Goal: Information Seeking & Learning: Learn about a topic

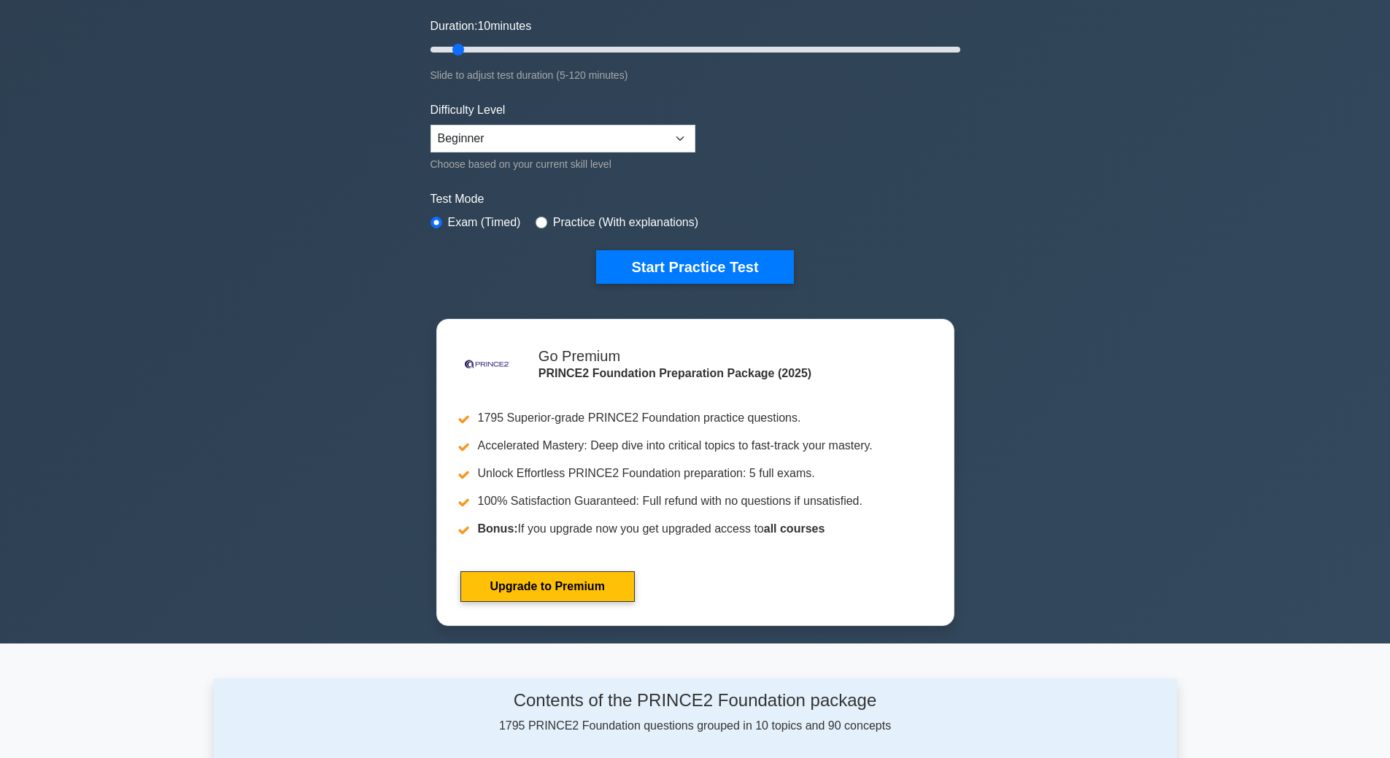
scroll to position [292, 0]
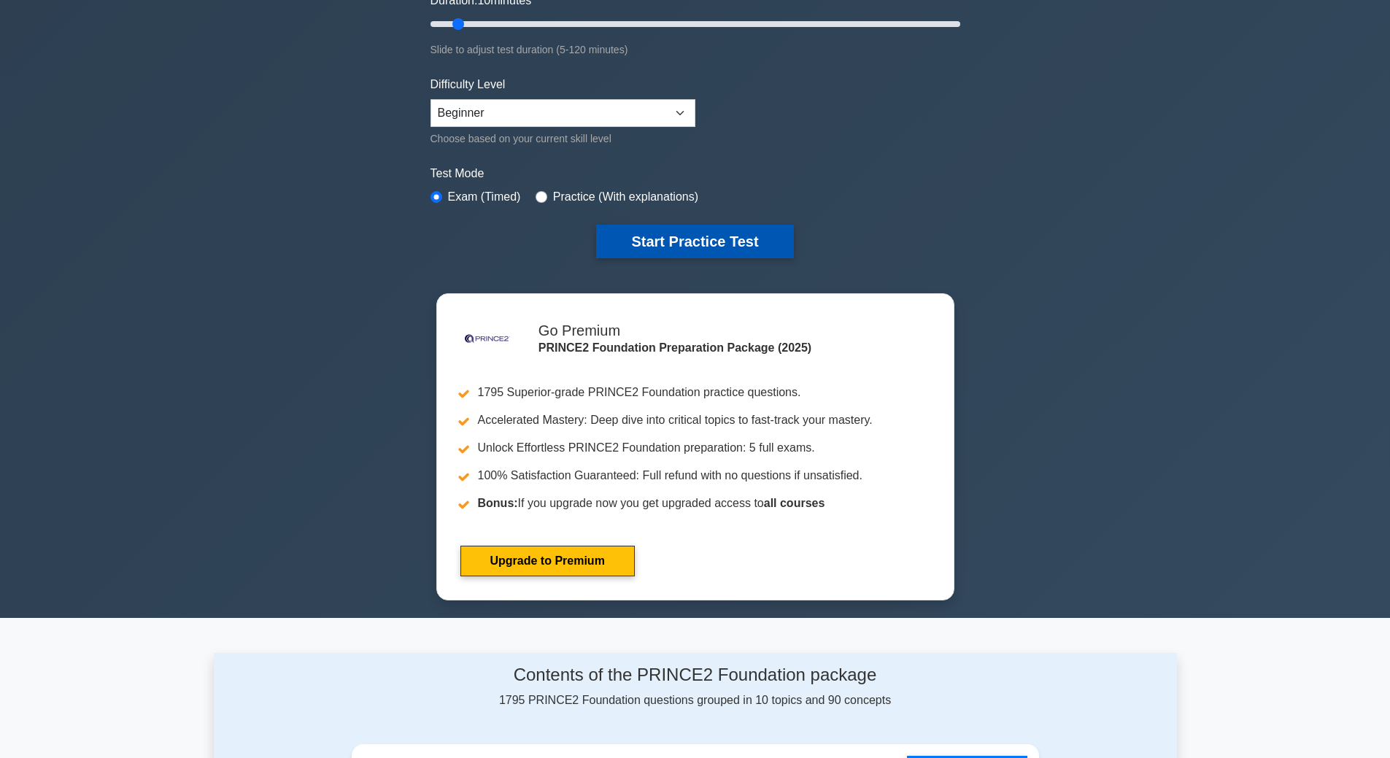
click at [712, 234] on button "Start Practice Test" at bounding box center [694, 242] width 197 height 34
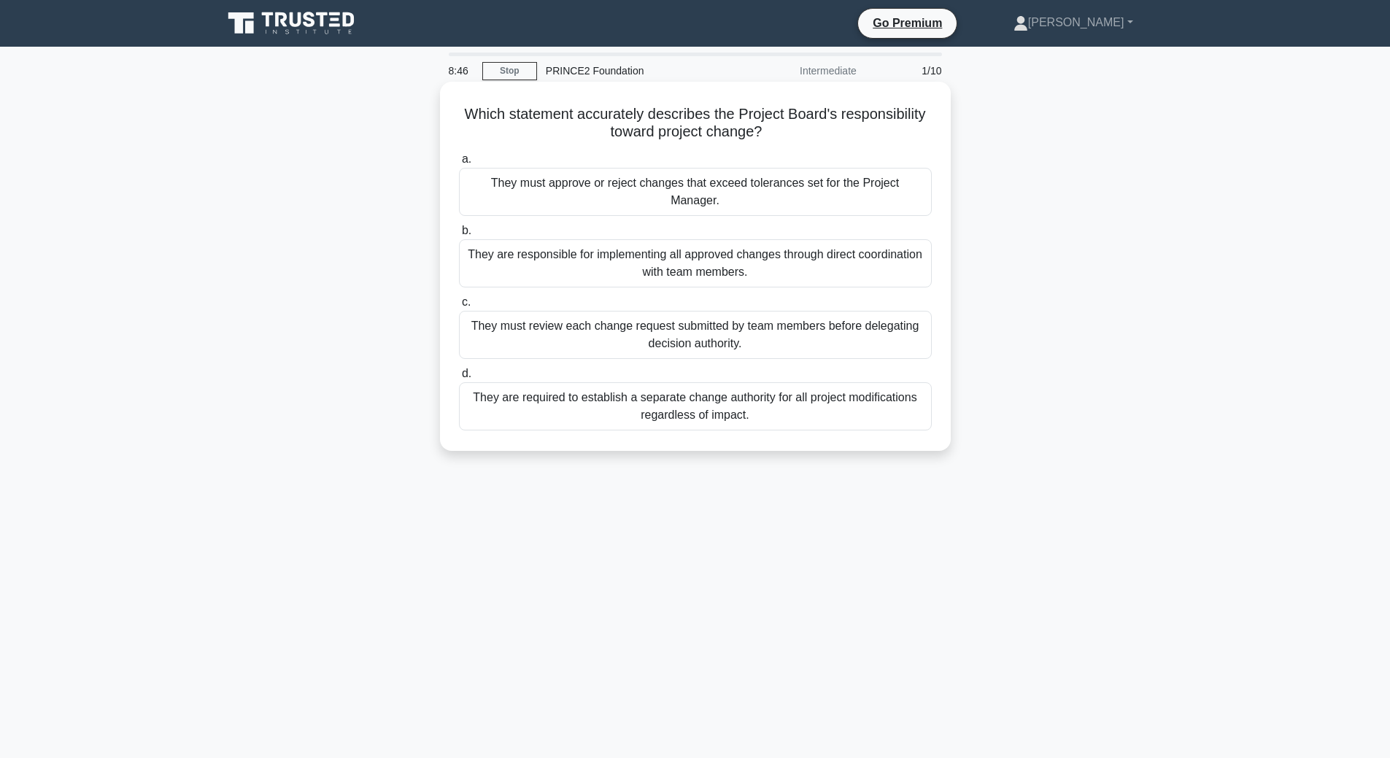
click at [754, 331] on div "They must review each change request submitted by team members before delegatin…" at bounding box center [695, 335] width 473 height 48
click at [459, 307] on input "c. They must review each change request submitted by team members before delega…" at bounding box center [459, 302] width 0 height 9
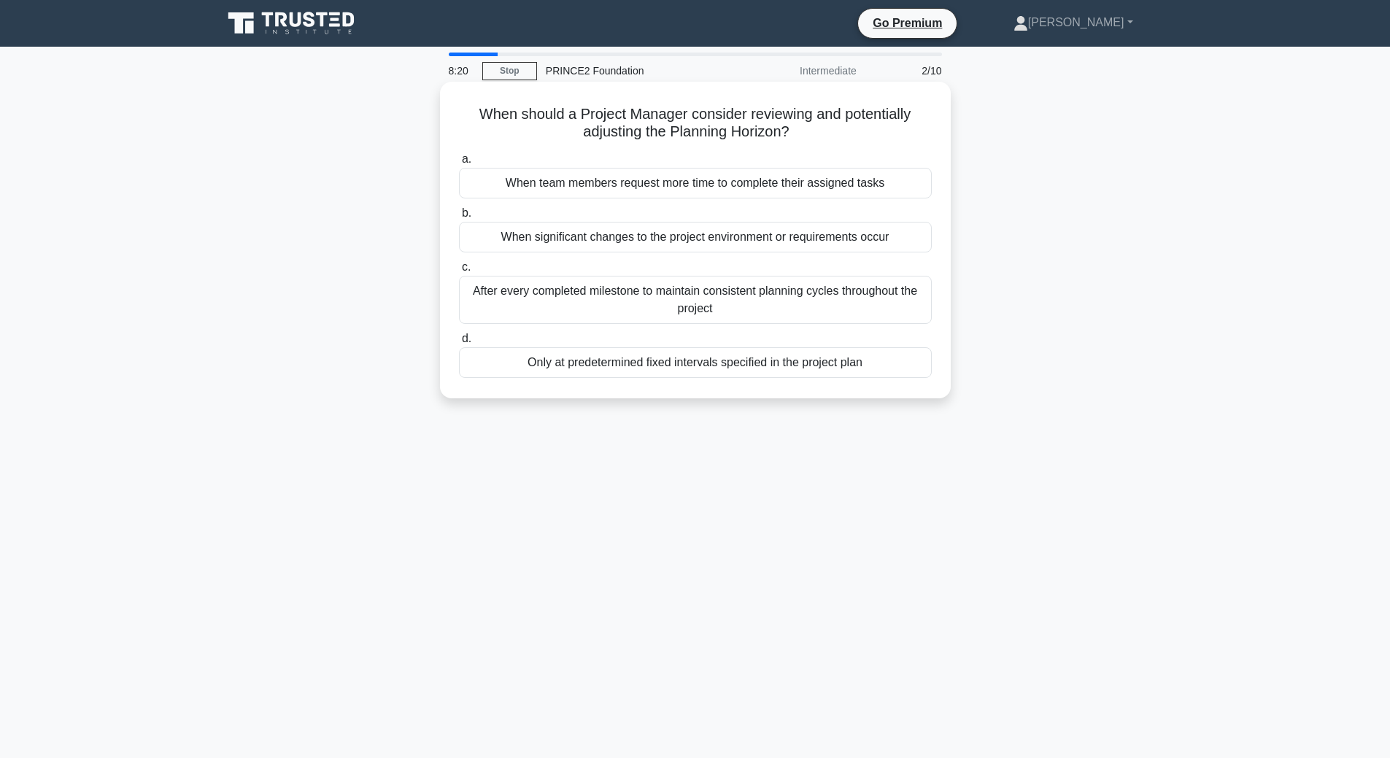
click at [733, 241] on div "When significant changes to the project environment or requirements occur" at bounding box center [695, 237] width 473 height 31
click at [459, 218] on input "b. When significant changes to the project environment or requirements occur" at bounding box center [459, 213] width 0 height 9
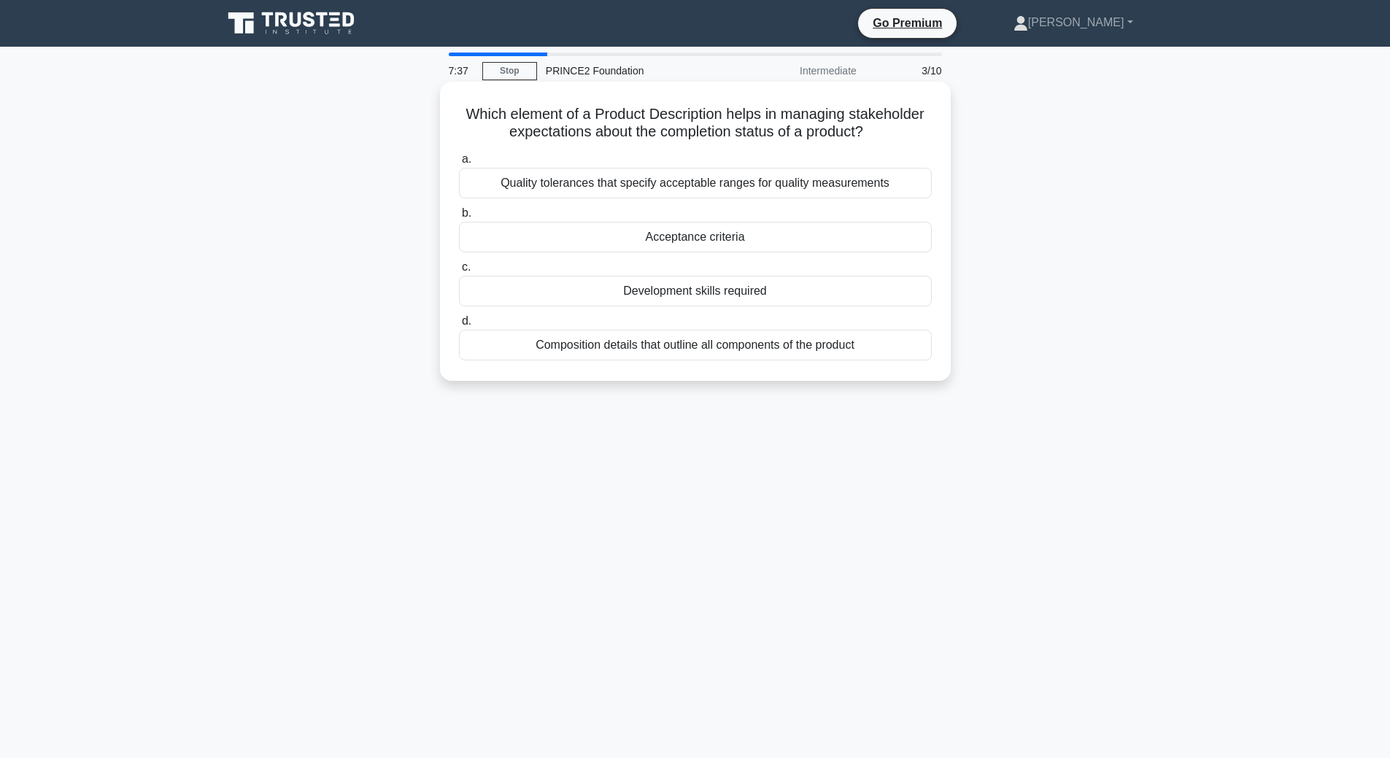
click at [604, 183] on div "Quality tolerances that specify acceptable ranges for quality measurements" at bounding box center [695, 183] width 473 height 31
click at [459, 164] on input "a. Quality tolerances that specify acceptable ranges for quality measurements" at bounding box center [459, 159] width 0 height 9
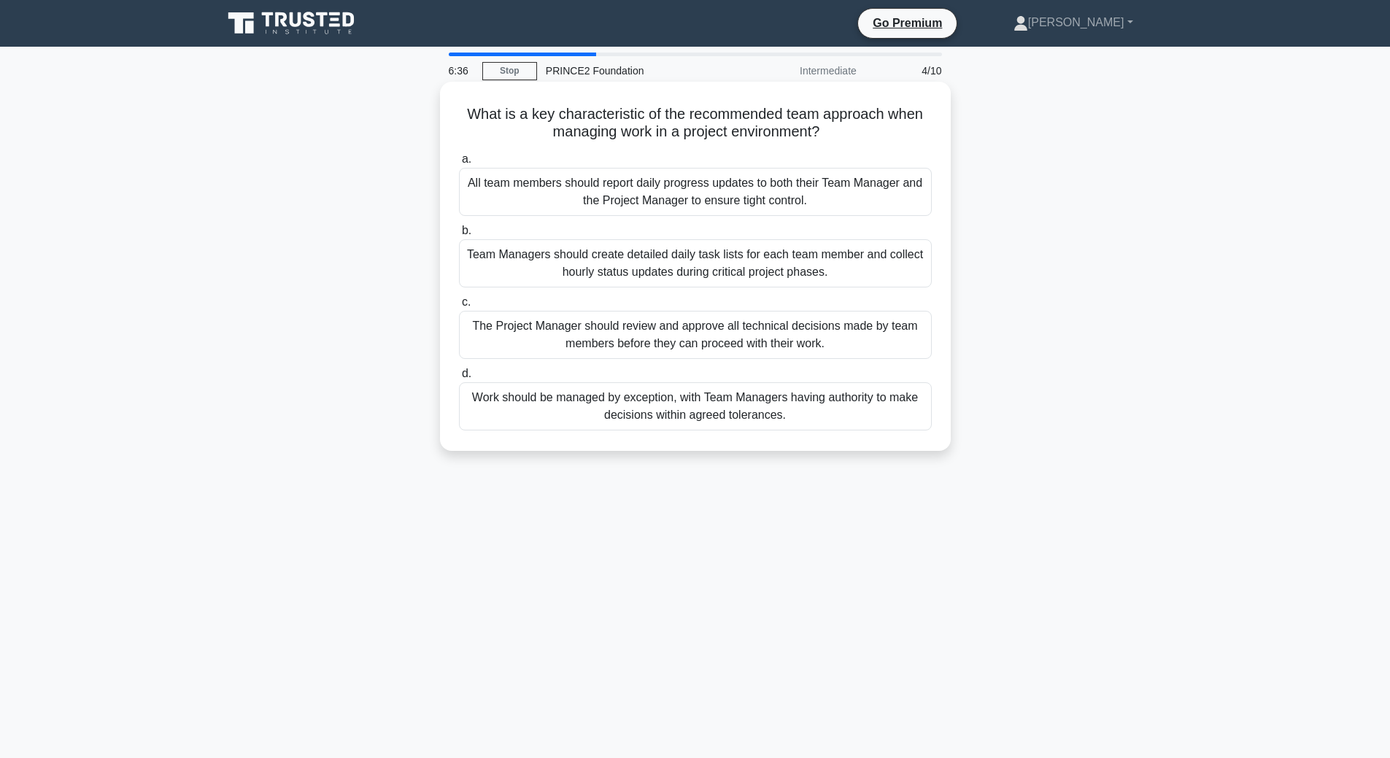
click at [771, 406] on div "Work should be managed by exception, with Team Managers having authority to mak…" at bounding box center [695, 406] width 473 height 48
click at [459, 379] on input "d. Work should be managed by exception, with Team Managers having authority to …" at bounding box center [459, 373] width 0 height 9
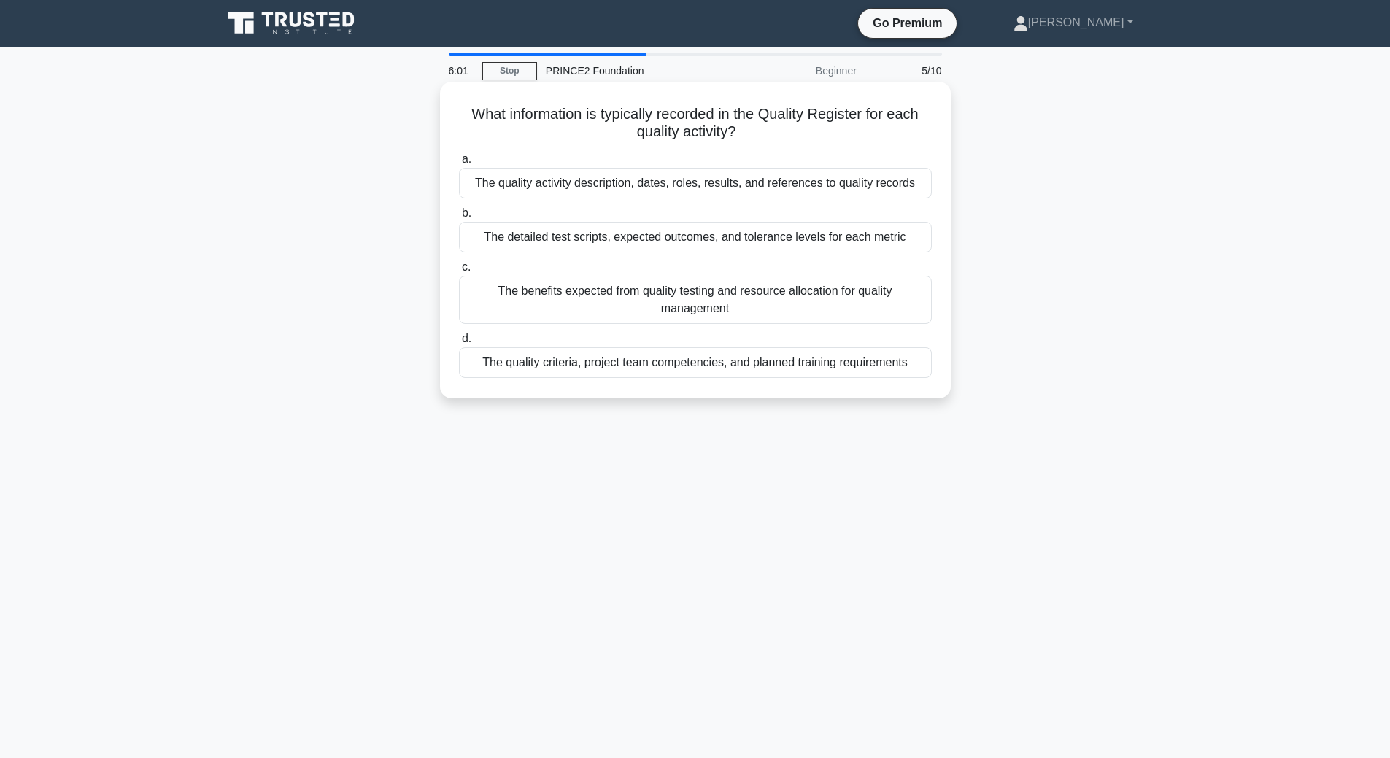
click at [647, 188] on div "The quality activity description, dates, roles, results, and references to qual…" at bounding box center [695, 183] width 473 height 31
click at [459, 164] on input "a. The quality activity description, dates, roles, results, and references to q…" at bounding box center [459, 159] width 0 height 9
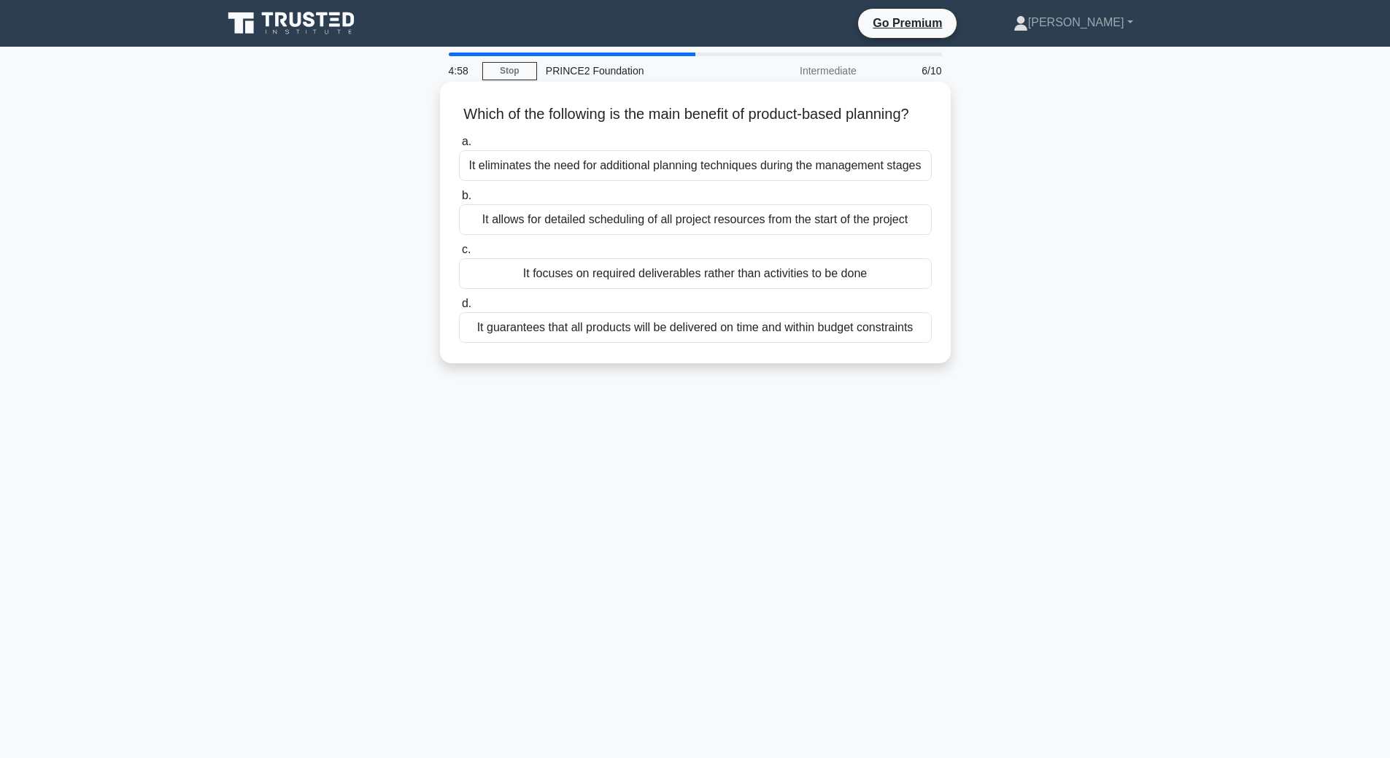
click at [652, 235] on div "It allows for detailed scheduling of all project resources from the start of th…" at bounding box center [695, 219] width 473 height 31
click at [459, 201] on input "b. It allows for detailed scheduling of all project resources from the start of…" at bounding box center [459, 195] width 0 height 9
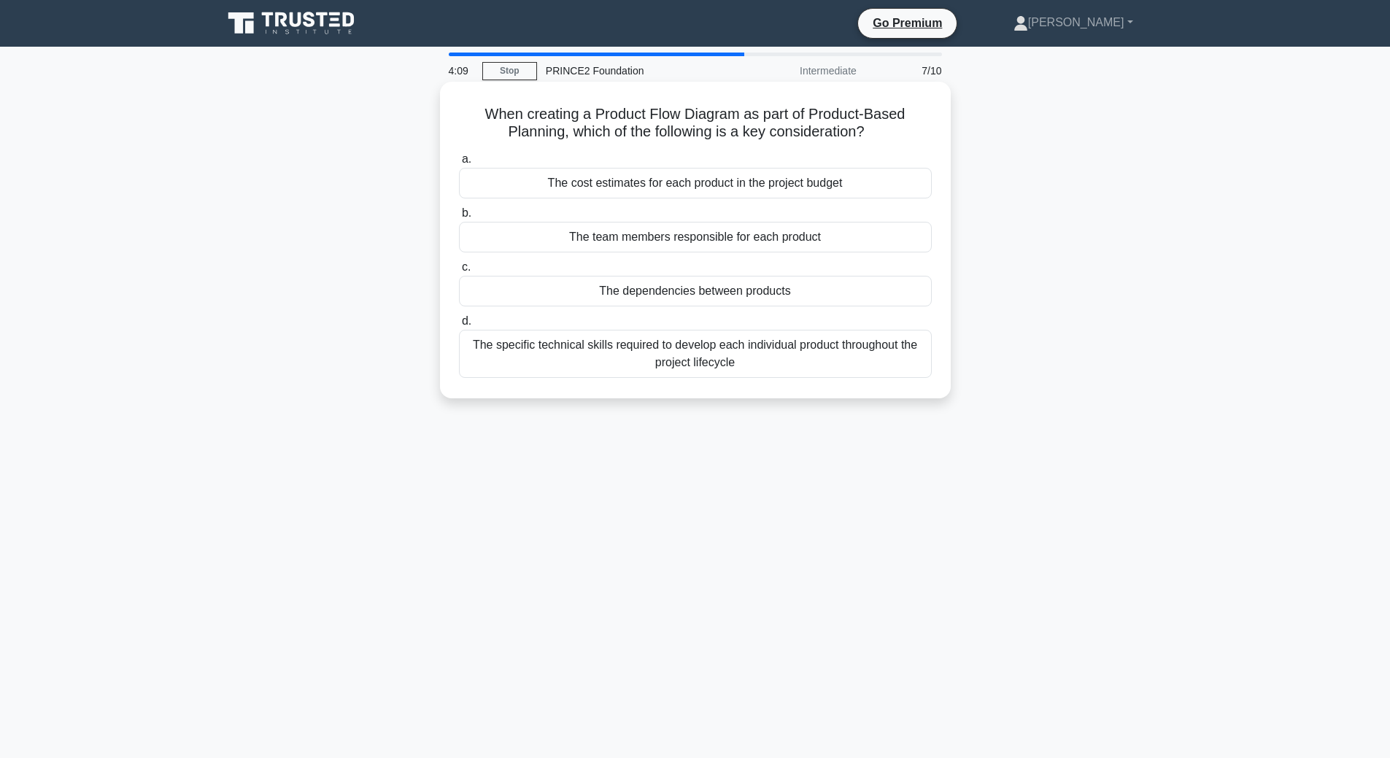
click at [817, 366] on div "The specific technical skills required to develop each individual product throu…" at bounding box center [695, 354] width 473 height 48
click at [459, 326] on input "d. The specific technical skills required to develop each individual product th…" at bounding box center [459, 321] width 0 height 9
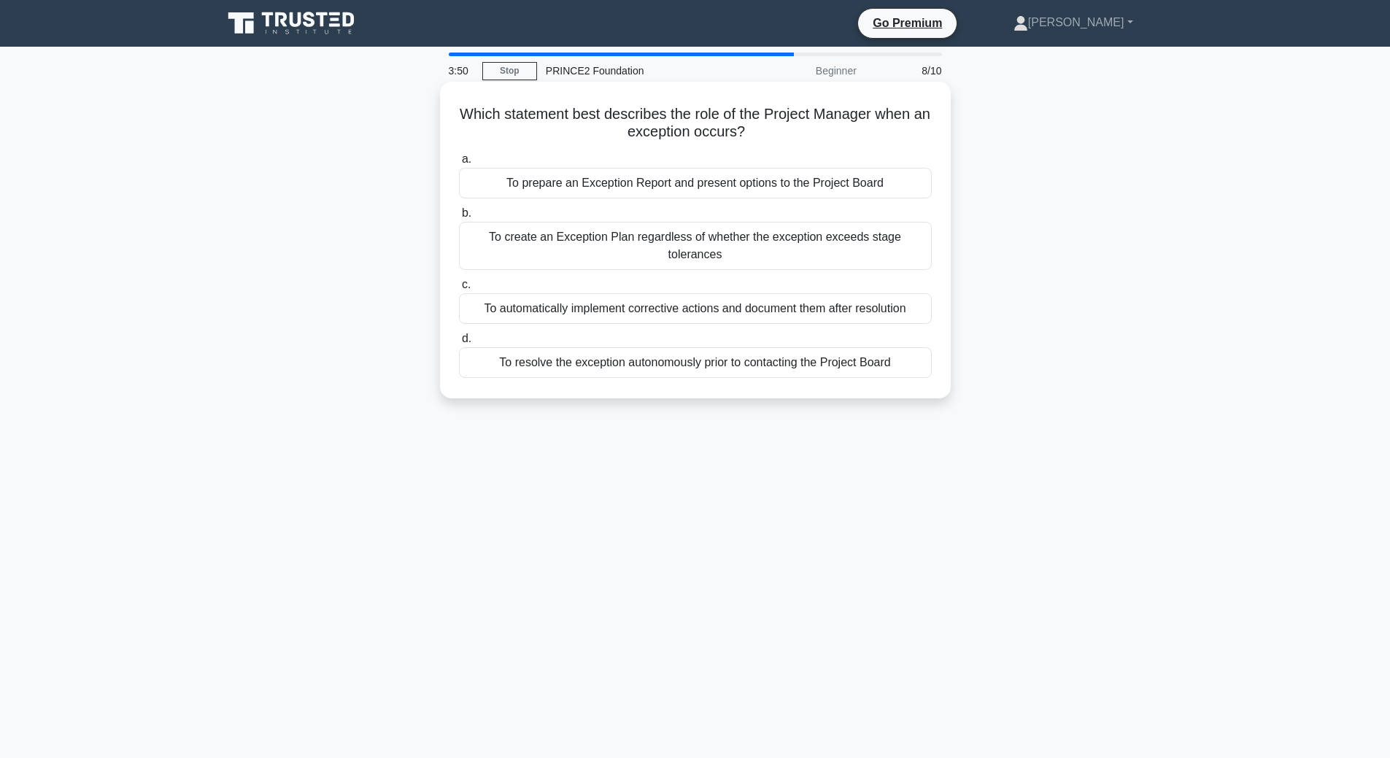
click at [807, 188] on div "To prepare an Exception Report and present options to the Project Board" at bounding box center [695, 183] width 473 height 31
click at [459, 164] on input "a. To prepare an Exception Report and present options to the Project Board" at bounding box center [459, 159] width 0 height 9
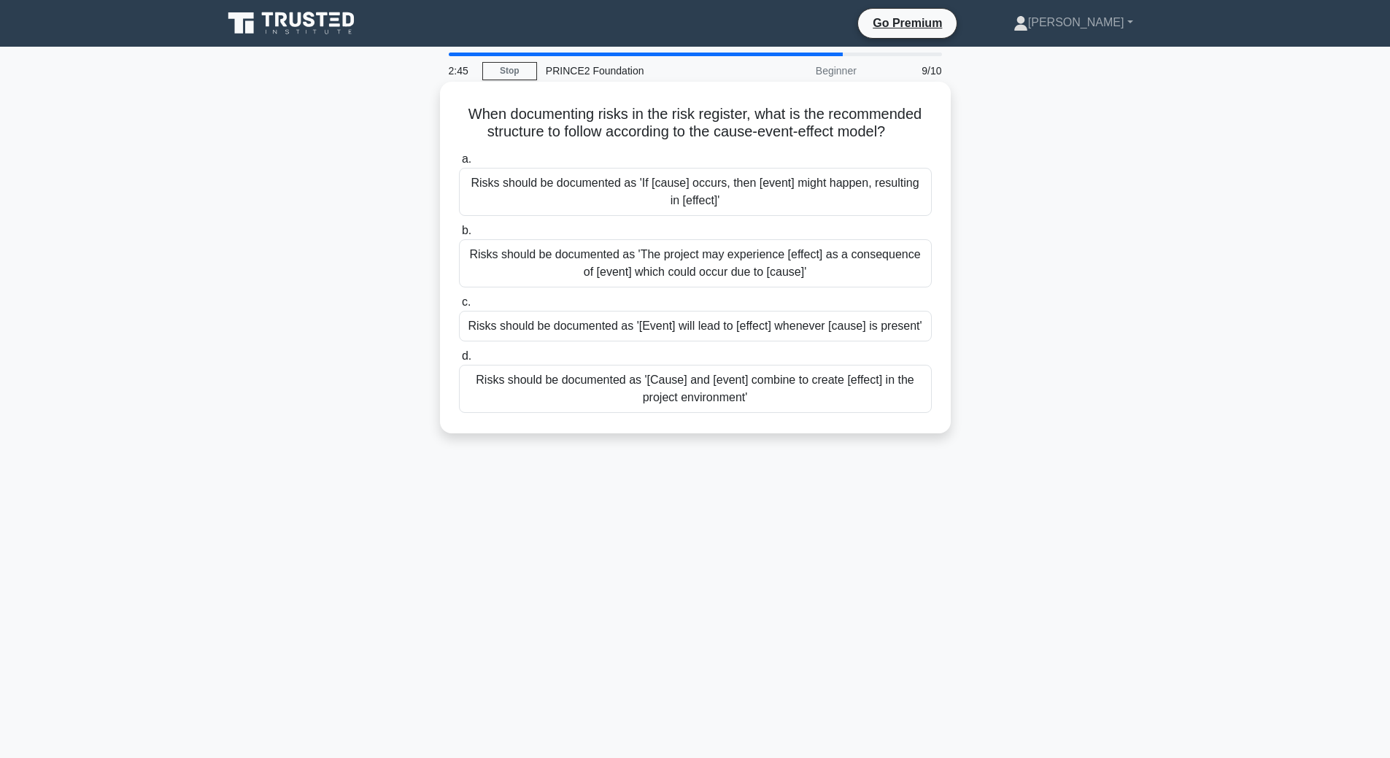
click at [659, 270] on div "Risks should be documented as 'The project may experience [effect] as a consequ…" at bounding box center [695, 263] width 473 height 48
click at [459, 236] on input "b. Risks should be documented as 'The project may experience [effect] as a cons…" at bounding box center [459, 230] width 0 height 9
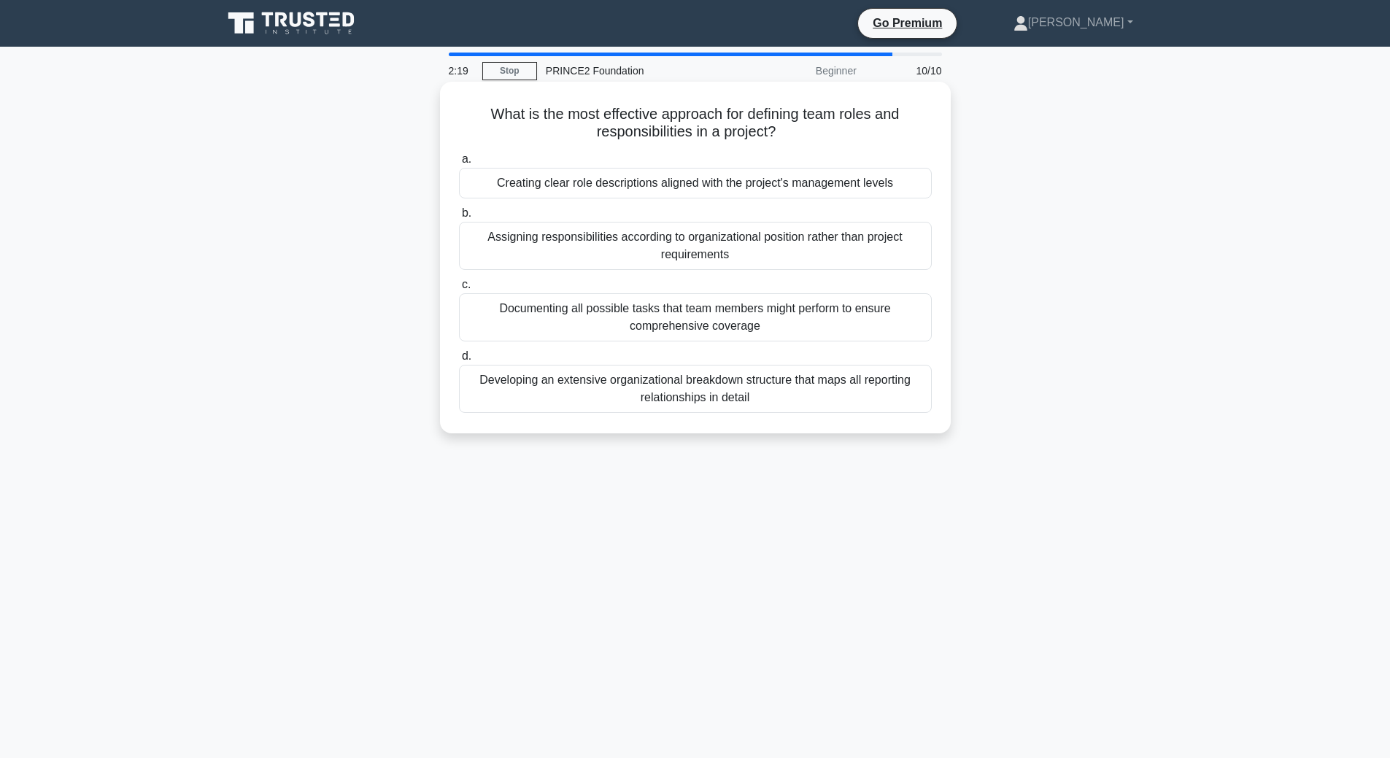
click at [596, 188] on div "Creating clear role descriptions aligned with the project's management levels" at bounding box center [695, 183] width 473 height 31
click at [459, 164] on input "a. Creating clear role descriptions aligned with the project's management levels" at bounding box center [459, 159] width 0 height 9
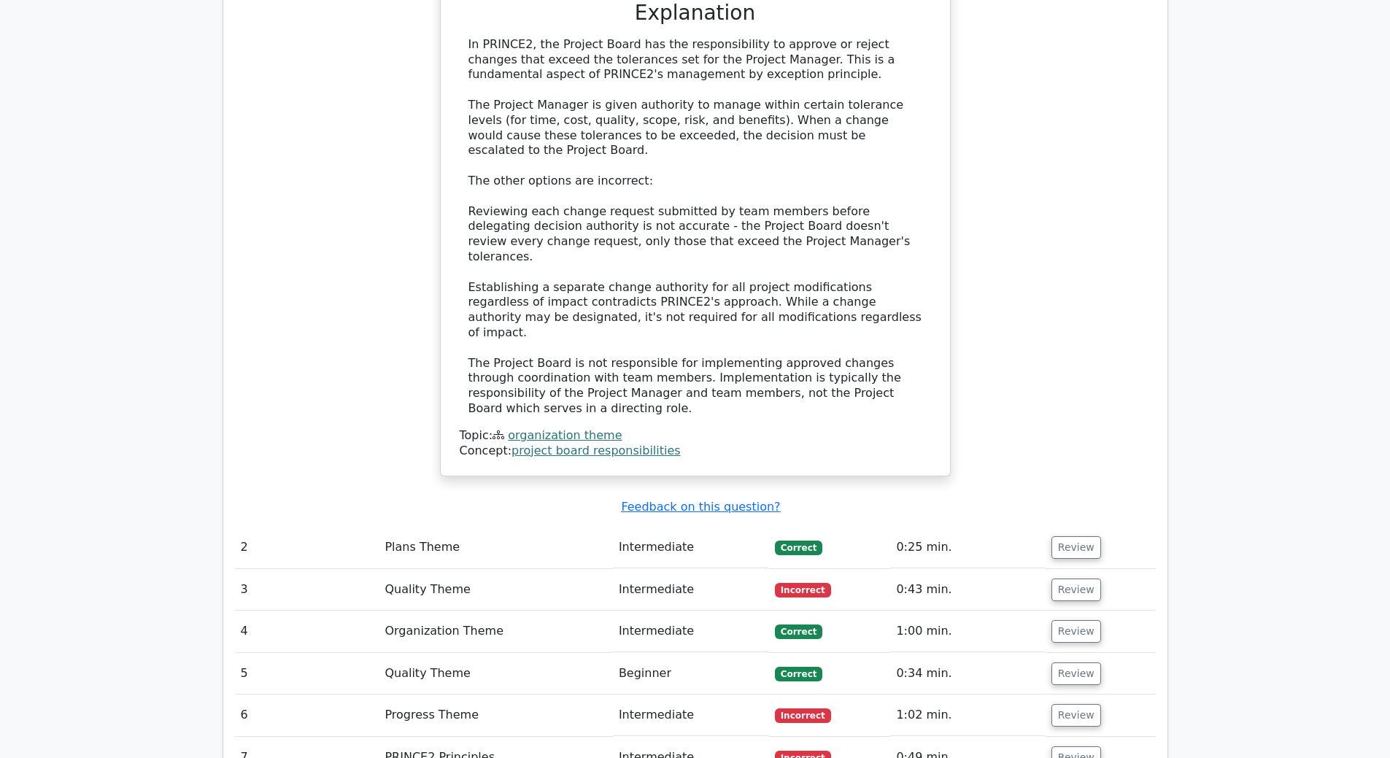
scroll to position [1678, 0]
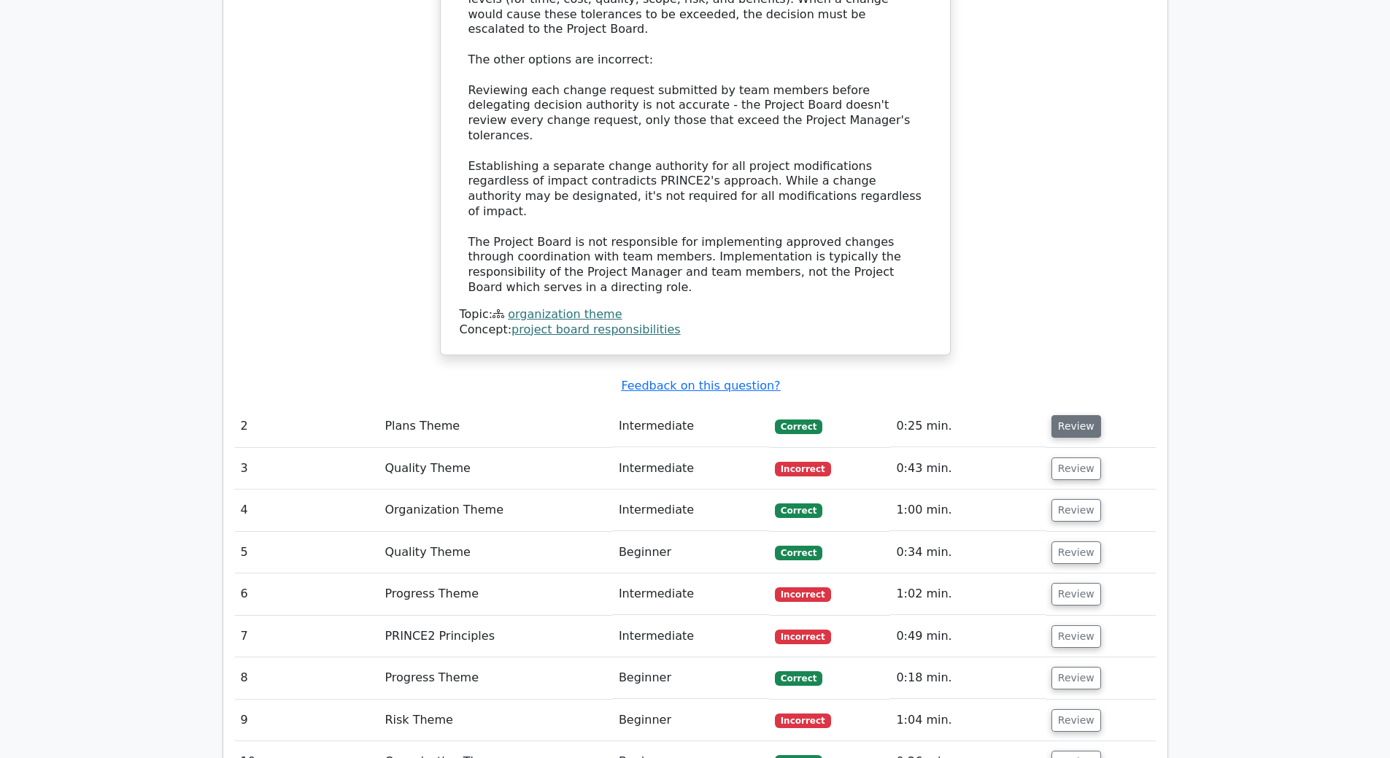
click at [1068, 415] on button "Review" at bounding box center [1077, 426] width 50 height 23
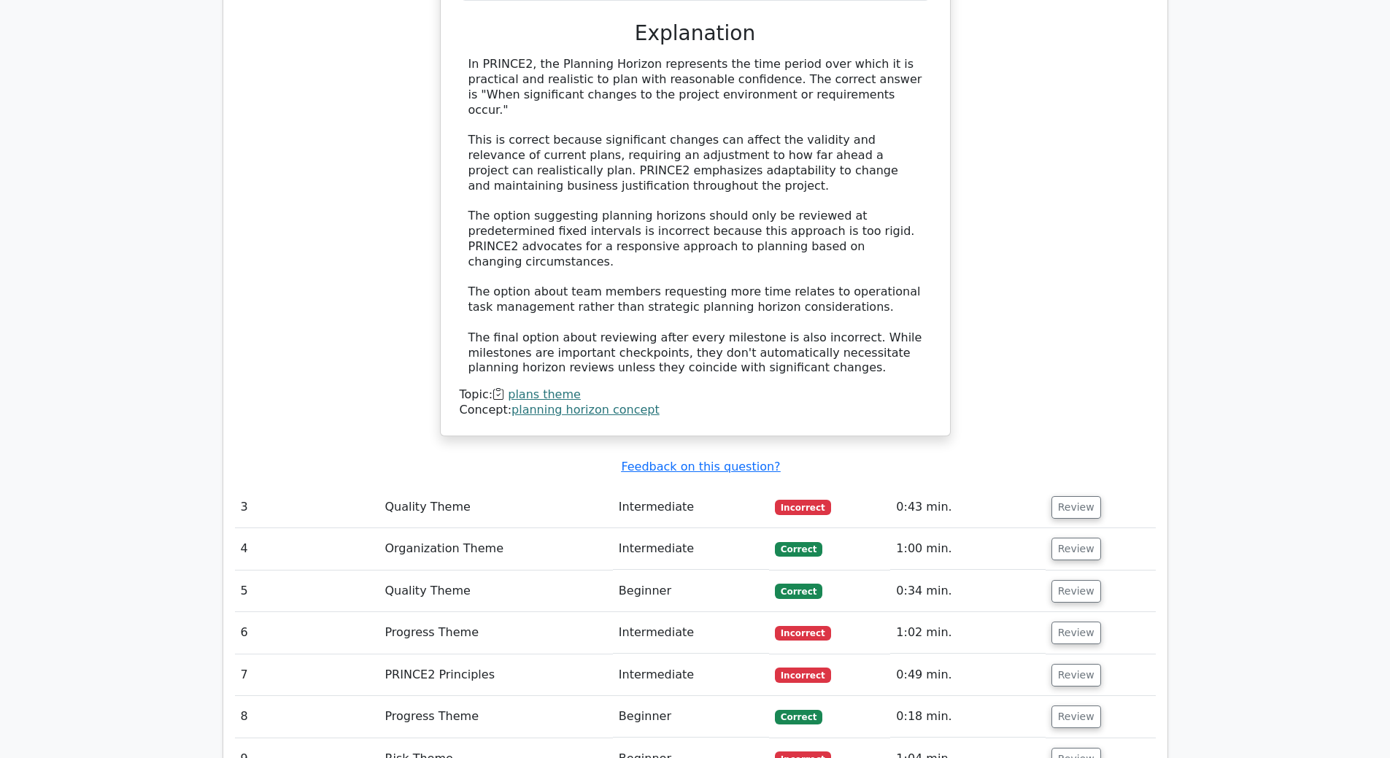
scroll to position [2408, 0]
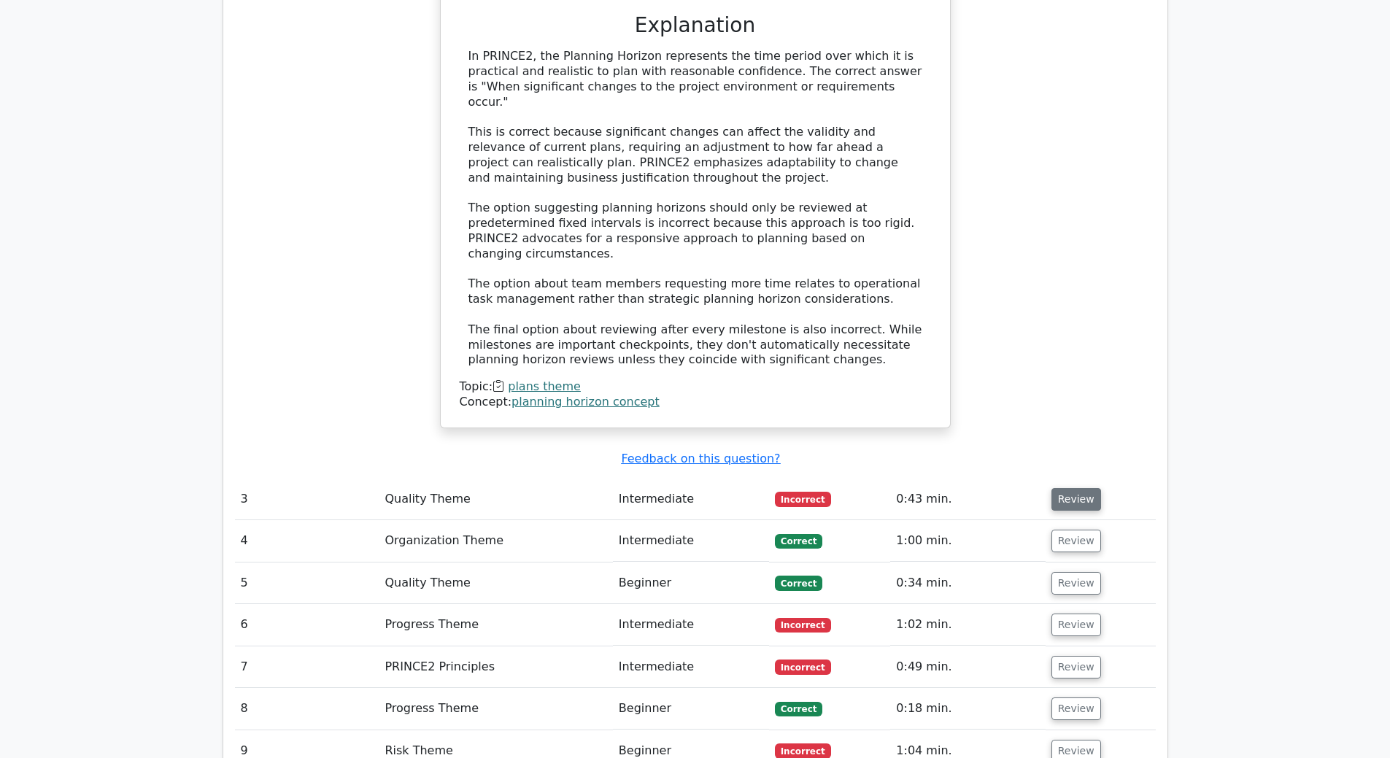
click at [1080, 488] on button "Review" at bounding box center [1077, 499] width 50 height 23
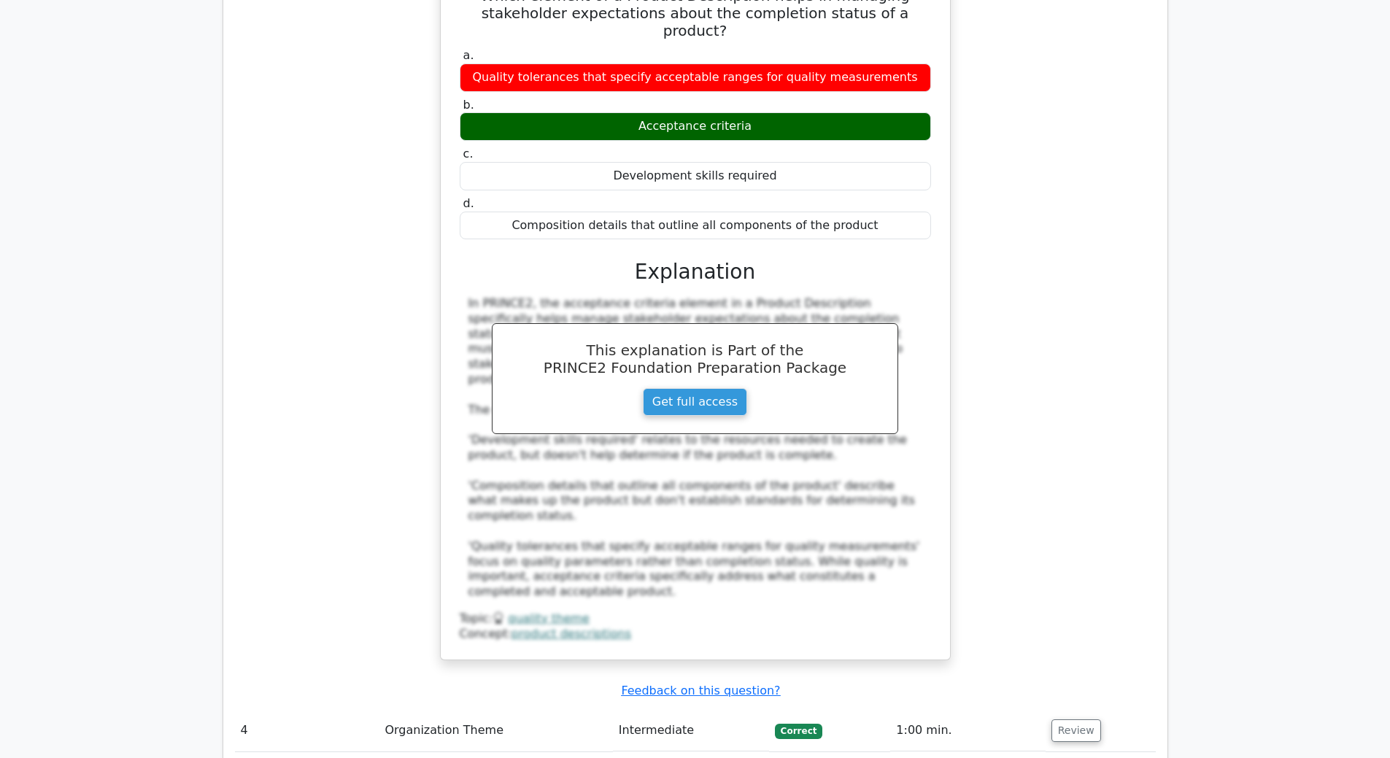
scroll to position [2992, 0]
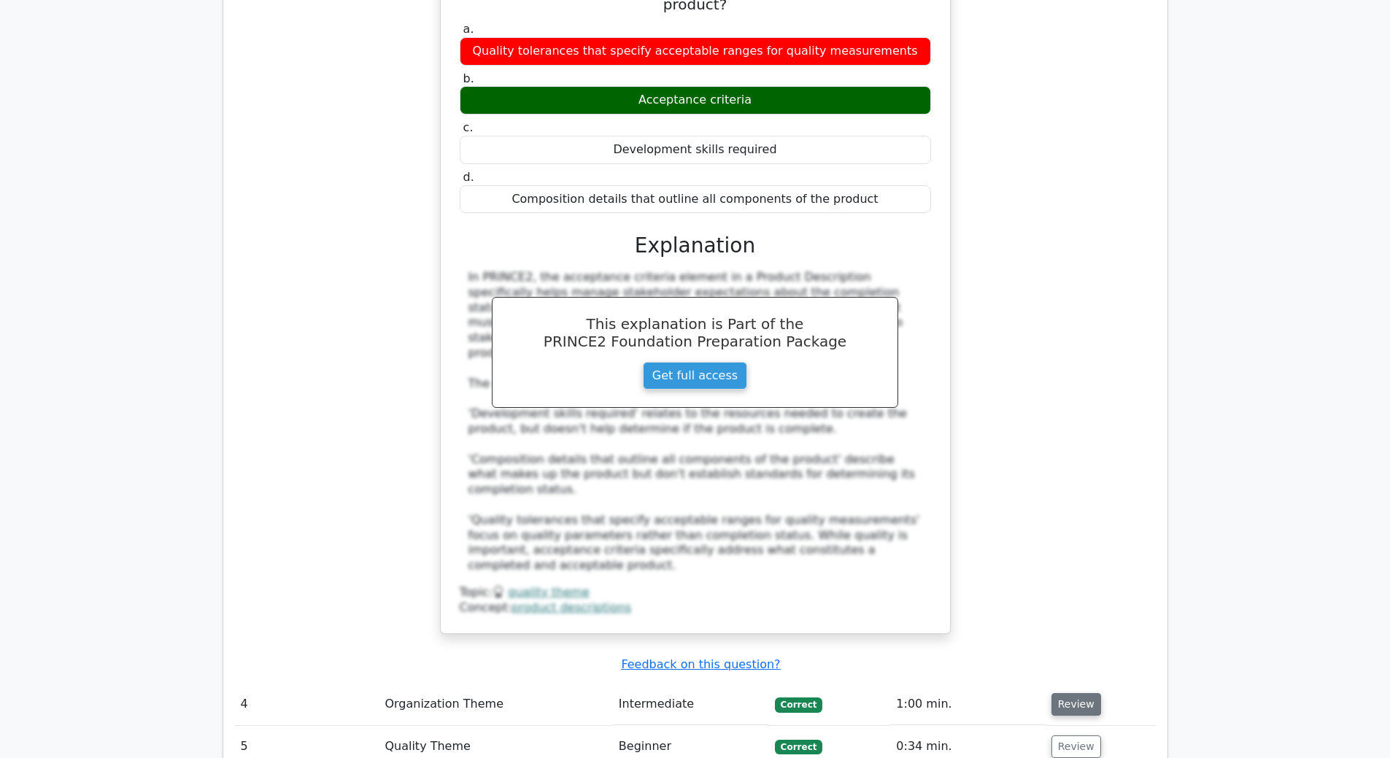
click at [1079, 693] on button "Review" at bounding box center [1077, 704] width 50 height 23
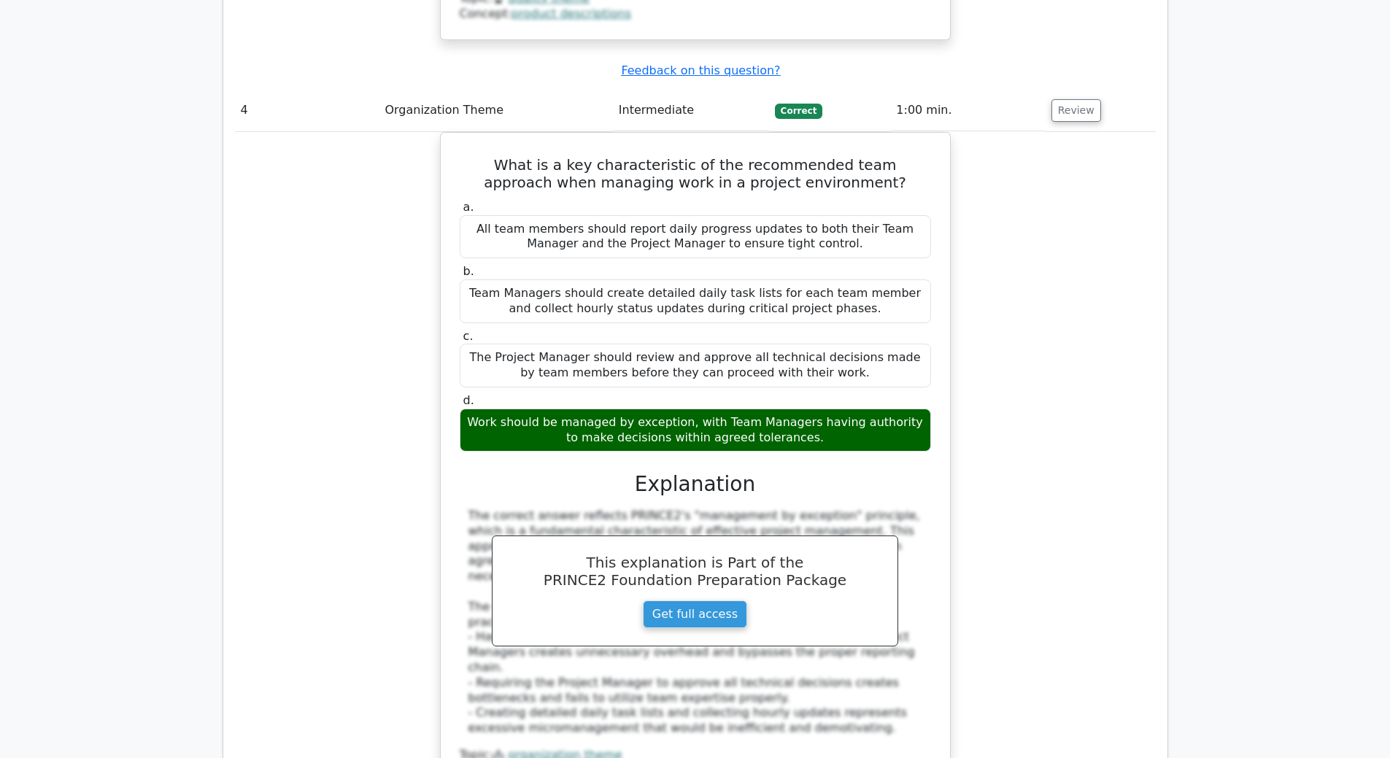
scroll to position [3649, 0]
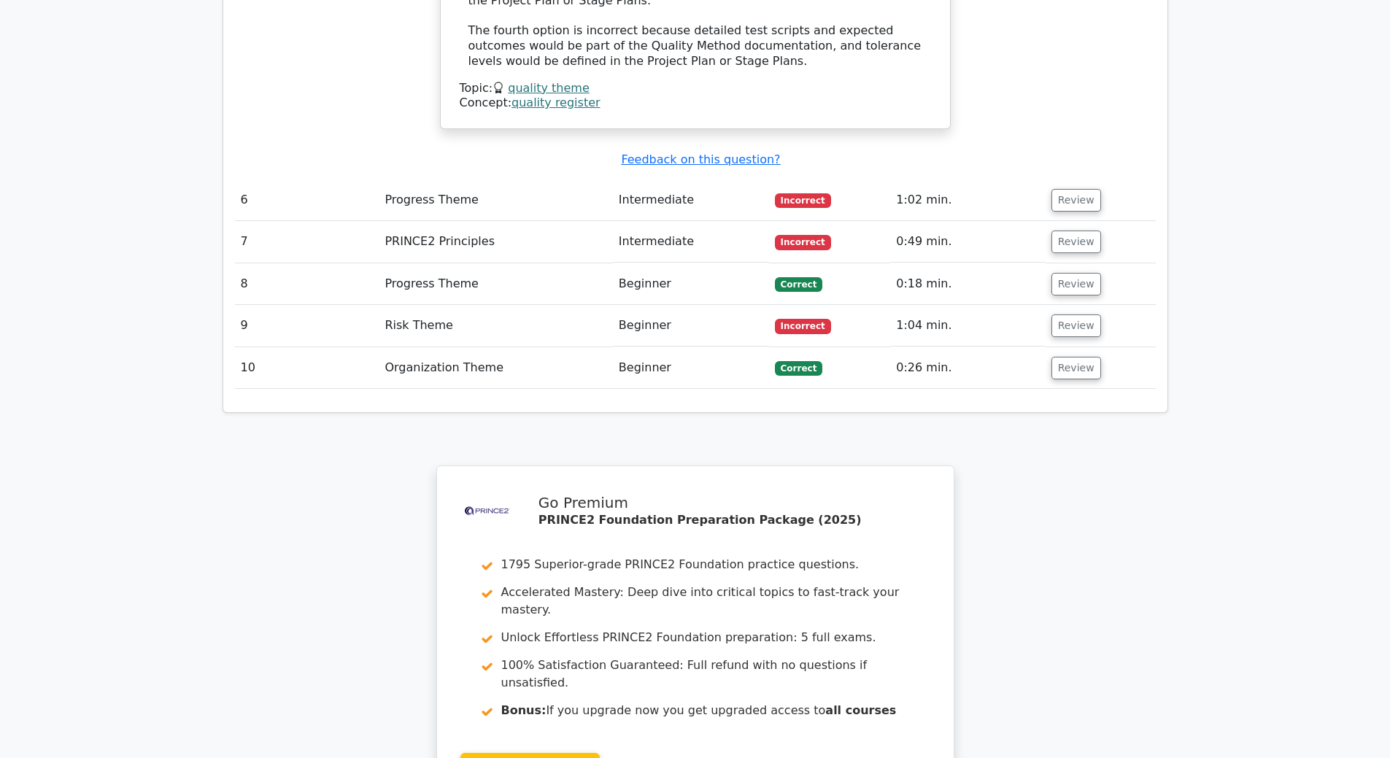
scroll to position [5090, 0]
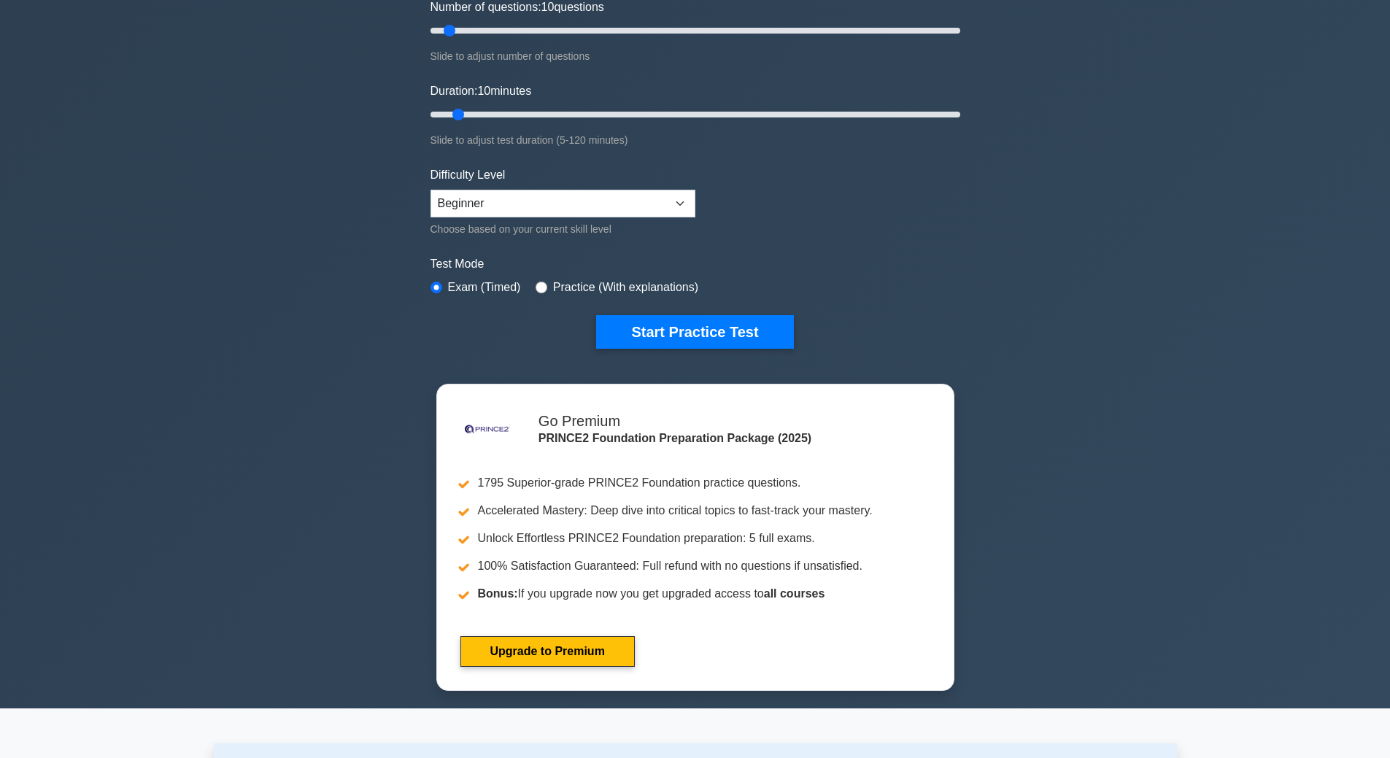
scroll to position [219, 0]
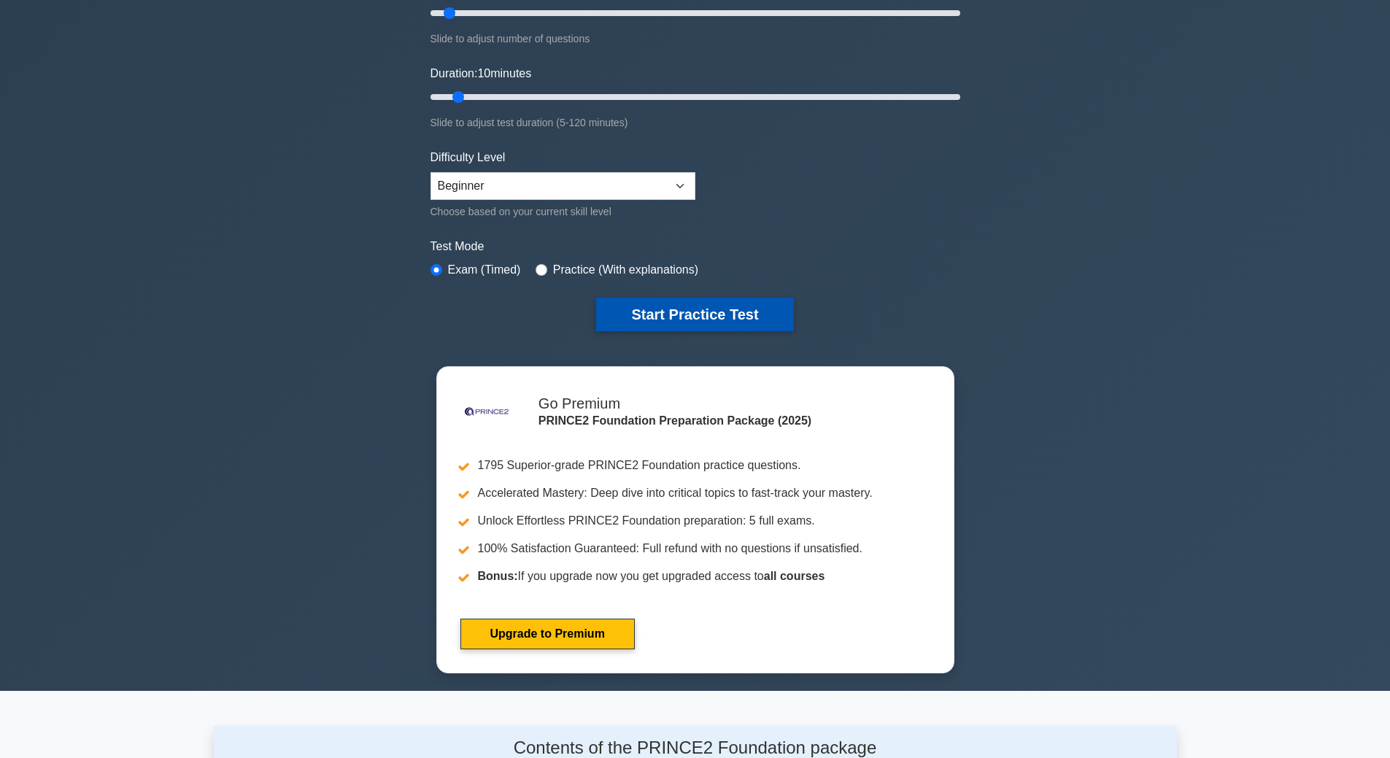
click at [653, 313] on button "Start Practice Test" at bounding box center [694, 315] width 197 height 34
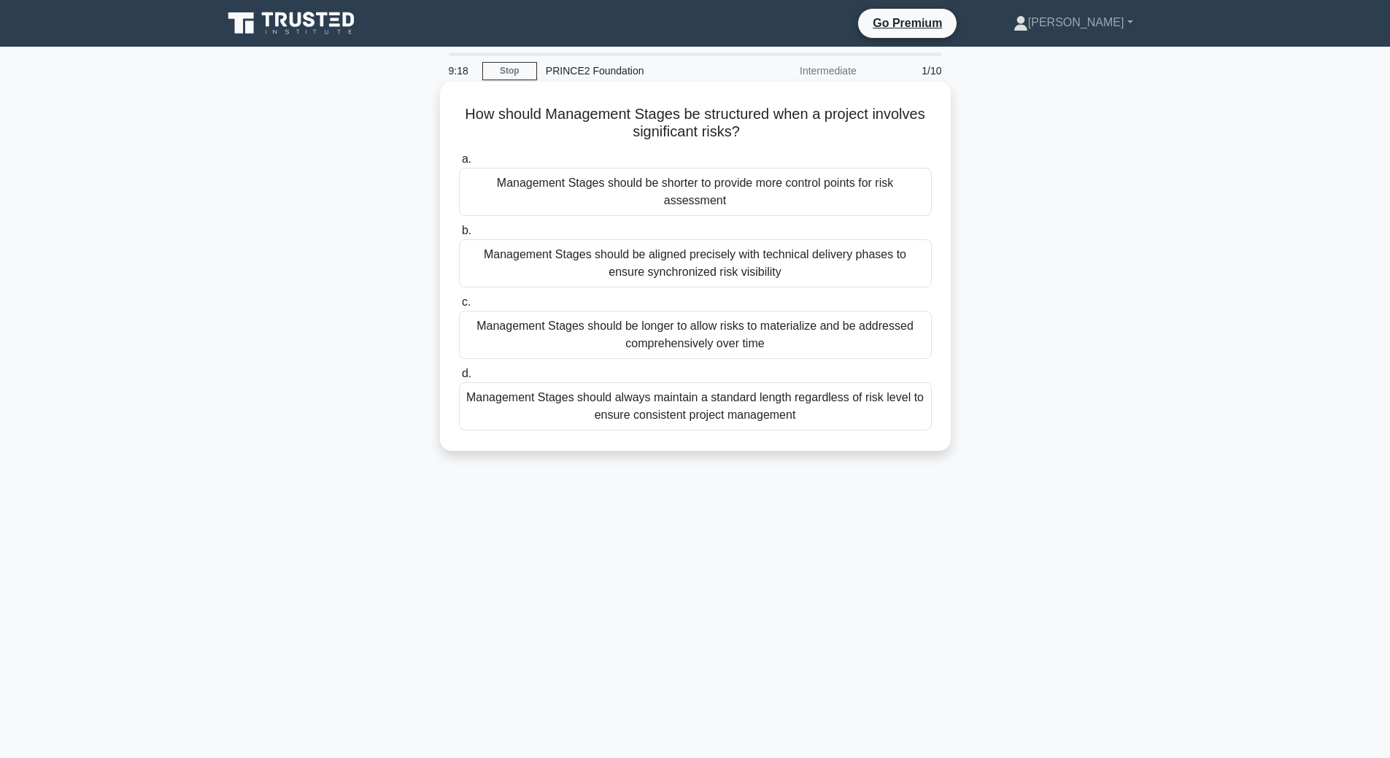
click at [687, 271] on div "Management Stages should be aligned precisely with technical delivery phases to…" at bounding box center [695, 263] width 473 height 48
click at [459, 236] on input "b. Management Stages should be aligned precisely with technical delivery phases…" at bounding box center [459, 230] width 0 height 9
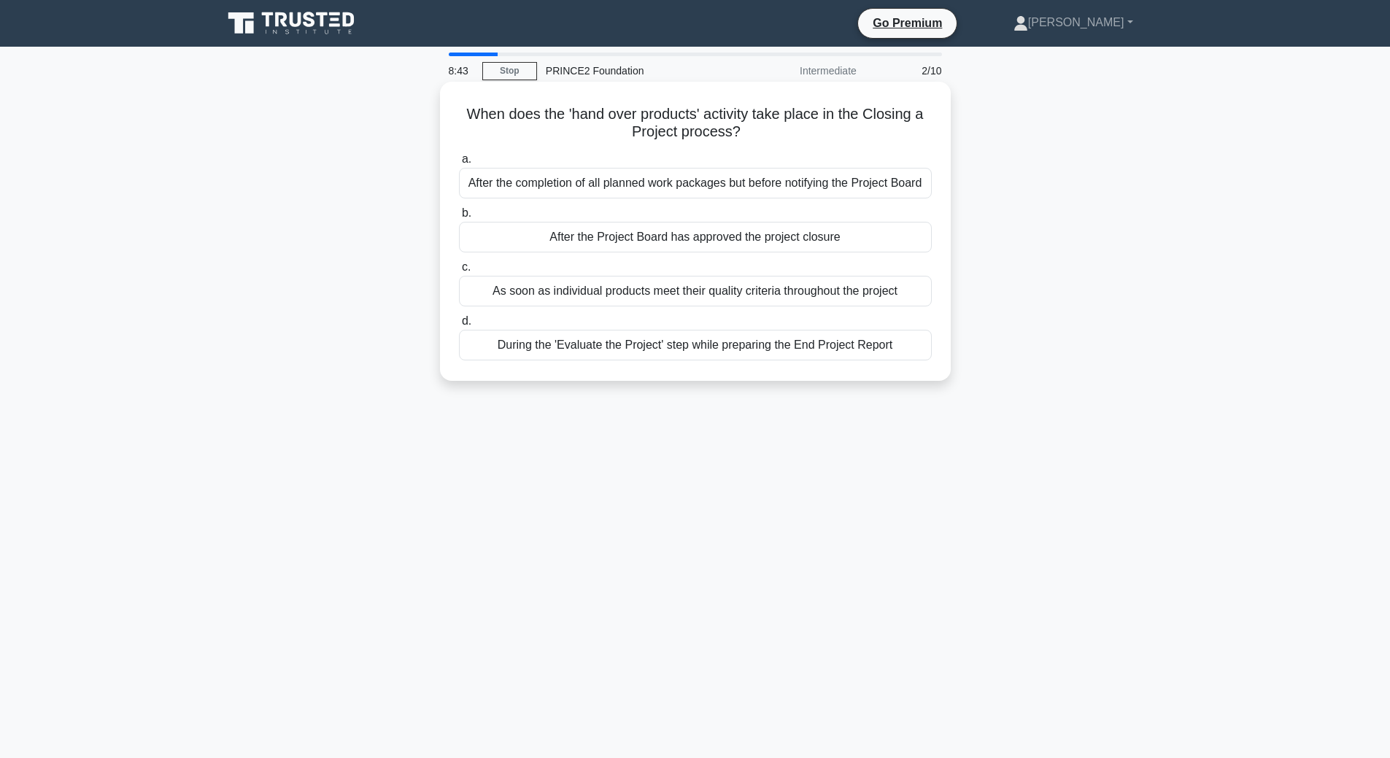
click at [620, 238] on div "After the Project Board has approved the project closure" at bounding box center [695, 237] width 473 height 31
click at [459, 218] on input "b. After the Project Board has approved the project closure" at bounding box center [459, 213] width 0 height 9
click at [591, 244] on div "To create detailed day-to-day plans for the project team to follow during execu…" at bounding box center [695, 237] width 473 height 31
click at [459, 218] on input "b. To create detailed day-to-day plans for the project team to follow during ex…" at bounding box center [459, 213] width 0 height 9
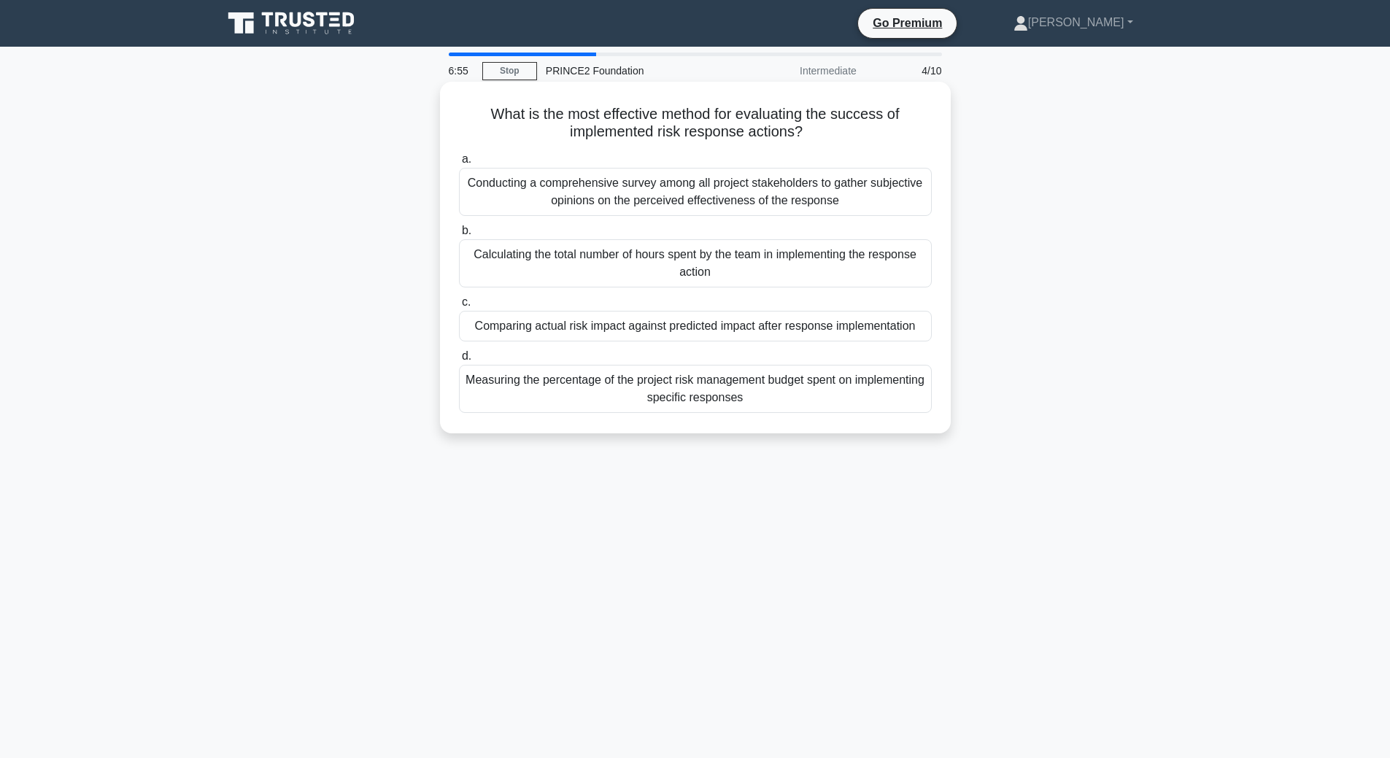
click at [810, 188] on div "Conducting a comprehensive survey among all project stakeholders to gather subj…" at bounding box center [695, 192] width 473 height 48
click at [459, 164] on input "a. Conducting a comprehensive survey among all project stakeholders to gather s…" at bounding box center [459, 159] width 0 height 9
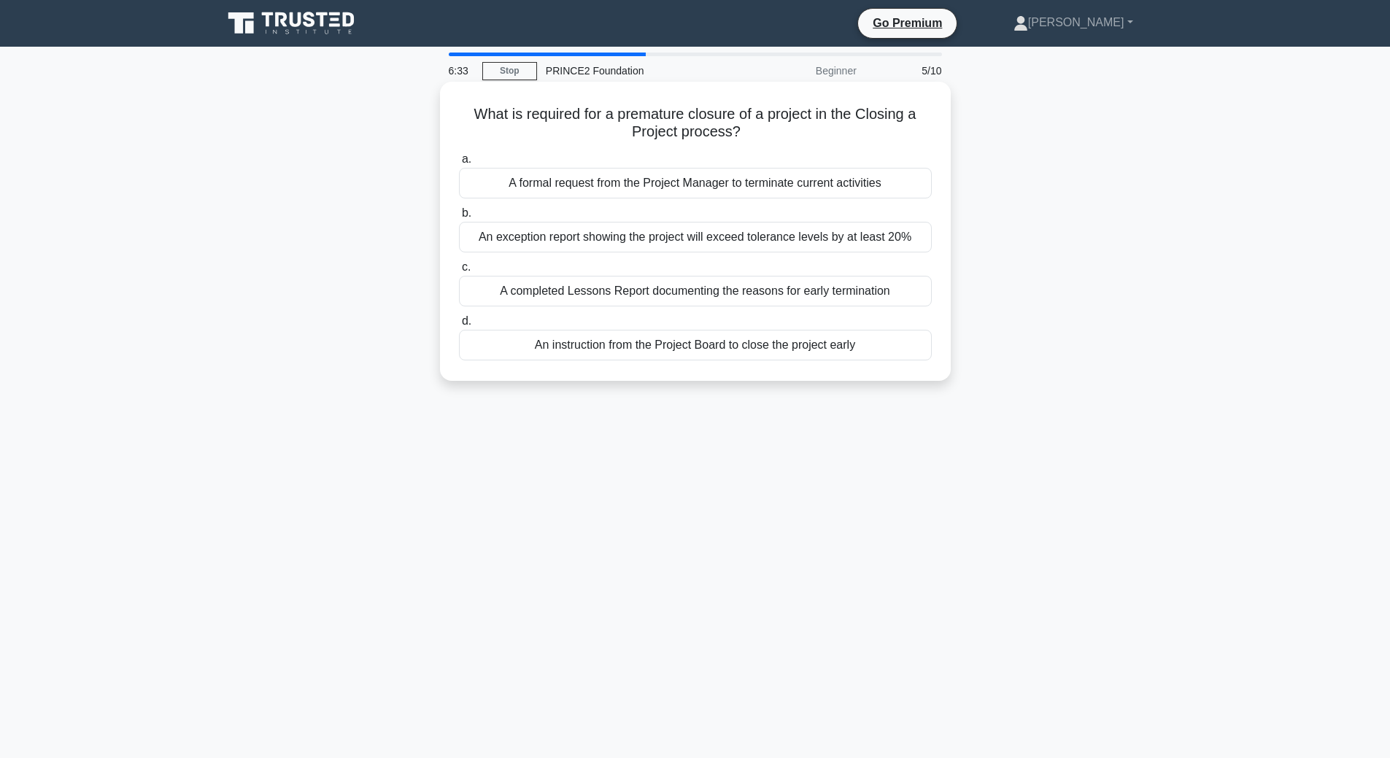
click at [719, 351] on div "An instruction from the Project Board to close the project early" at bounding box center [695, 345] width 473 height 31
click at [459, 326] on input "d. An instruction from the Project Board to close the project early" at bounding box center [459, 321] width 0 height 9
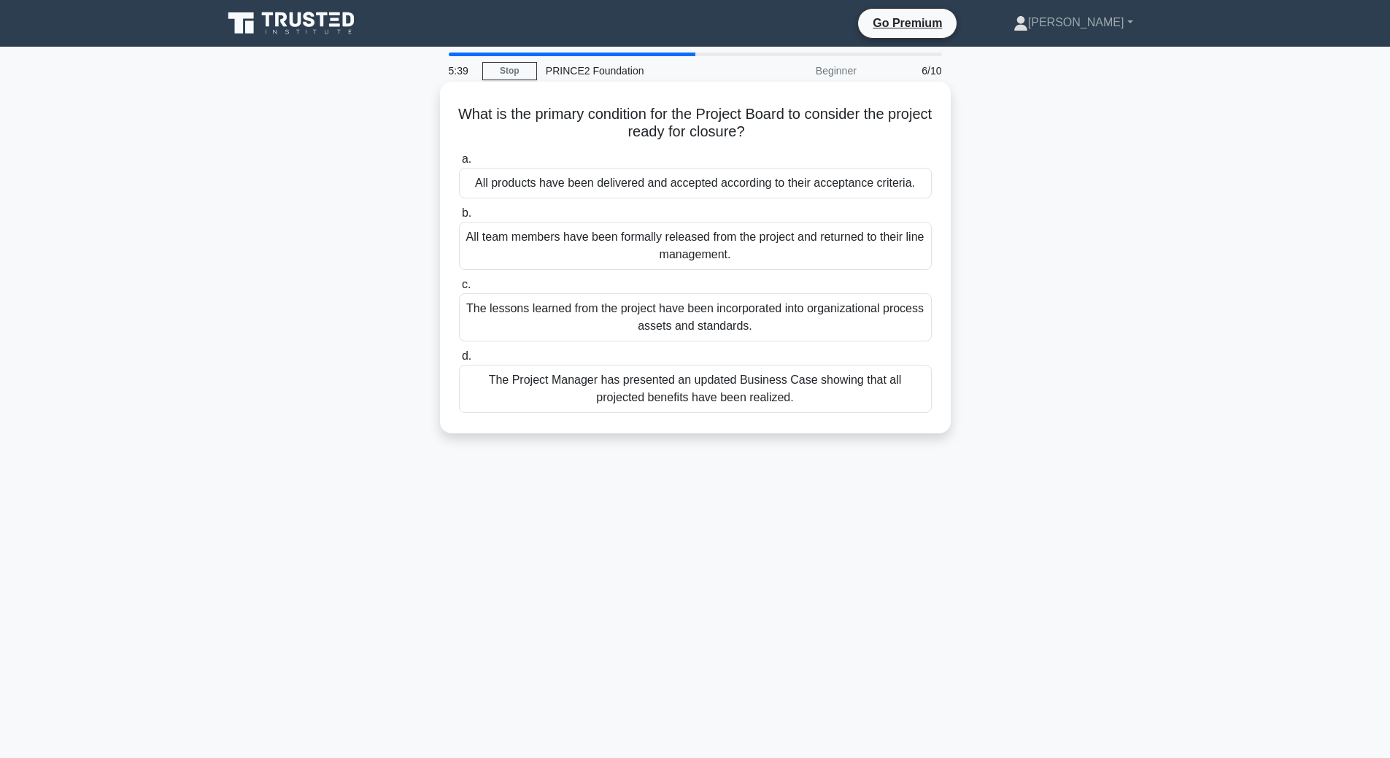
click at [820, 190] on div "All products have been delivered and accepted according to their acceptance cri…" at bounding box center [695, 183] width 473 height 31
click at [459, 164] on input "a. All products have been delivered and accepted according to their acceptance …" at bounding box center [459, 159] width 0 height 9
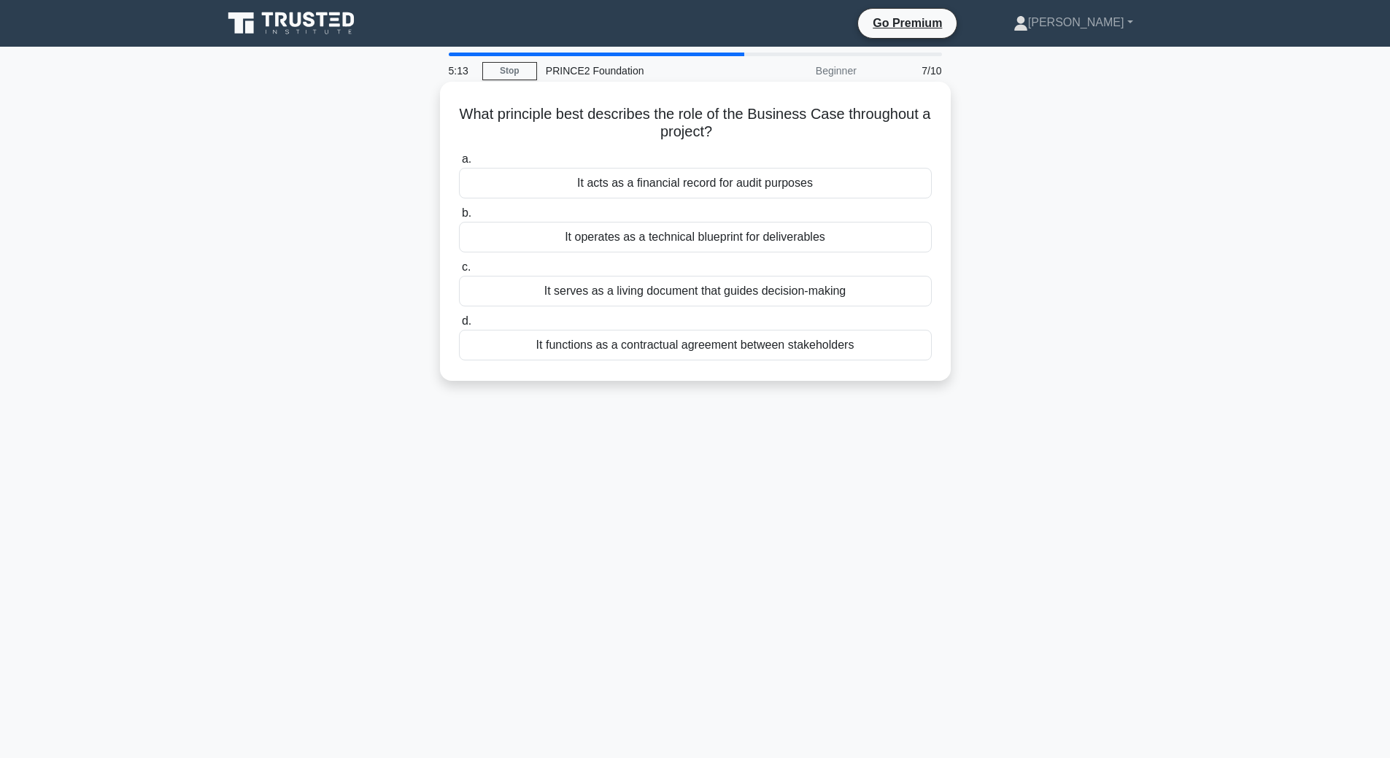
click at [795, 243] on div "It operates as a technical blueprint for deliverables" at bounding box center [695, 237] width 473 height 31
click at [459, 218] on input "b. It operates as a technical blueprint for deliverables" at bounding box center [459, 213] width 0 height 9
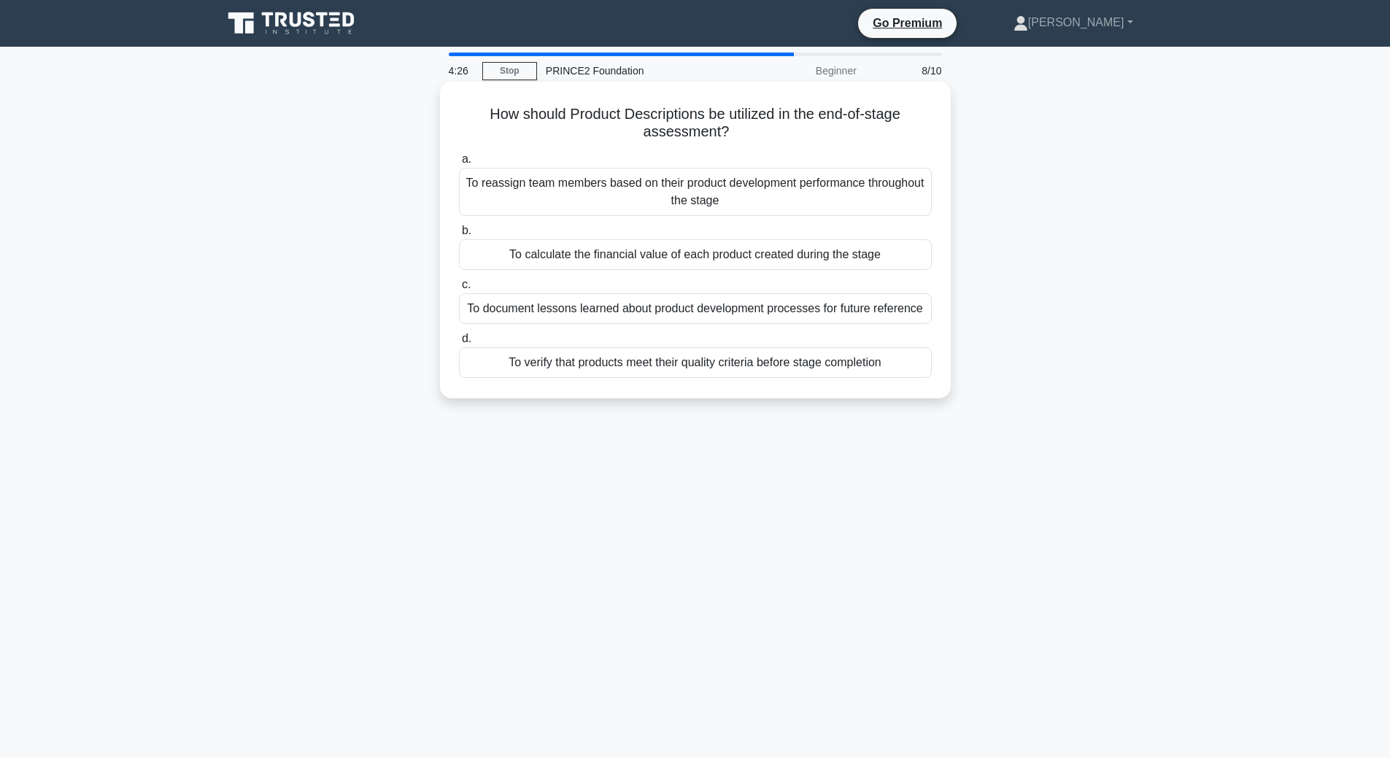
click at [752, 360] on div "To verify that products meet their quality criteria before stage completion" at bounding box center [695, 362] width 473 height 31
click at [459, 344] on input "d. To verify that products meet their quality criteria before stage completion" at bounding box center [459, 338] width 0 height 9
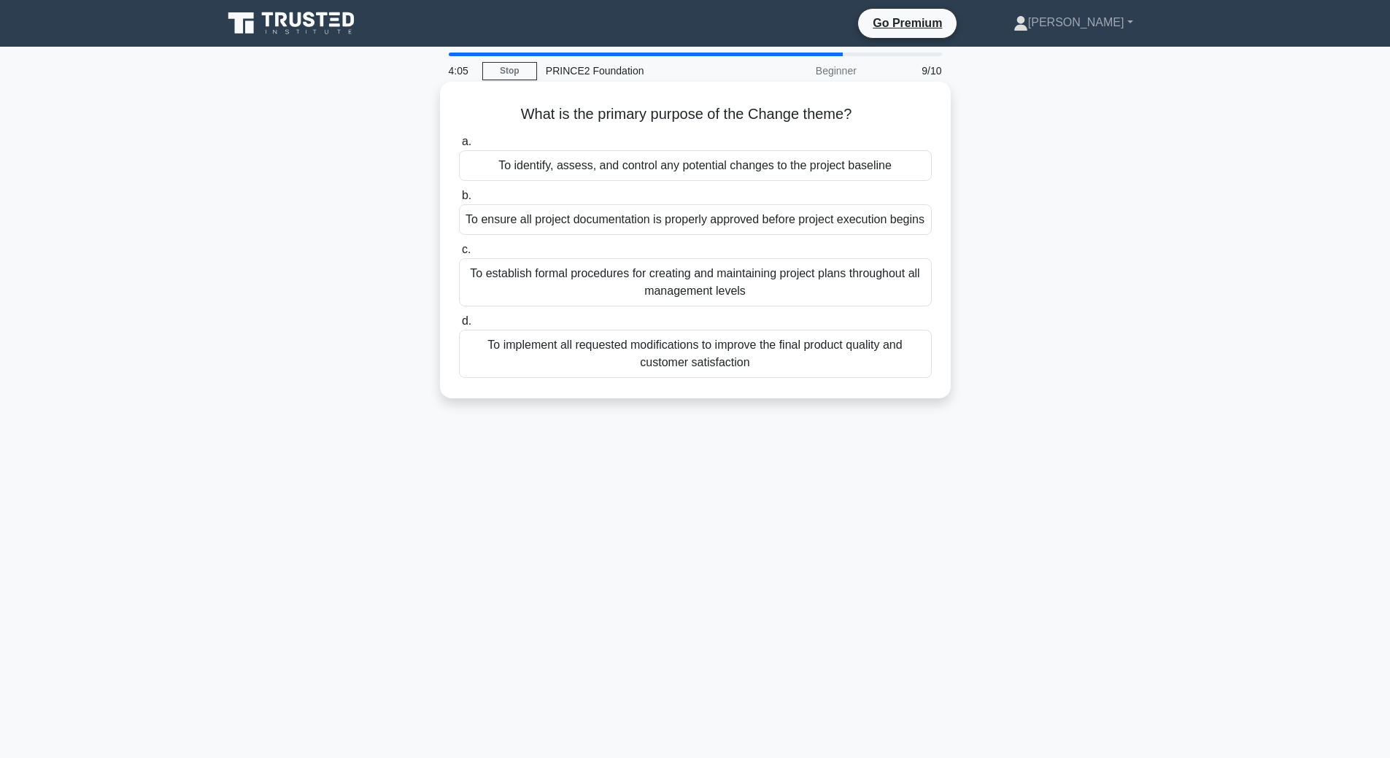
click at [700, 171] on div "To identify, assess, and control any potential changes to the project baseline" at bounding box center [695, 165] width 473 height 31
click at [459, 147] on input "a. To identify, assess, and control any potential changes to the project baseli…" at bounding box center [459, 141] width 0 height 9
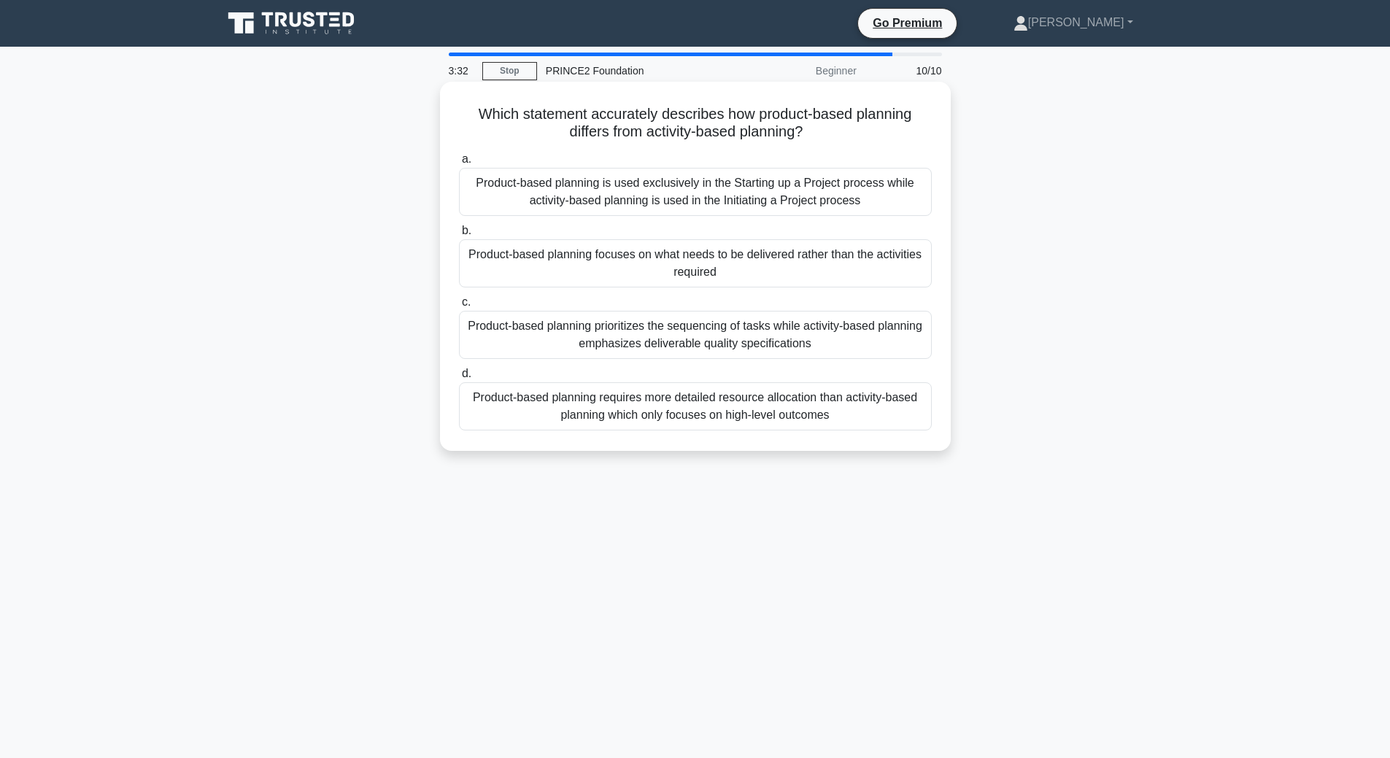
click at [825, 338] on div "Product-based planning prioritizes the sequencing of tasks while activity-based…" at bounding box center [695, 335] width 473 height 48
click at [459, 307] on input "c. Product-based planning prioritizes the sequencing of tasks while activity-ba…" at bounding box center [459, 302] width 0 height 9
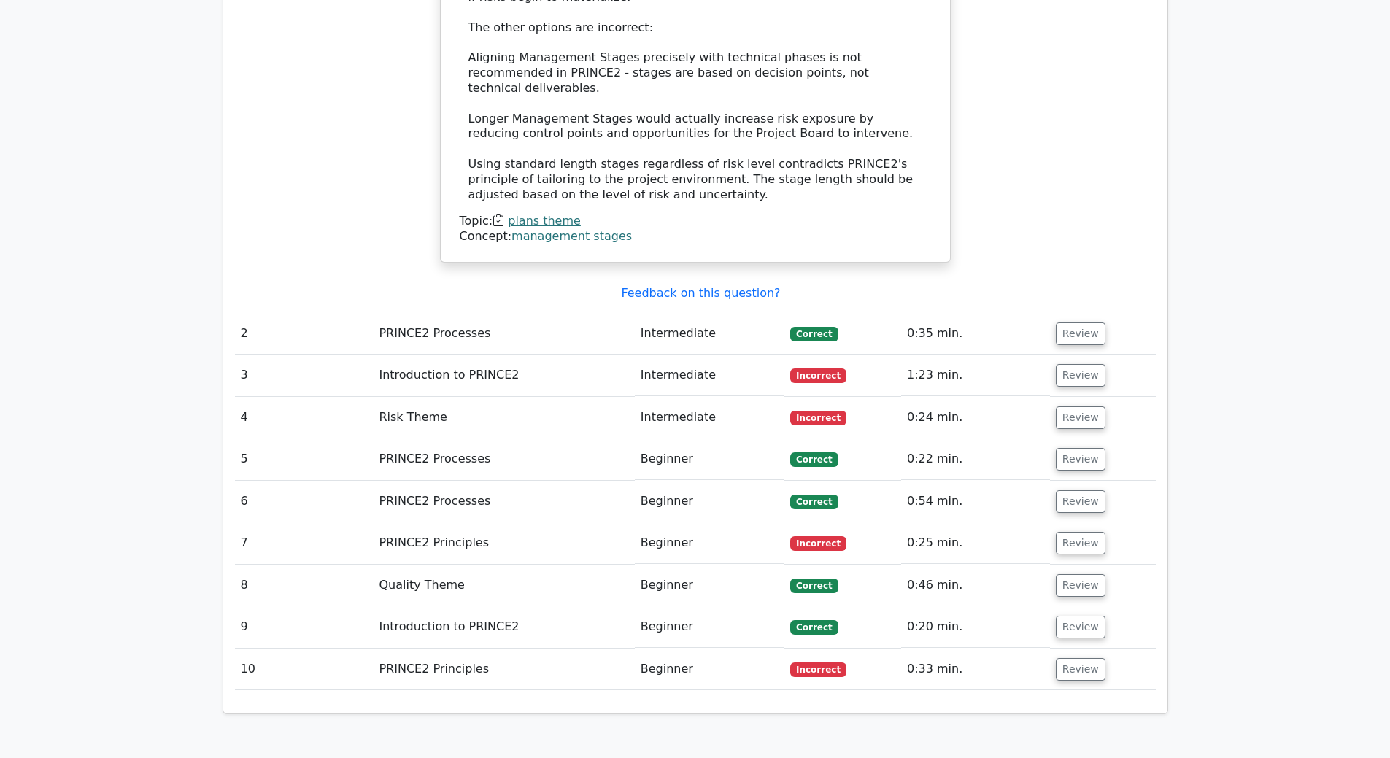
scroll to position [1751, 0]
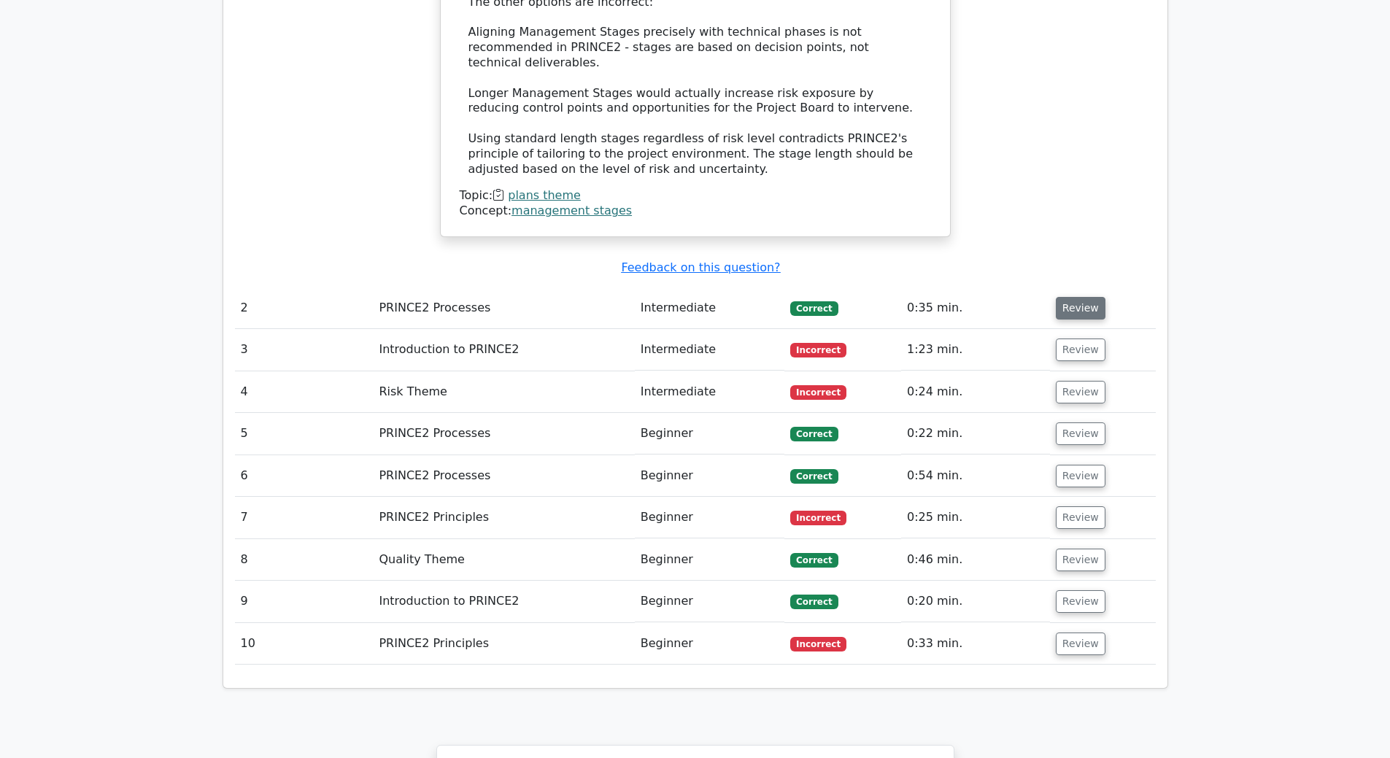
click at [1087, 297] on button "Review" at bounding box center [1081, 308] width 50 height 23
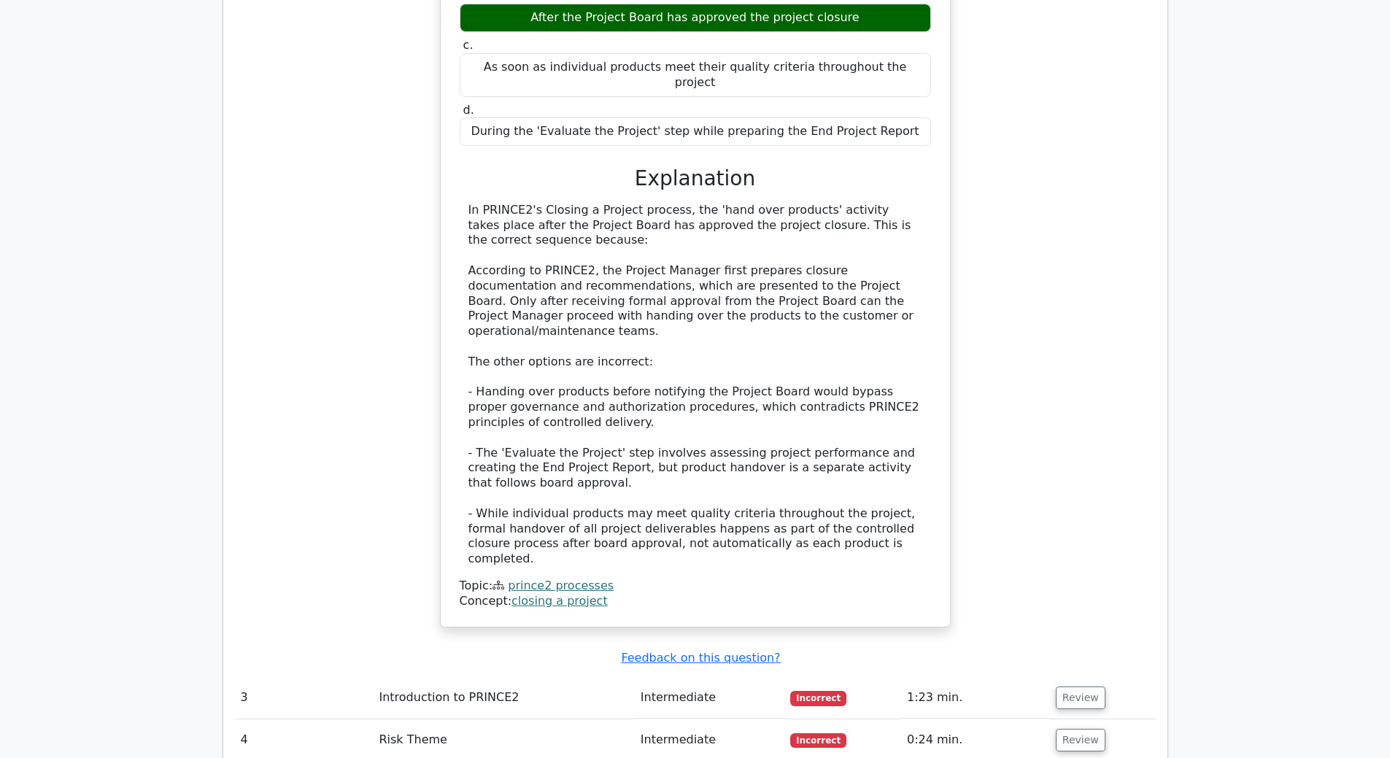
scroll to position [2335, 0]
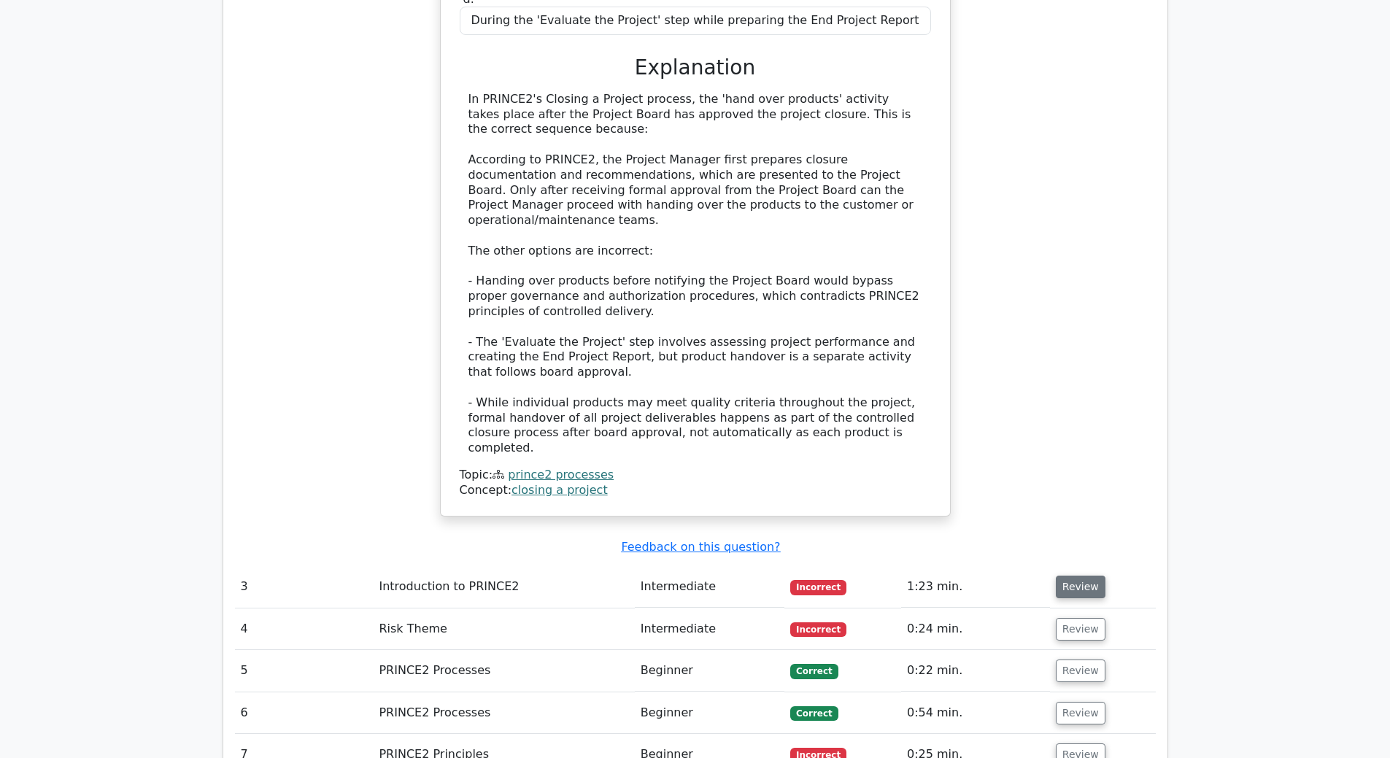
click at [1068, 576] on button "Review" at bounding box center [1081, 587] width 50 height 23
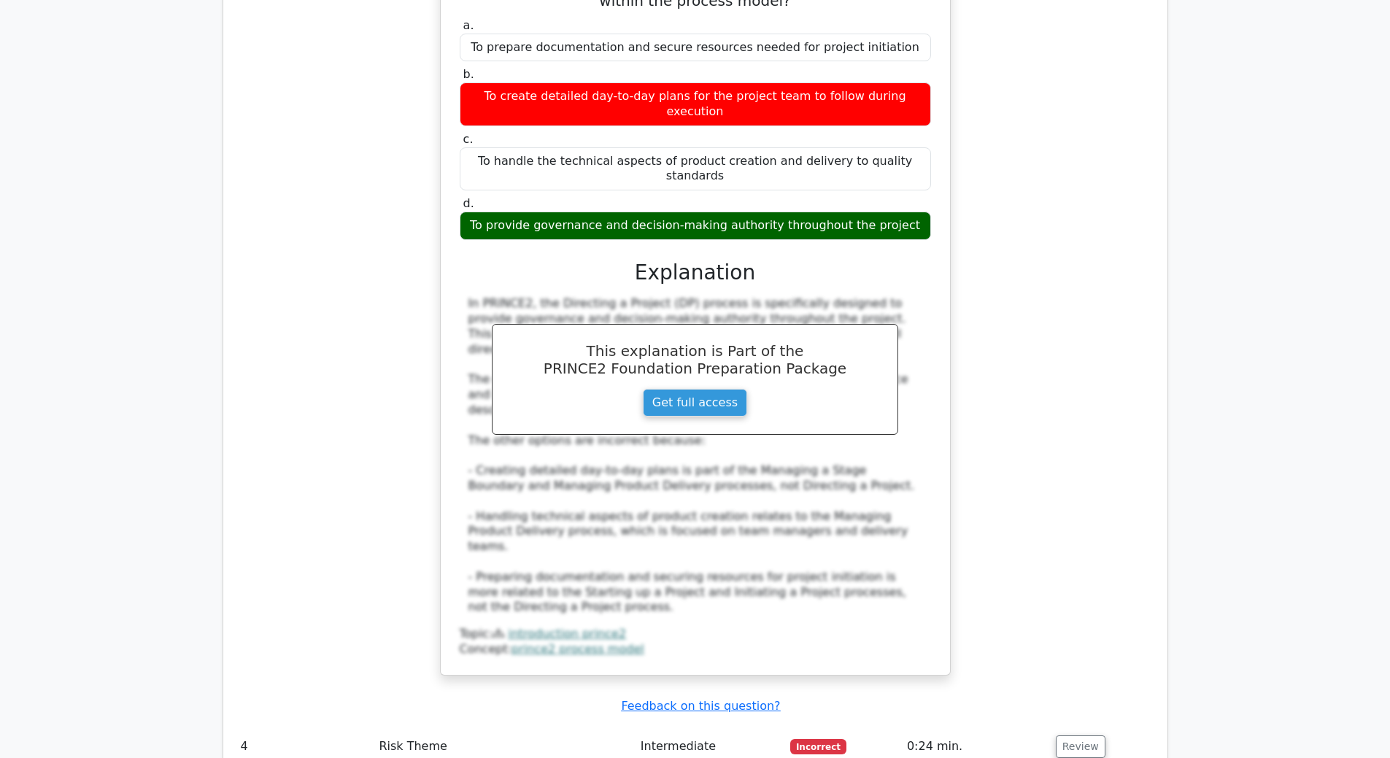
scroll to position [3065, 0]
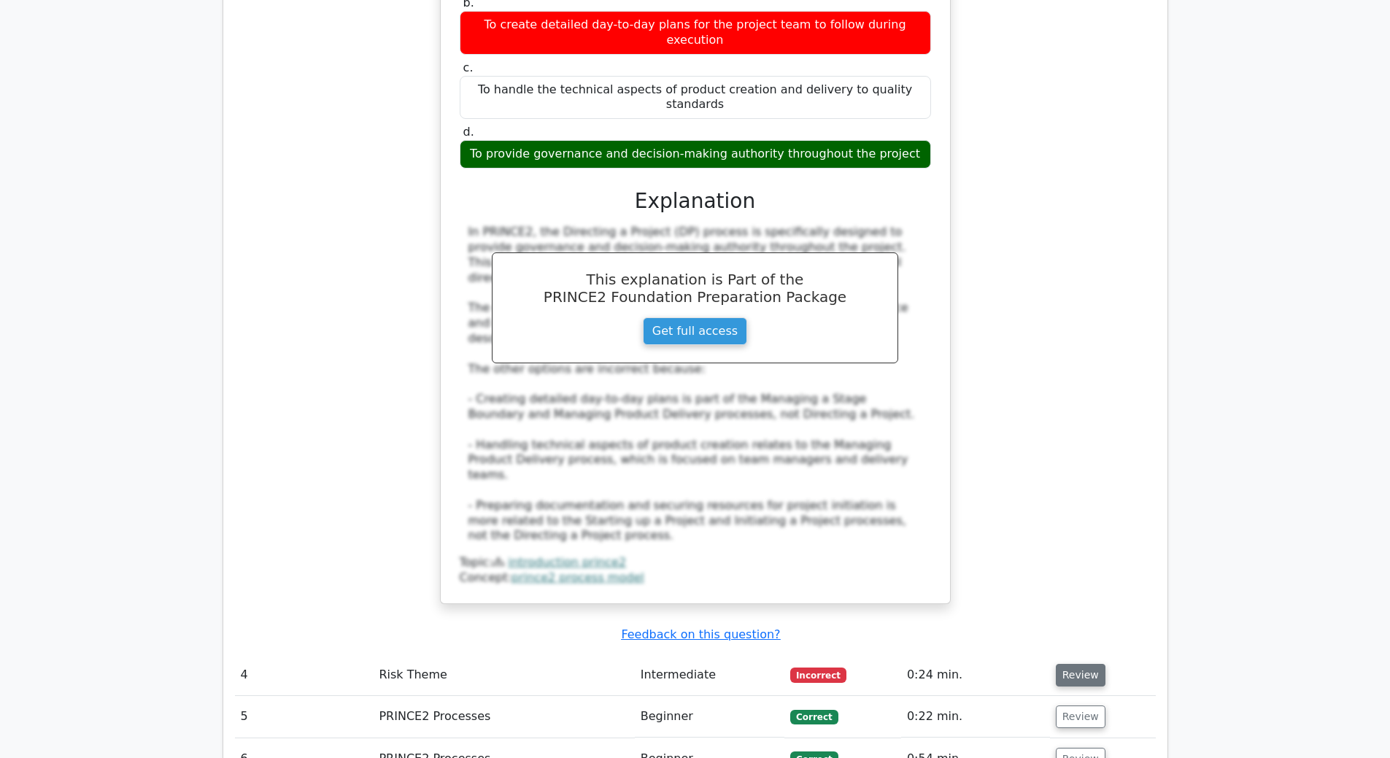
click at [1071, 664] on button "Review" at bounding box center [1081, 675] width 50 height 23
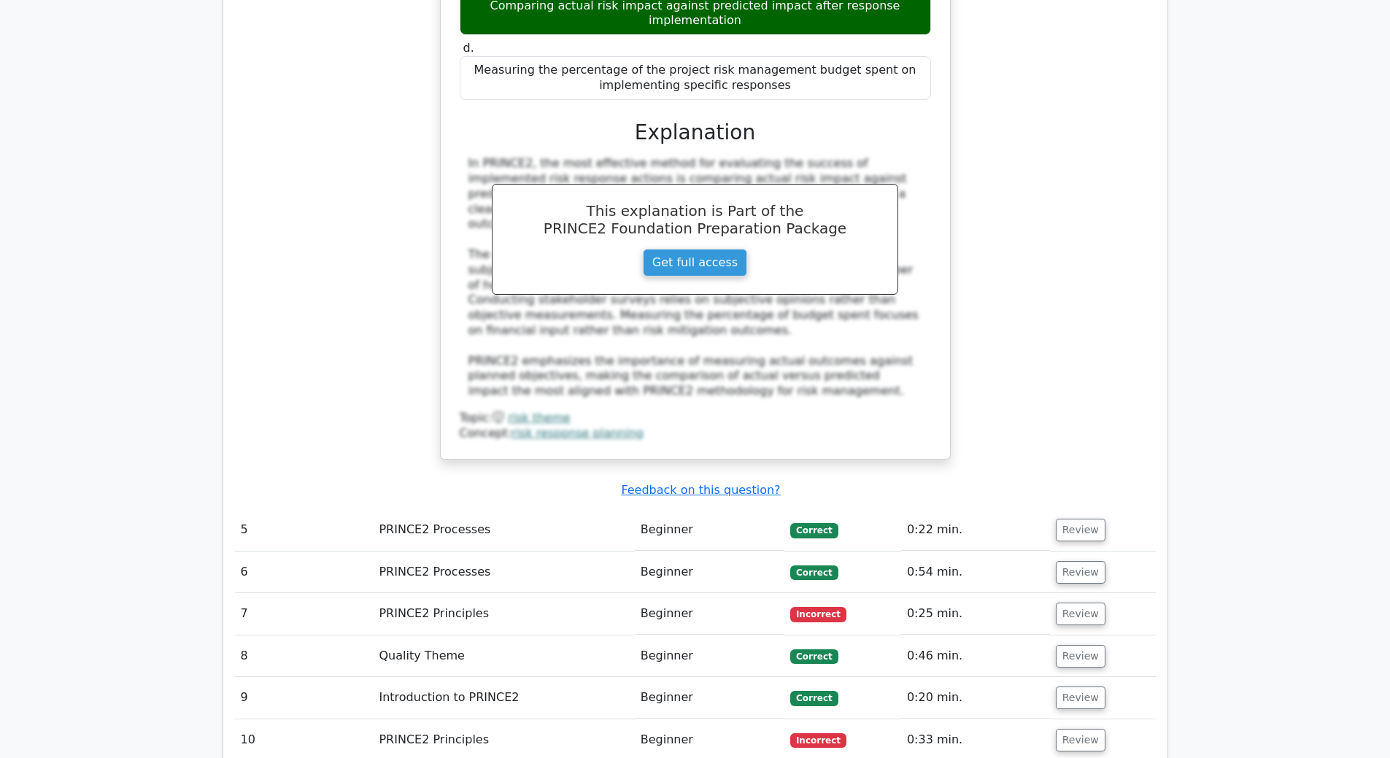
scroll to position [4014, 0]
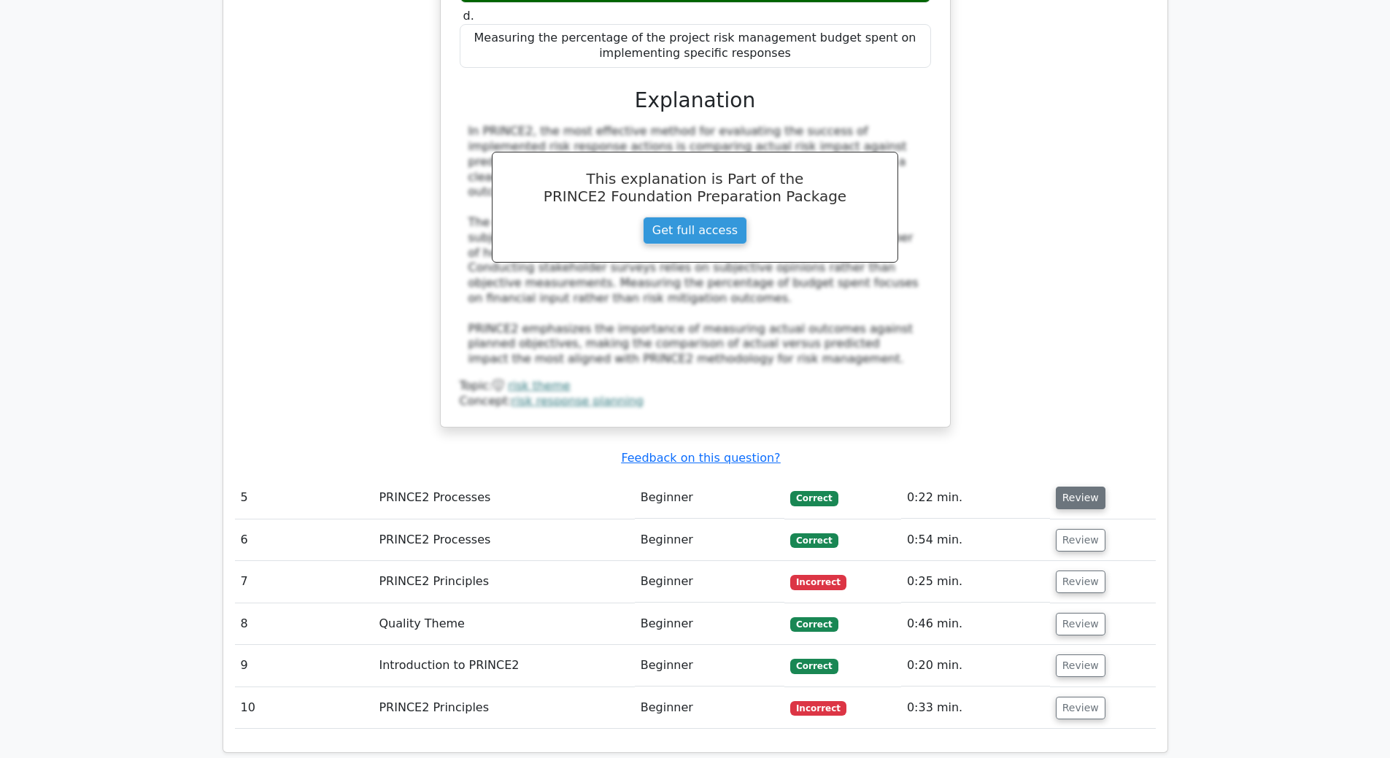
click at [1075, 487] on button "Review" at bounding box center [1081, 498] width 50 height 23
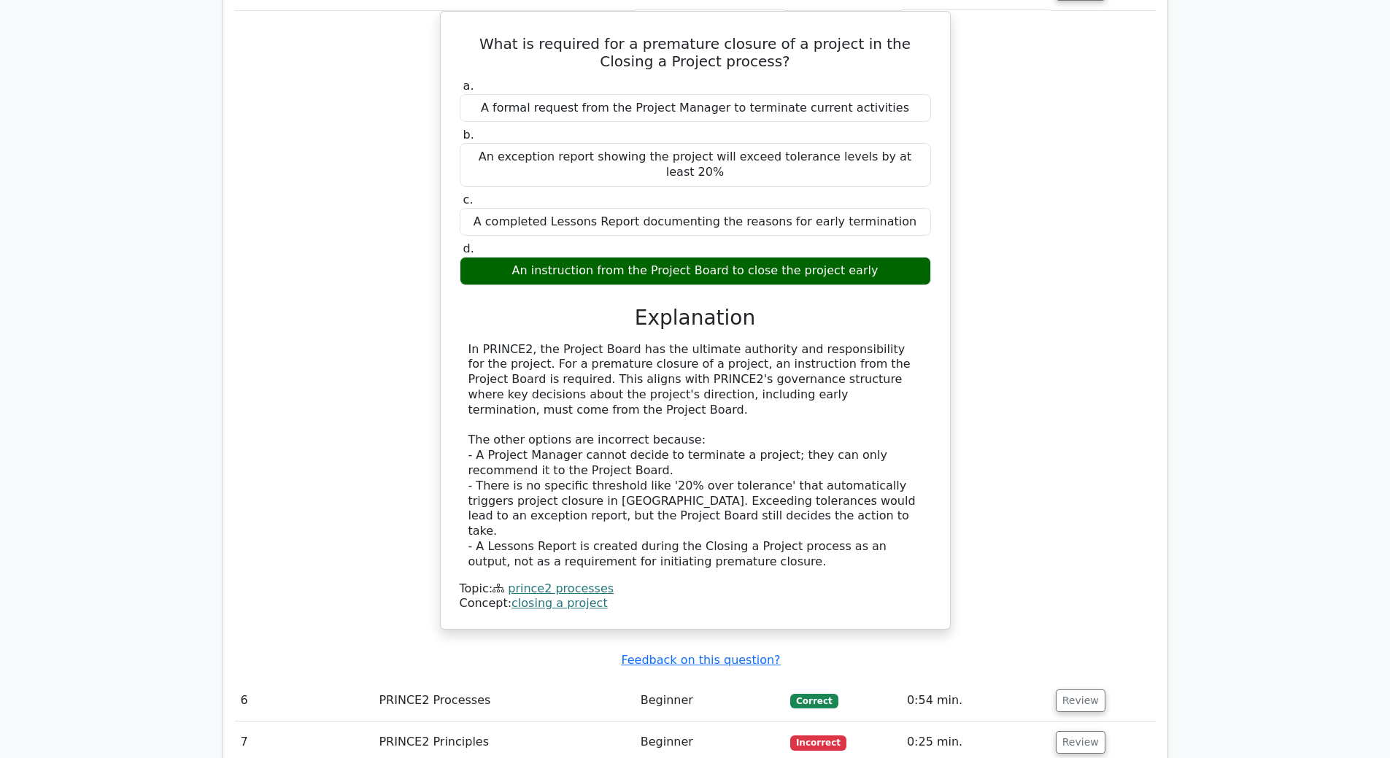
scroll to position [4525, 0]
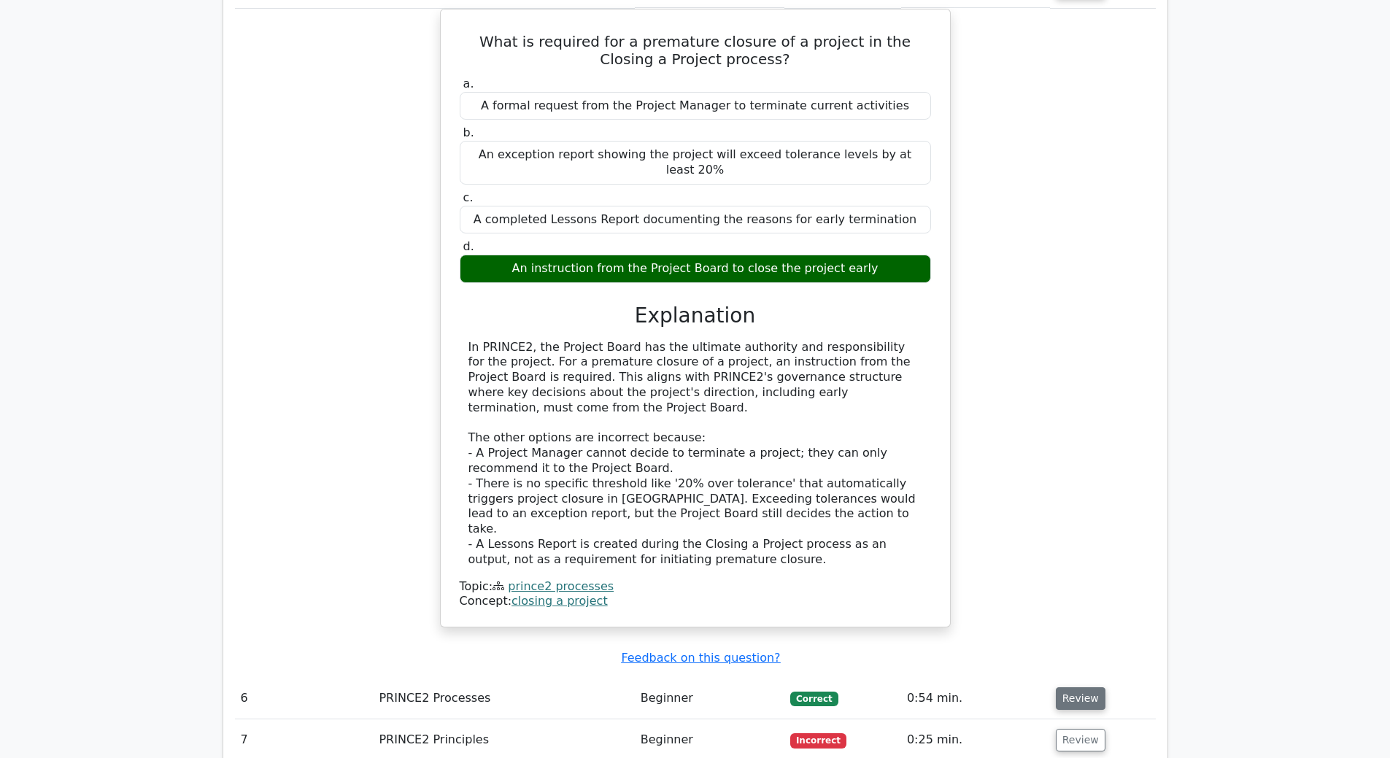
click at [1085, 687] on button "Review" at bounding box center [1081, 698] width 50 height 23
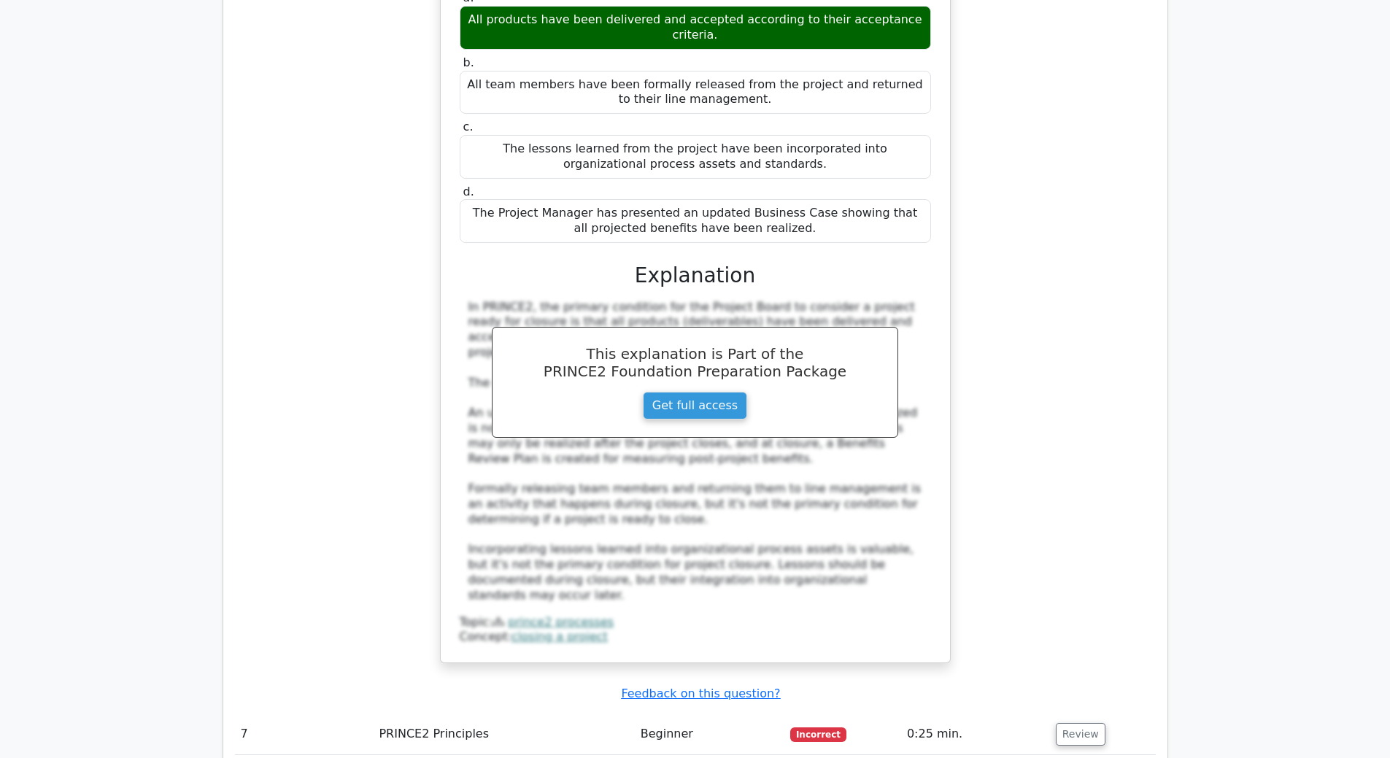
scroll to position [5327, 0]
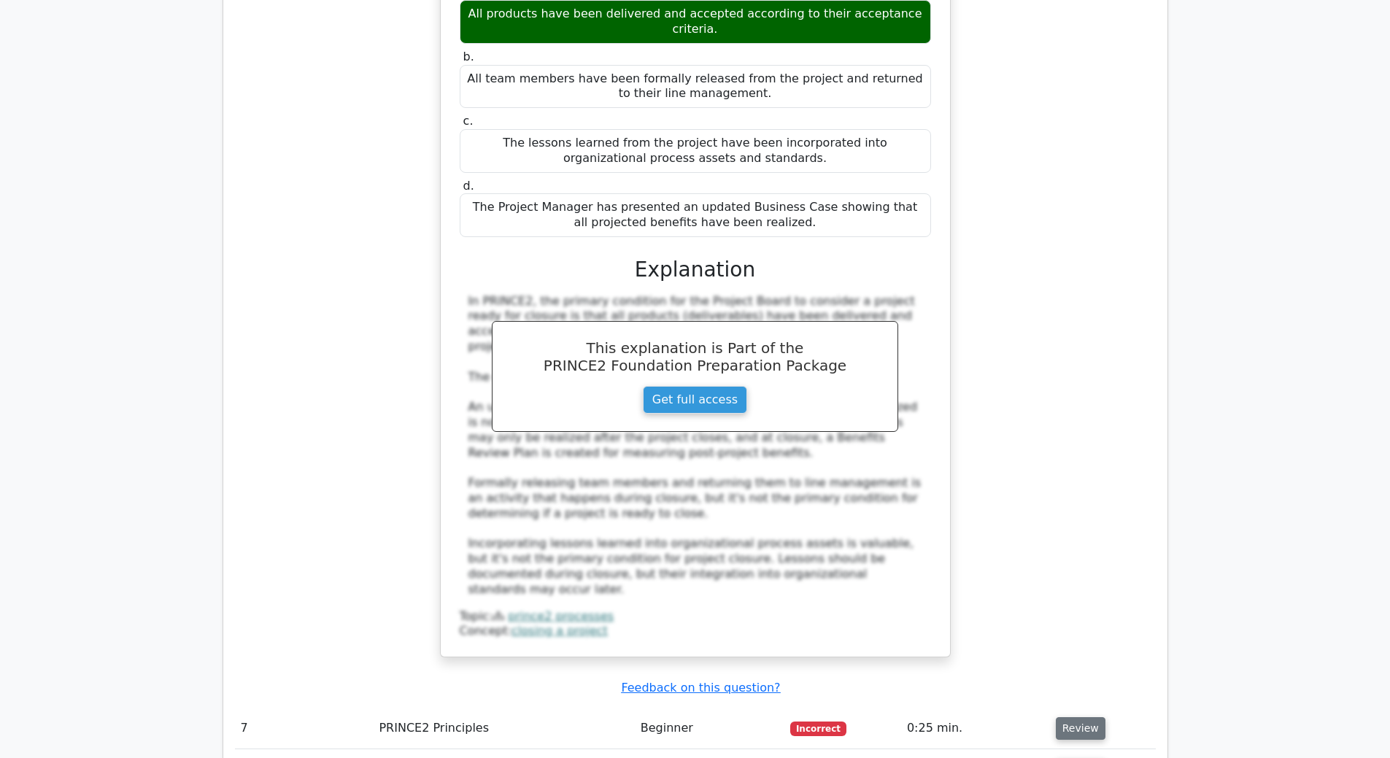
click at [1071, 717] on button "Review" at bounding box center [1081, 728] width 50 height 23
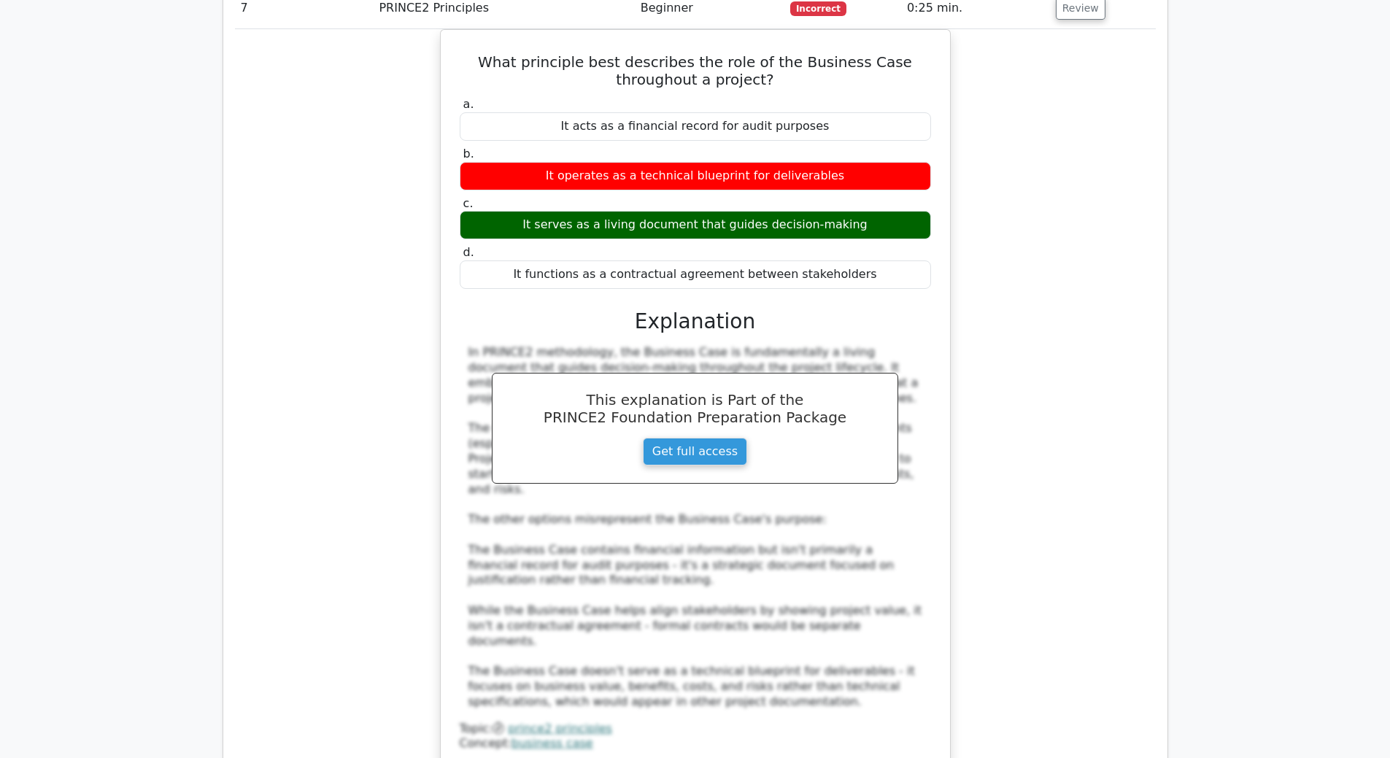
scroll to position [6130, 0]
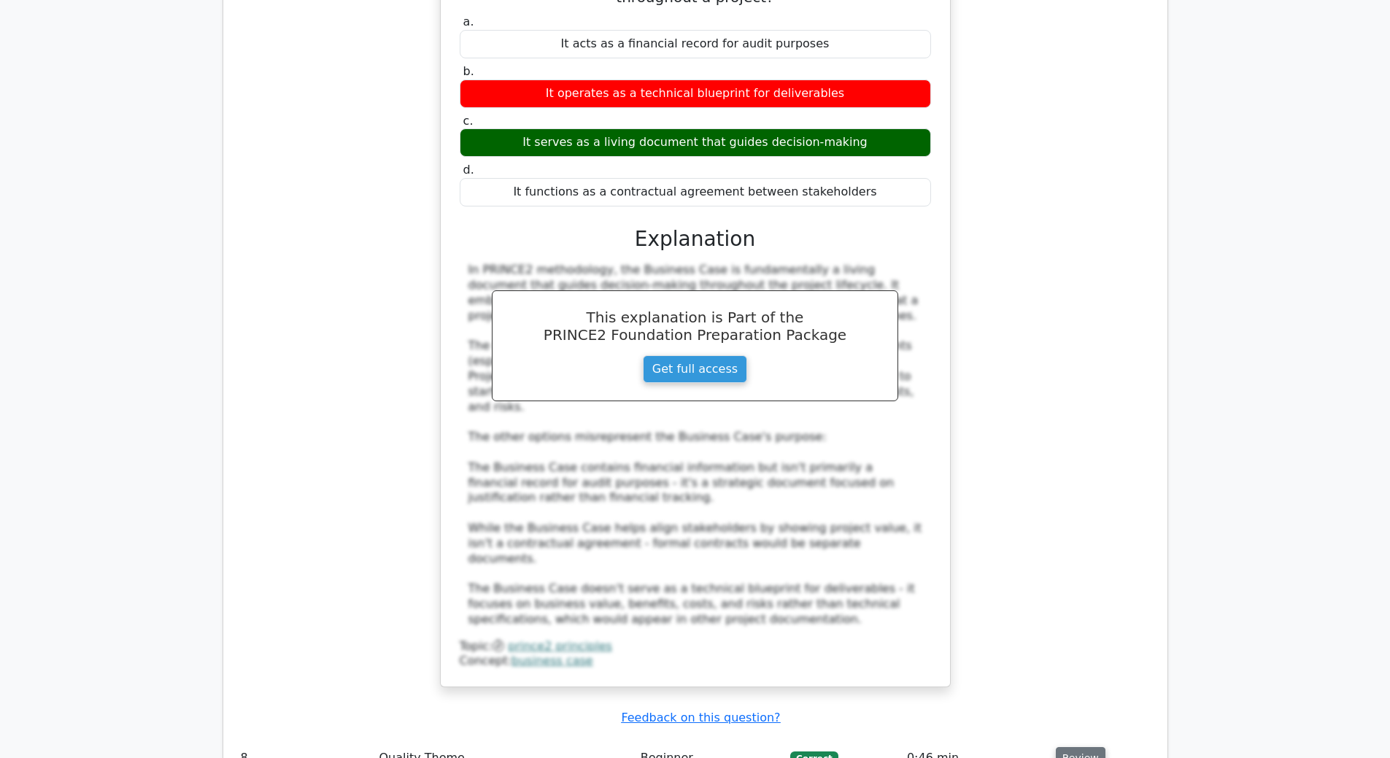
click at [1068, 747] on button "Review" at bounding box center [1081, 758] width 50 height 23
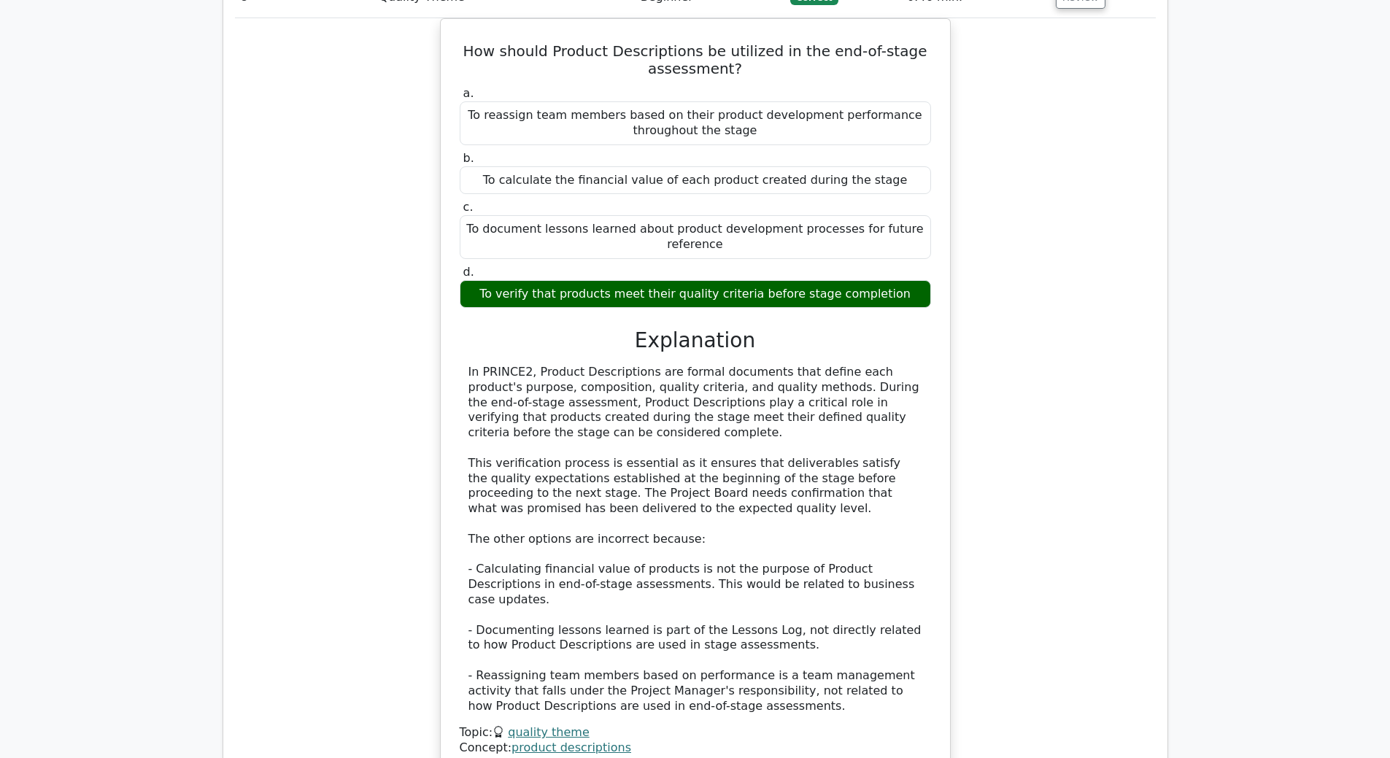
scroll to position [7006, 0]
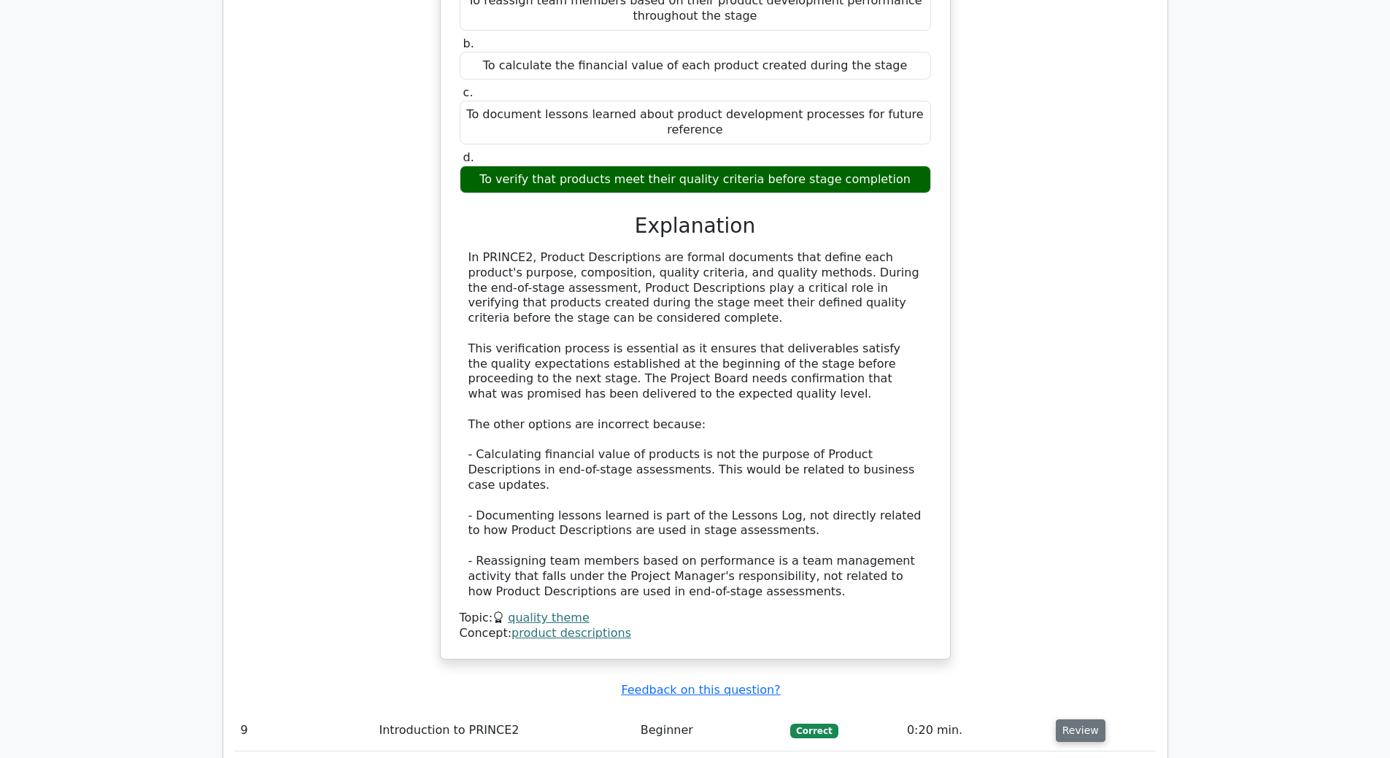
click at [1071, 720] on button "Review" at bounding box center [1081, 731] width 50 height 23
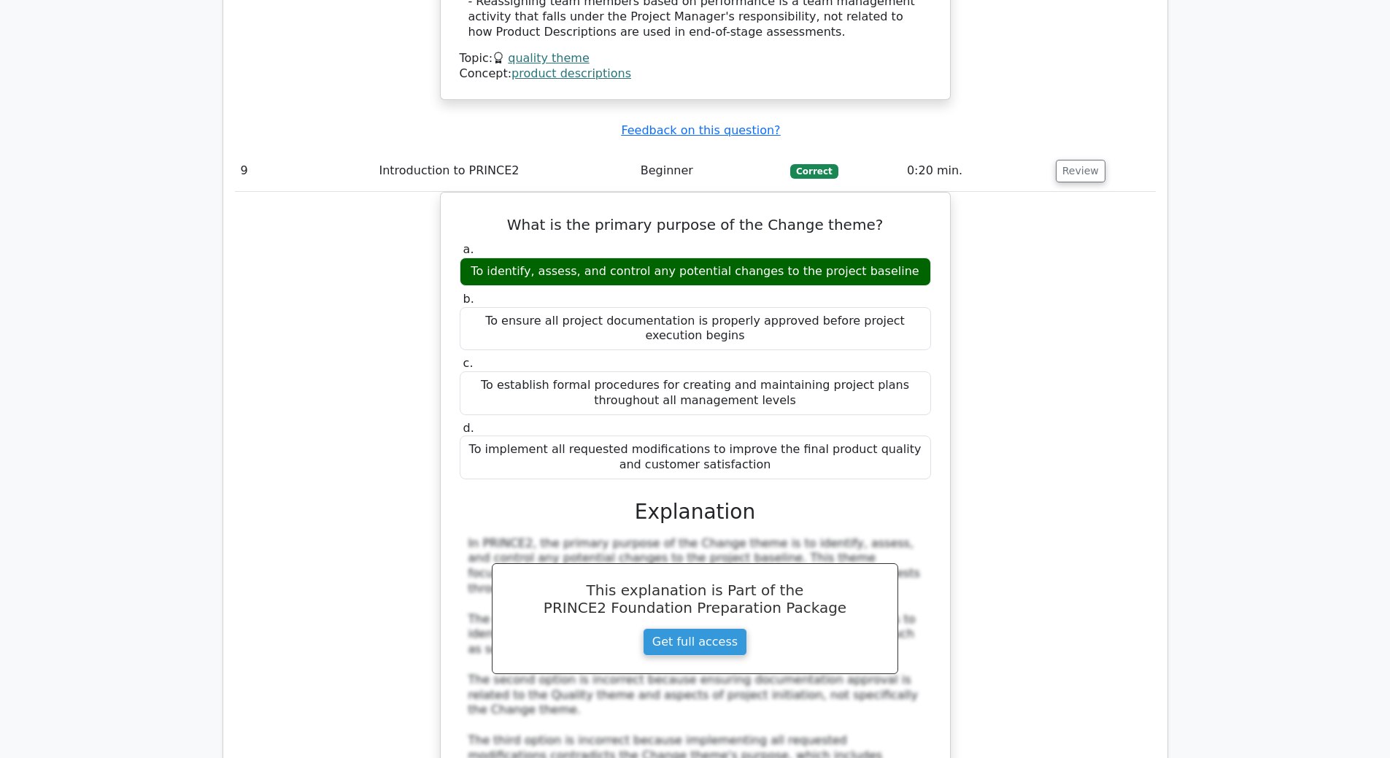
scroll to position [7590, 0]
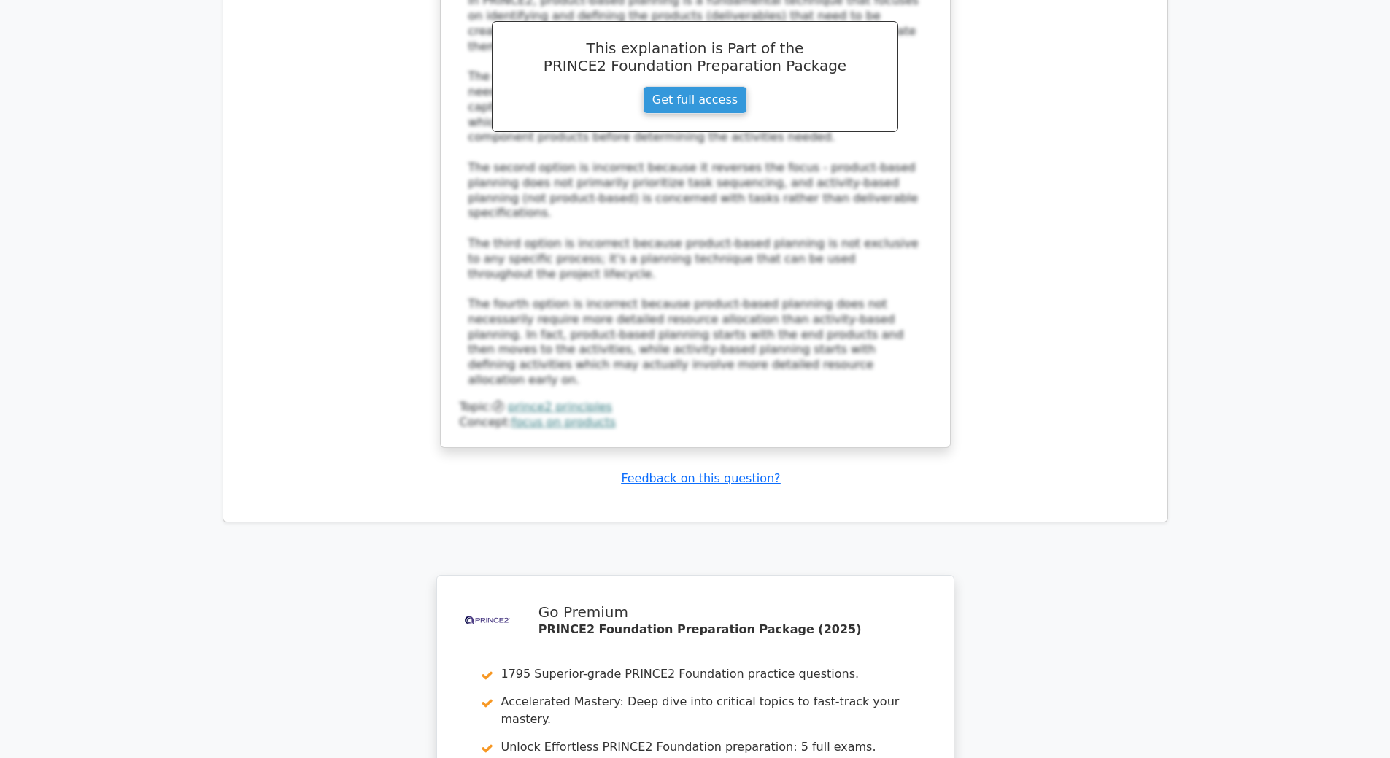
scroll to position [8976, 0]
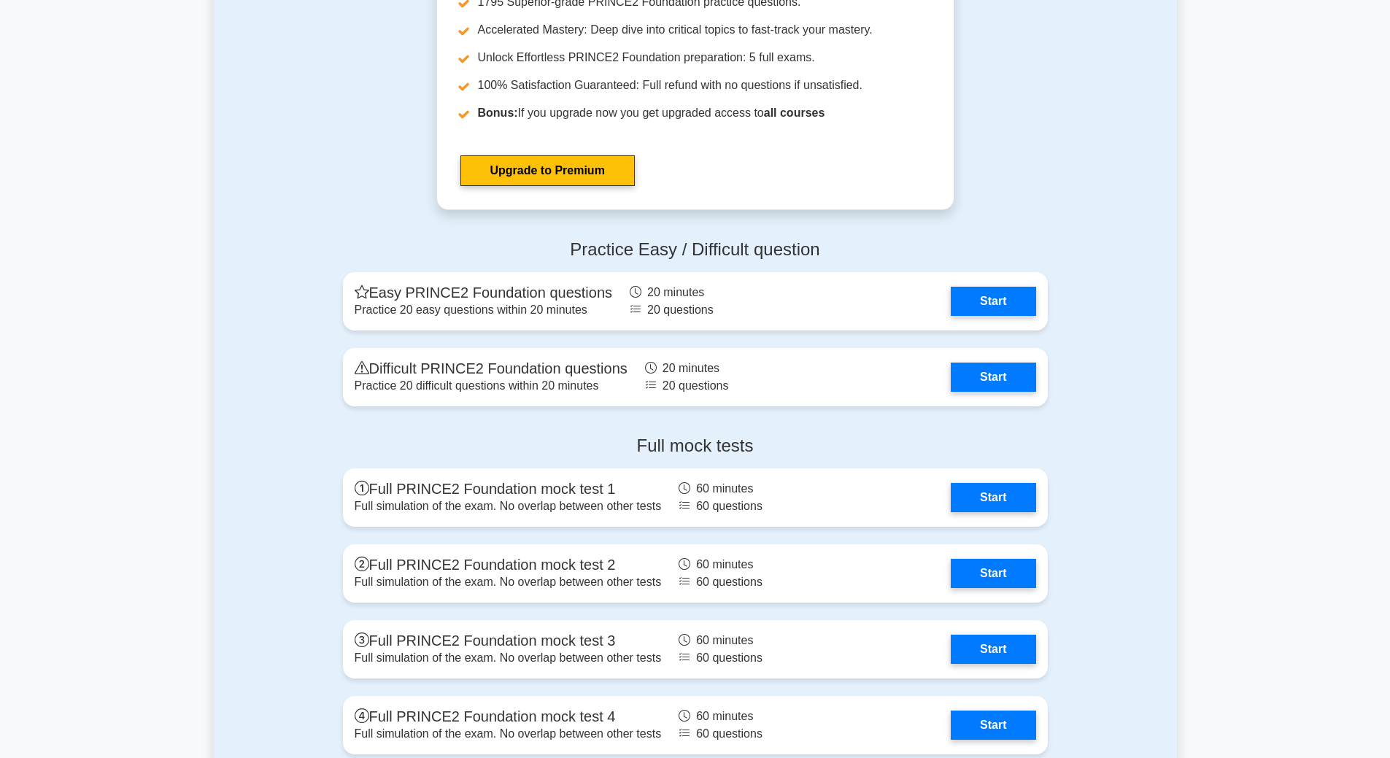
scroll to position [2189, 0]
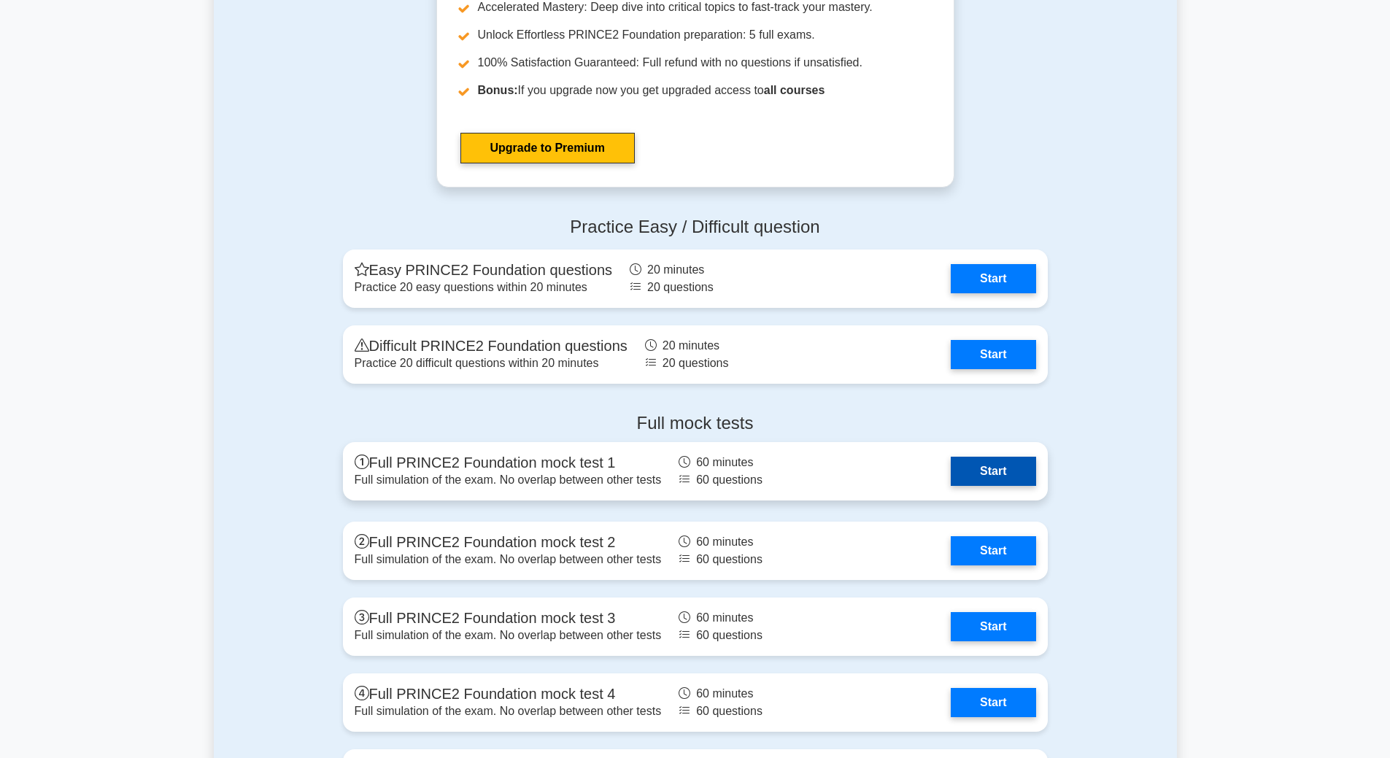
click at [980, 477] on link "Start" at bounding box center [993, 471] width 85 height 29
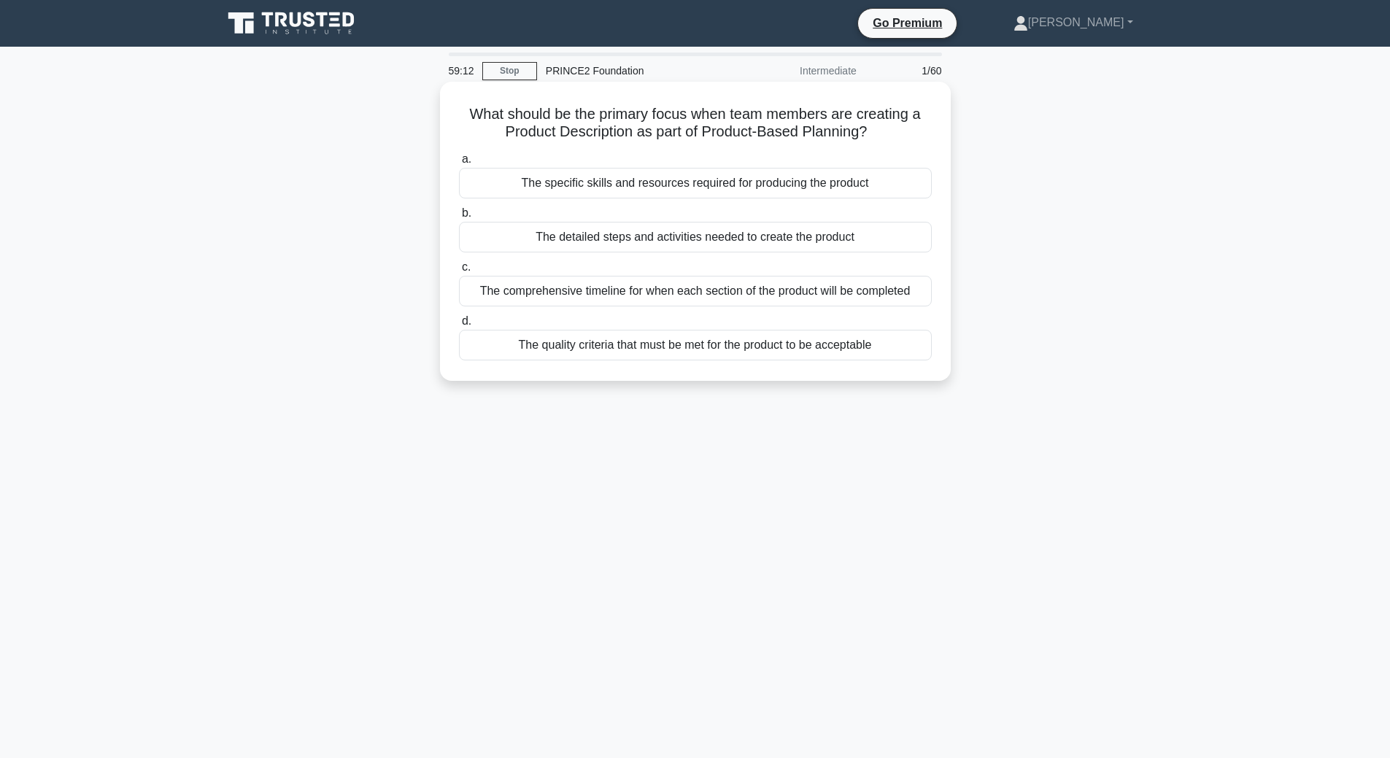
click at [693, 354] on div "The quality criteria that must be met for the product to be acceptable" at bounding box center [695, 345] width 473 height 31
click at [459, 326] on input "d. The quality criteria that must be met for the product to be acceptable" at bounding box center [459, 321] width 0 height 9
click at [748, 300] on div "It should be baselined and placed under change control" at bounding box center [695, 291] width 473 height 31
click at [459, 272] on input "c. It should be baselined and placed under change control" at bounding box center [459, 267] width 0 height 9
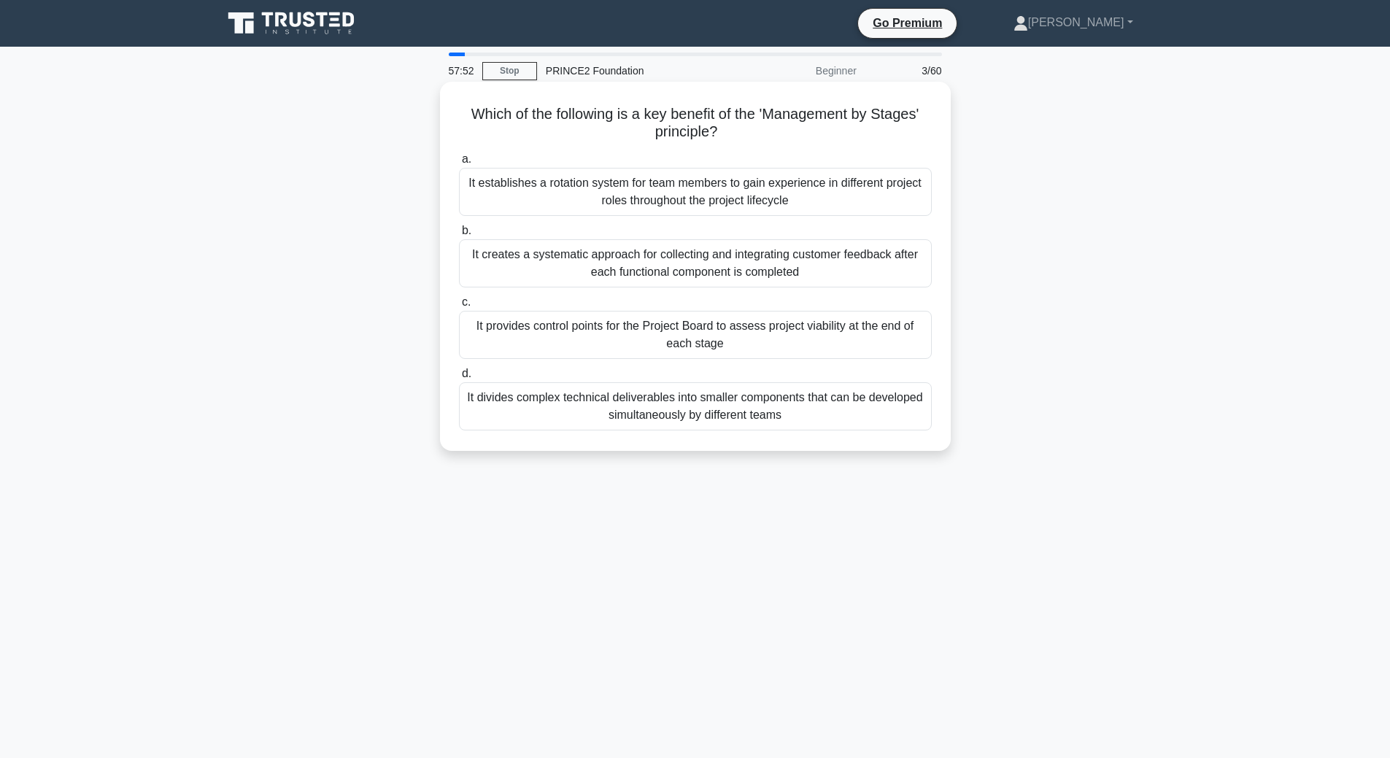
click at [768, 333] on div "It provides control points for the Project Board to assess project viability at…" at bounding box center [695, 335] width 473 height 48
click at [459, 307] on input "c. It provides control points for the Project Board to assess project viability…" at bounding box center [459, 302] width 0 height 9
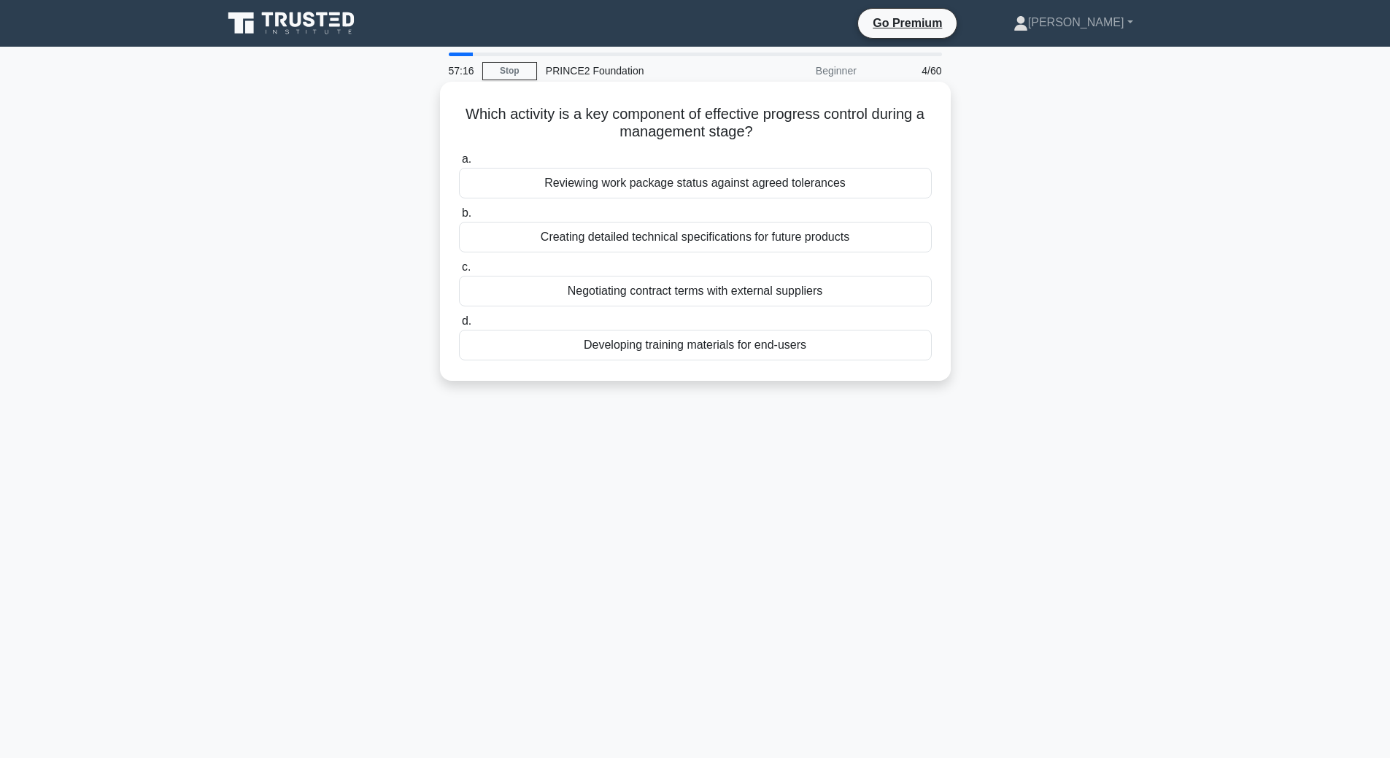
click at [739, 189] on div "Reviewing work package status against agreed tolerances" at bounding box center [695, 183] width 473 height 31
click at [459, 164] on input "a. Reviewing work package status against agreed tolerances" at bounding box center [459, 159] width 0 height 9
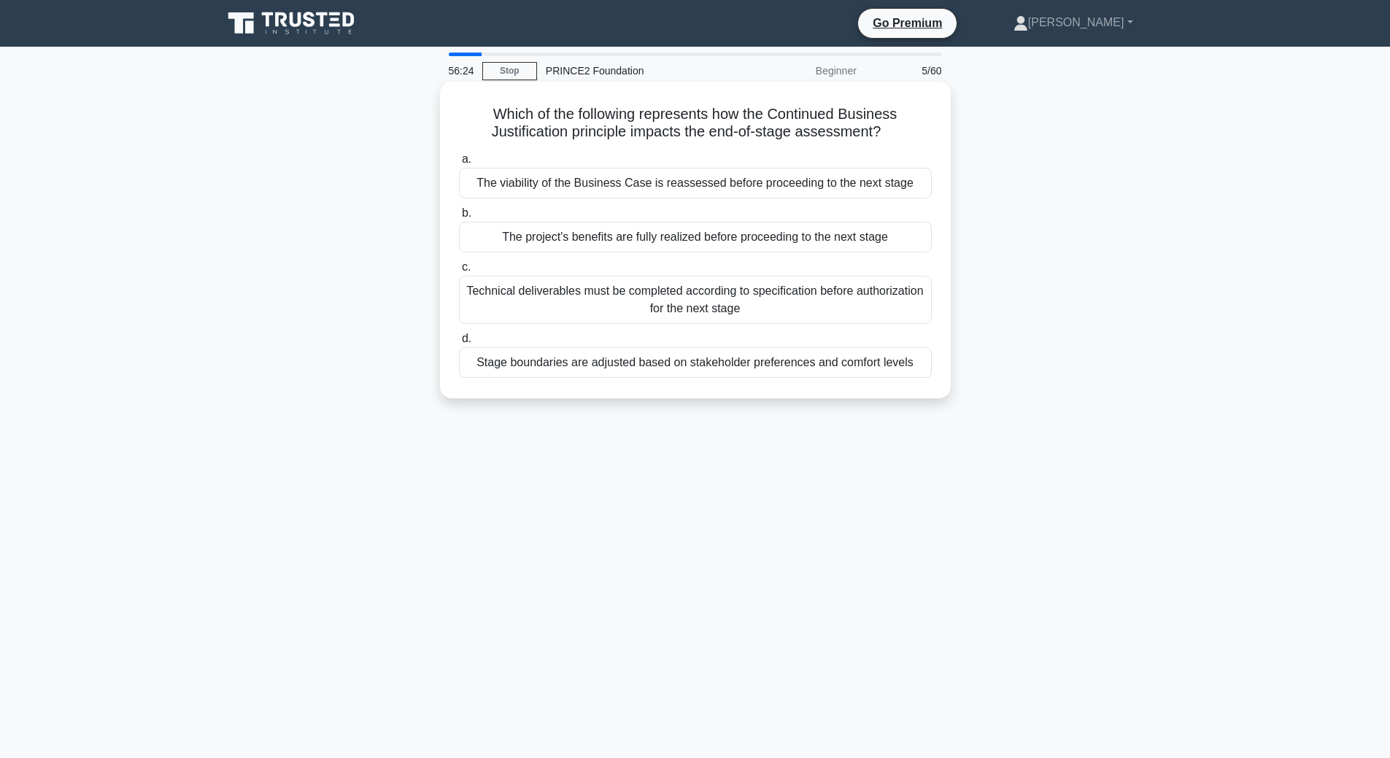
click at [704, 188] on div "The viability of the Business Case is reassessed before proceeding to the next …" at bounding box center [695, 183] width 473 height 31
click at [459, 164] on input "a. The viability of the Business Case is reassessed before proceeding to the ne…" at bounding box center [459, 159] width 0 height 9
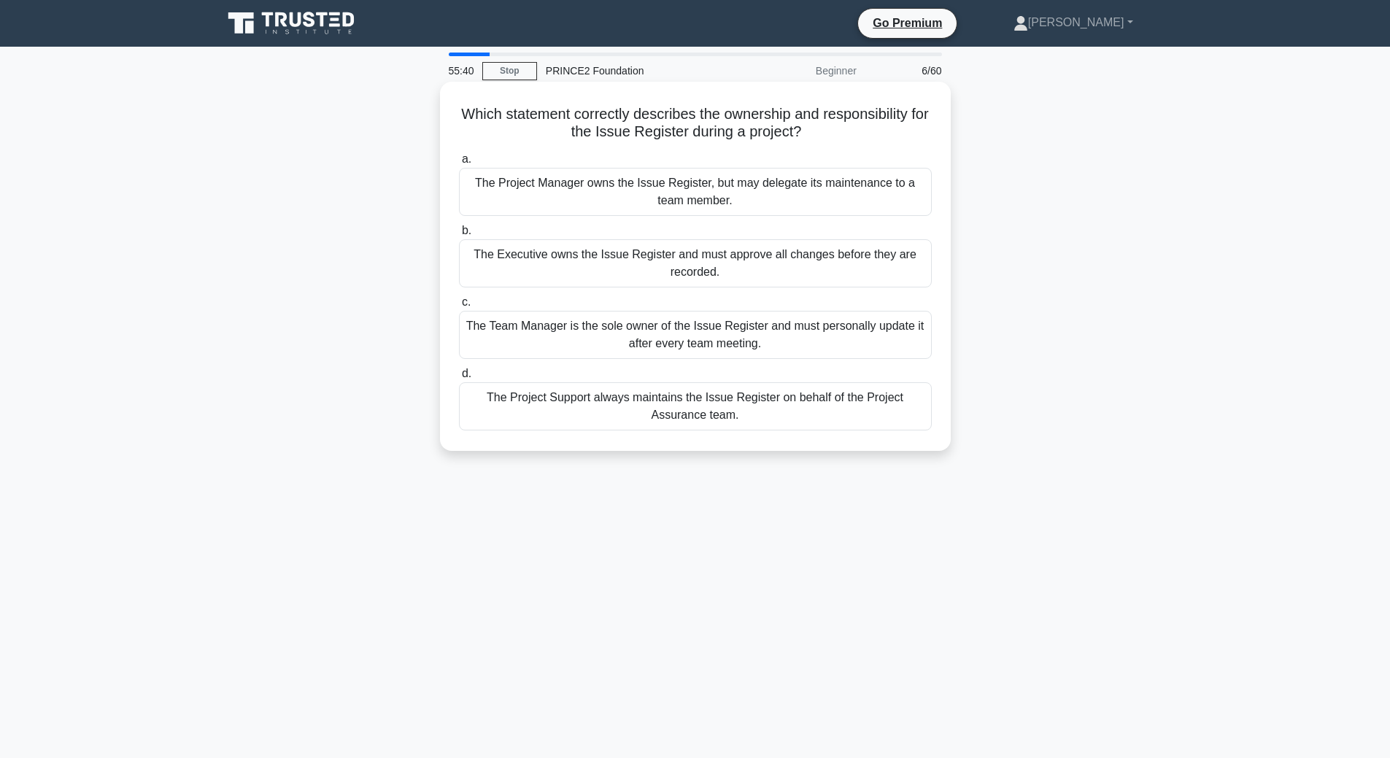
click at [761, 343] on div "The Team Manager is the sole owner of the Issue Register and must personally up…" at bounding box center [695, 335] width 473 height 48
click at [459, 307] on input "c. The Team Manager is the sole owner of the Issue Register and must personally…" at bounding box center [459, 302] width 0 height 9
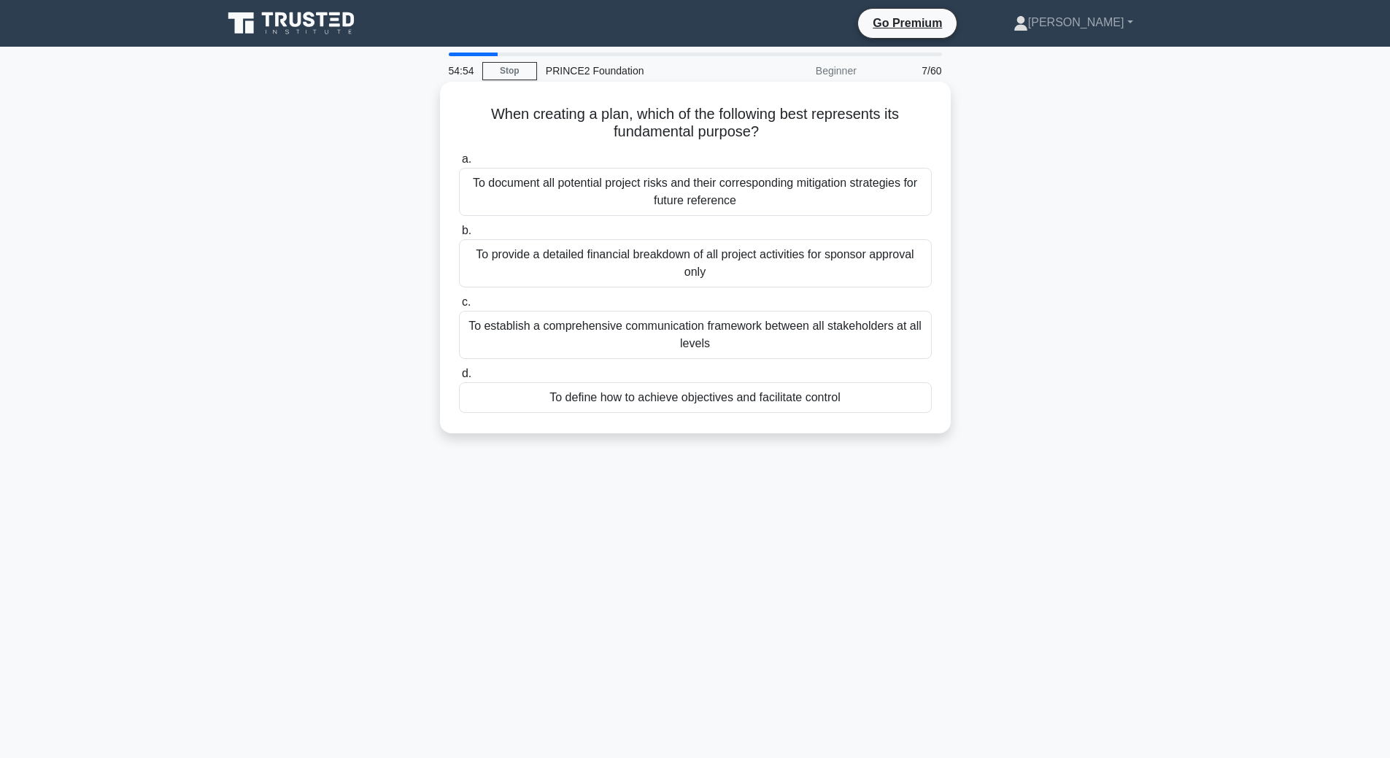
click at [876, 393] on div "To define how to achieve objectives and facilitate control" at bounding box center [695, 397] width 473 height 31
click at [459, 379] on input "d. To define how to achieve objectives and facilitate control" at bounding box center [459, 373] width 0 height 9
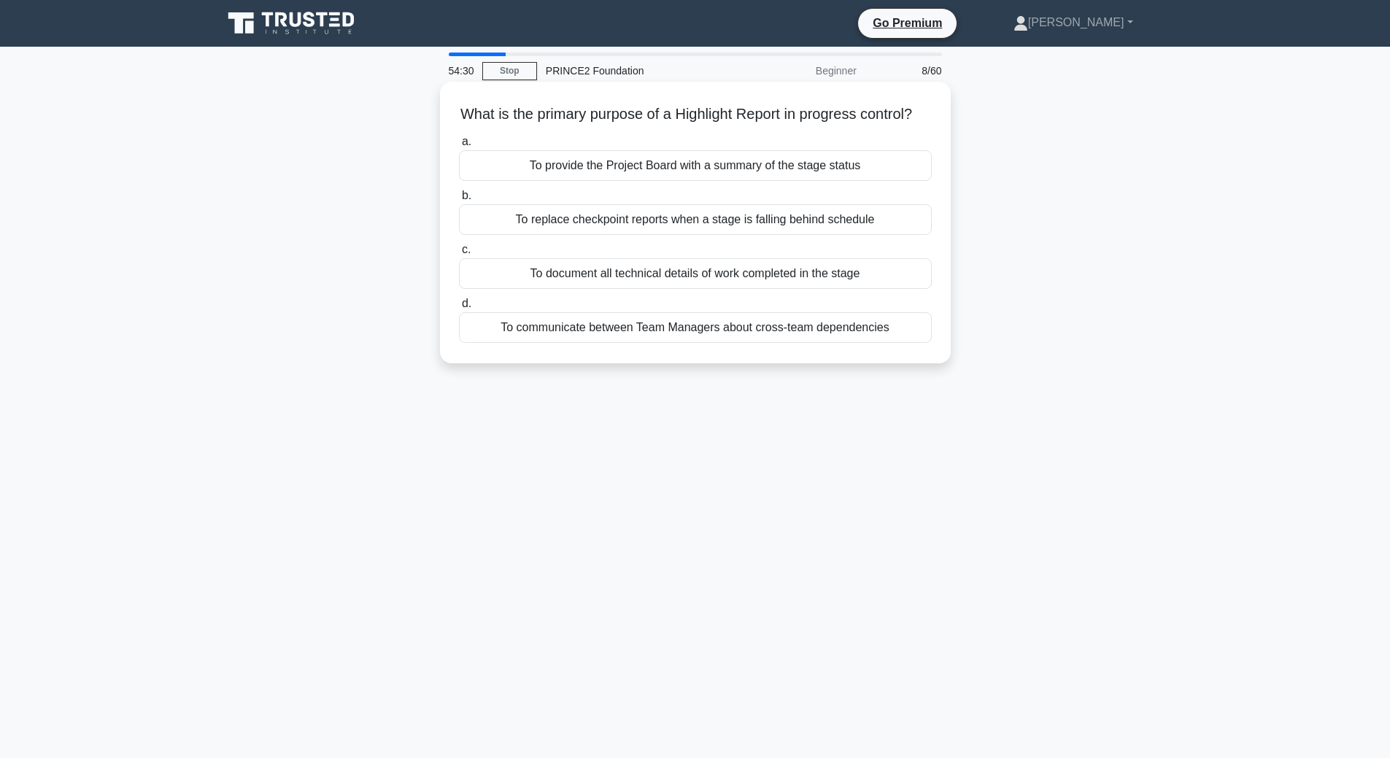
click at [830, 181] on div "To provide the Project Board with a summary of the stage status" at bounding box center [695, 165] width 473 height 31
click at [459, 147] on input "a. To provide the Project Board with a summary of the stage status" at bounding box center [459, 141] width 0 height 9
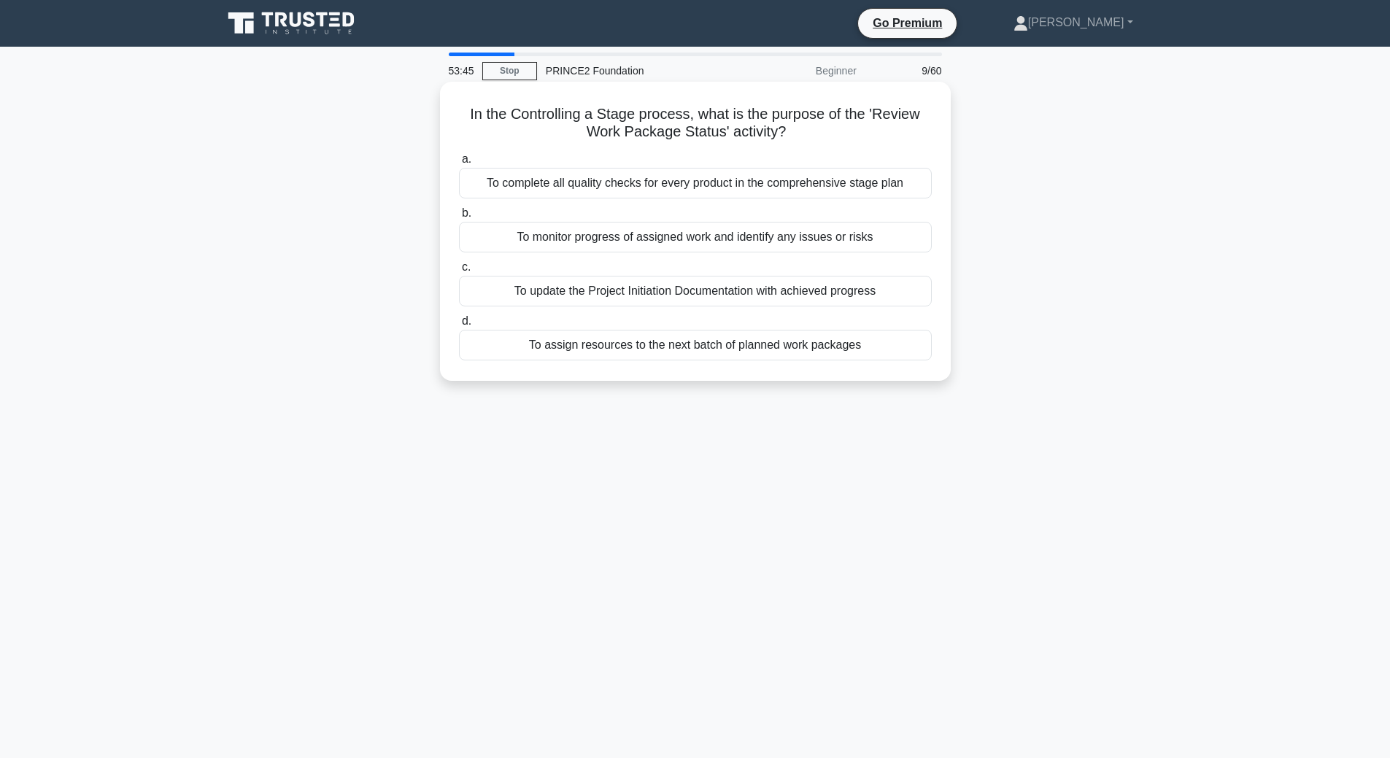
click at [791, 241] on div "To monitor progress of assigned work and identify any issues or risks" at bounding box center [695, 237] width 473 height 31
click at [459, 218] on input "b. To monitor progress of assigned work and identify any issues or risks" at bounding box center [459, 213] width 0 height 9
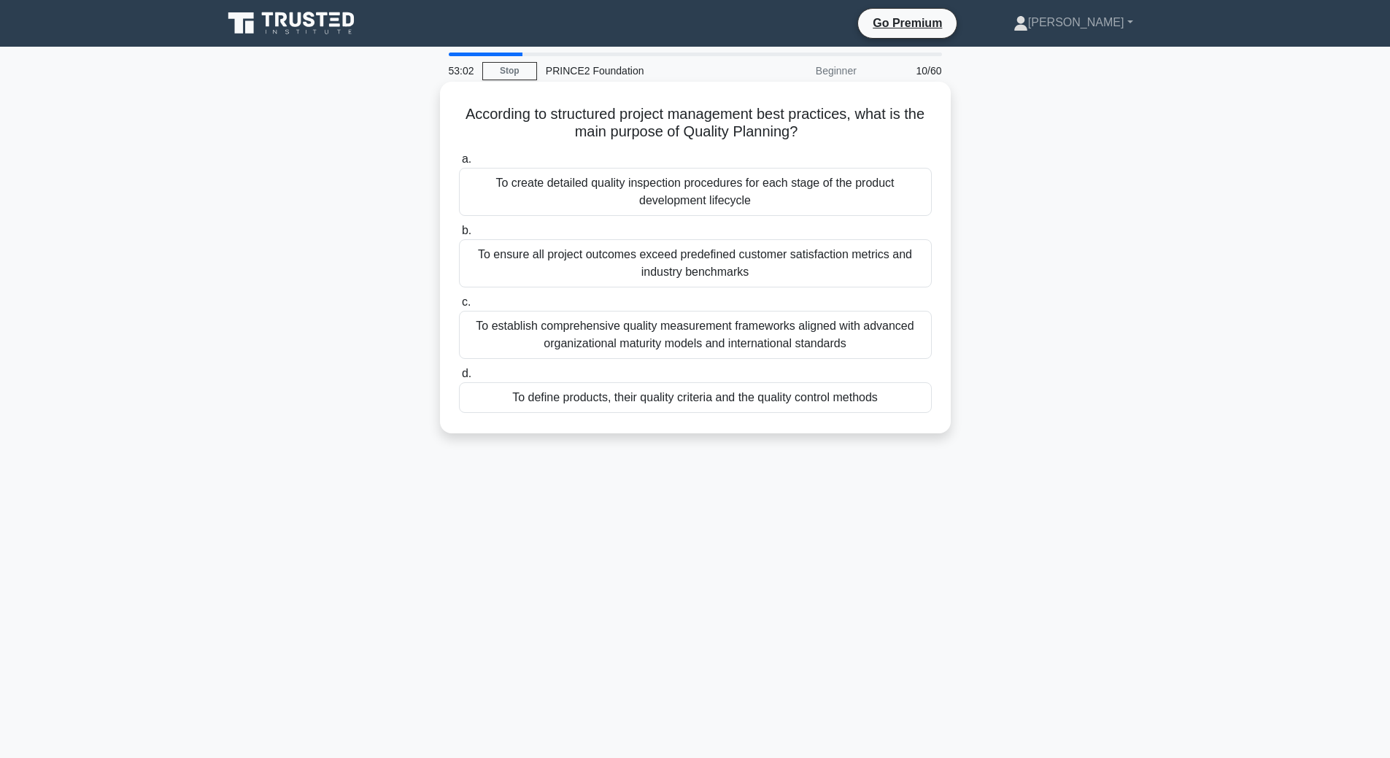
click at [772, 400] on div "To define products, their quality criteria and the quality control methods" at bounding box center [695, 397] width 473 height 31
click at [459, 379] on input "d. To define products, their quality criteria and the quality control methods" at bounding box center [459, 373] width 0 height 9
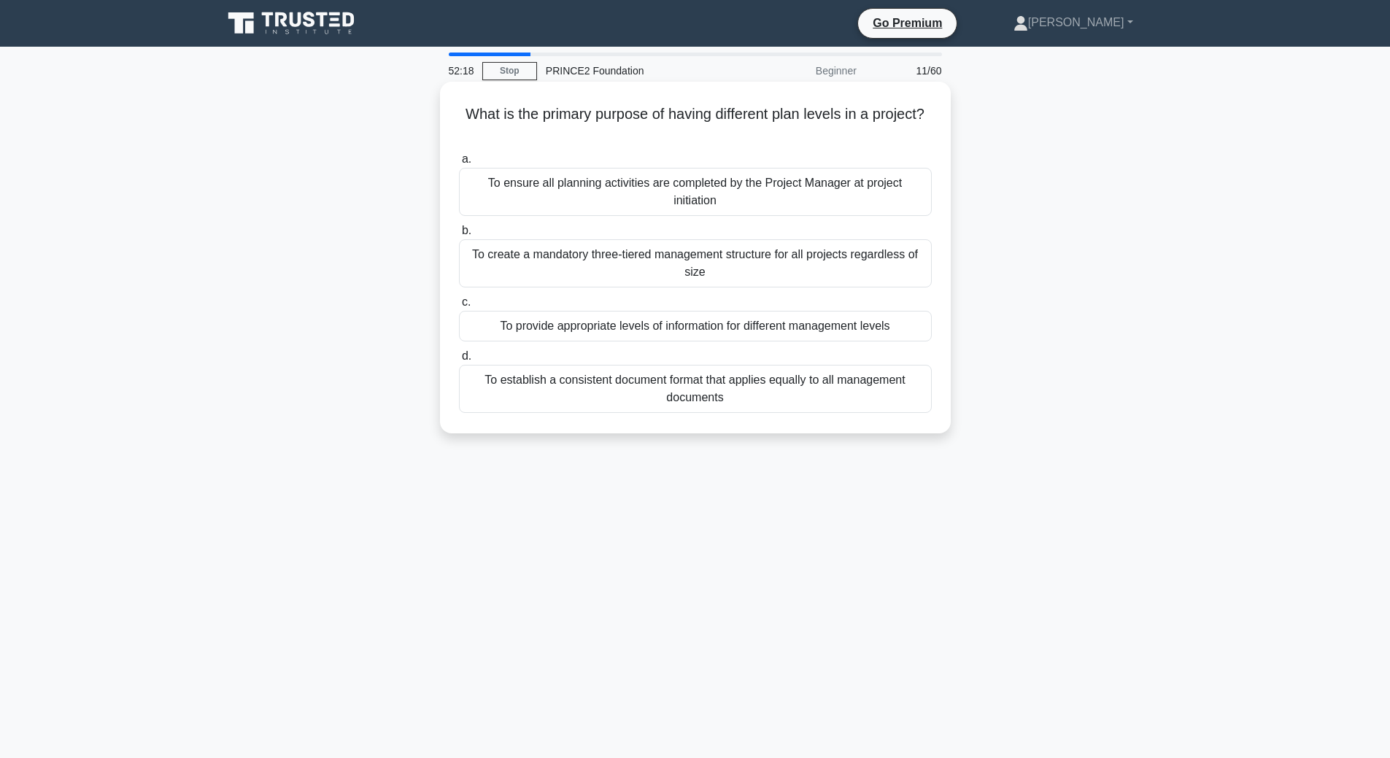
click at [800, 325] on div "To provide appropriate levels of information for different management levels" at bounding box center [695, 326] width 473 height 31
click at [459, 307] on input "c. To provide appropriate levels of information for different management levels" at bounding box center [459, 302] width 0 height 9
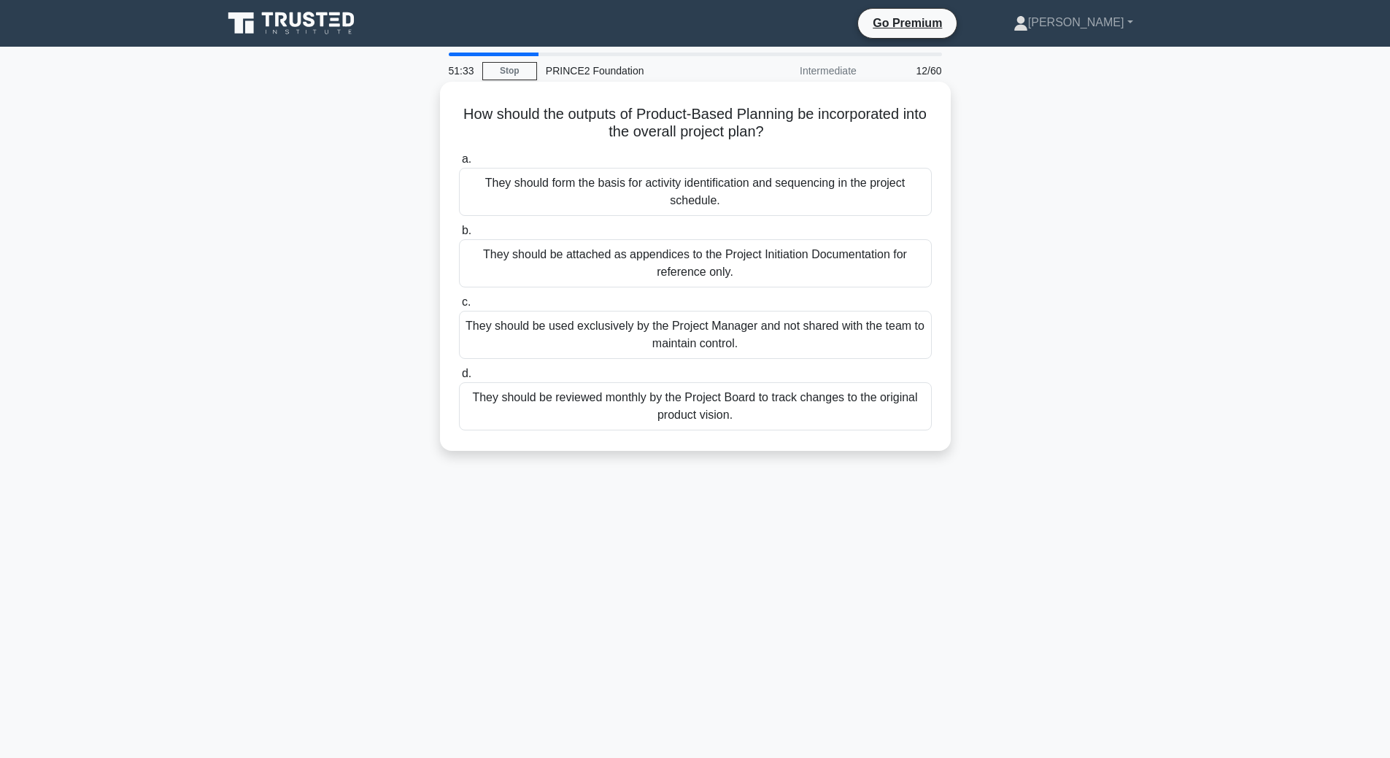
click at [722, 198] on div "They should form the basis for activity identification and sequencing in the pr…" at bounding box center [695, 192] width 473 height 48
click at [459, 164] on input "a. They should form the basis for activity identification and sequencing in the…" at bounding box center [459, 159] width 0 height 9
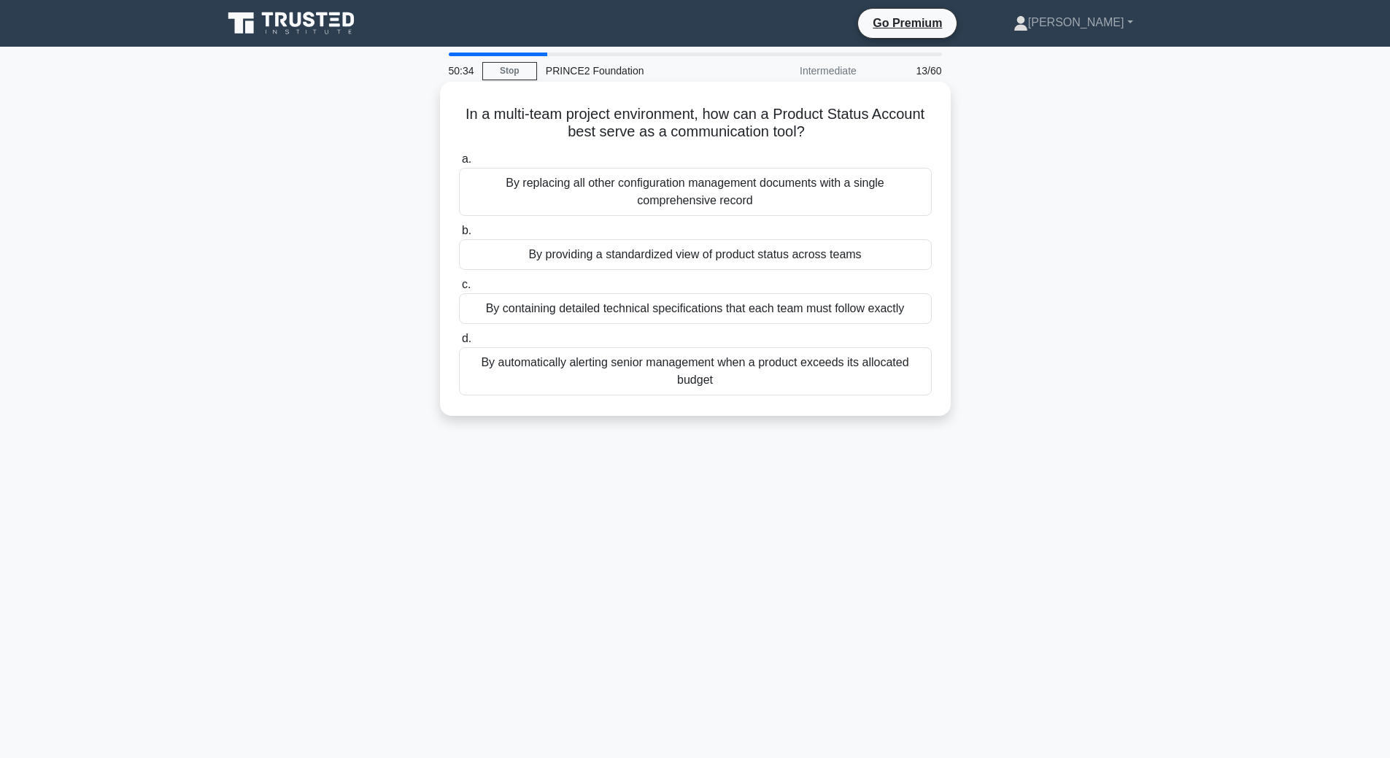
click at [760, 260] on div "By providing a standardized view of product status across teams" at bounding box center [695, 254] width 473 height 31
click at [459, 236] on input "b. By providing a standardized view of product status across teams" at bounding box center [459, 230] width 0 height 9
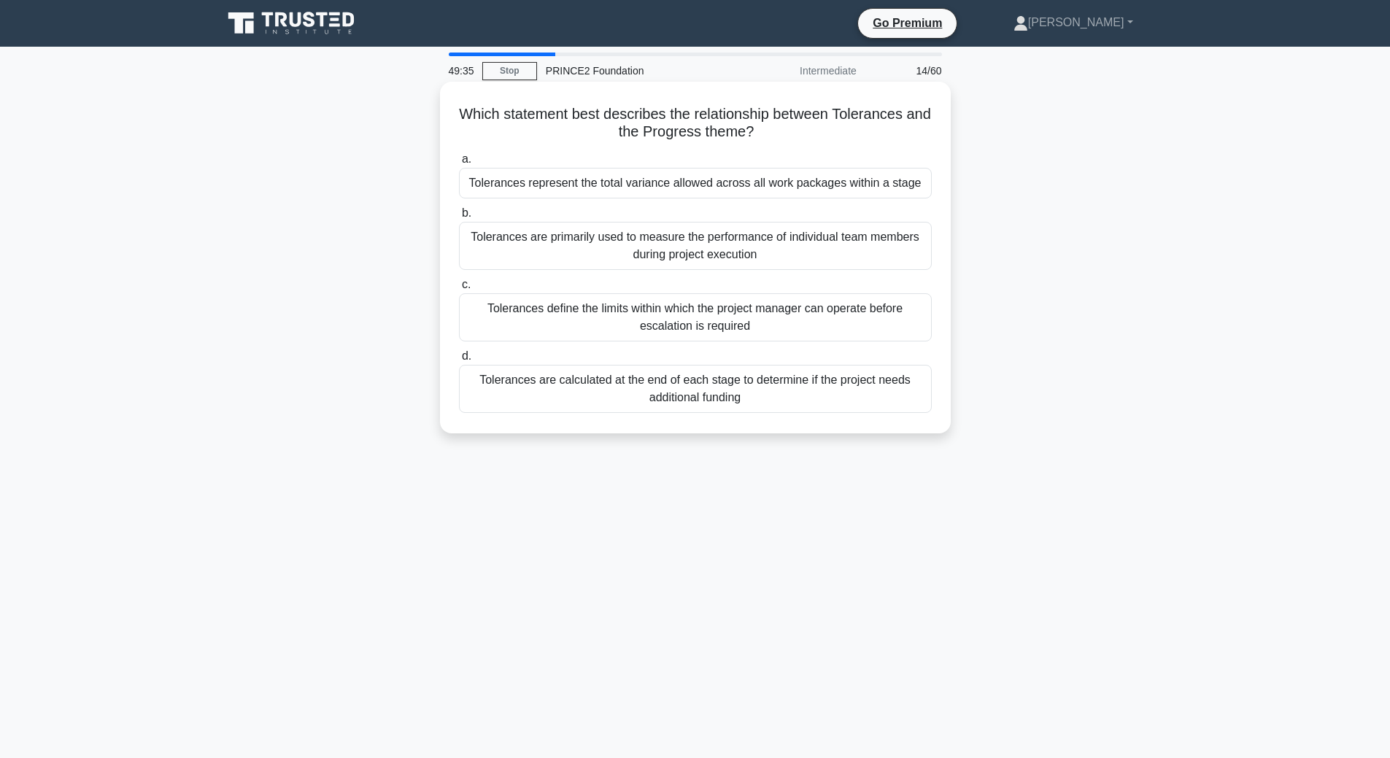
click at [659, 313] on div "Tolerances define the limits within which the project manager can operate befor…" at bounding box center [695, 317] width 473 height 48
click at [459, 290] on input "c. Tolerances define the limits within which the project manager can operate be…" at bounding box center [459, 284] width 0 height 9
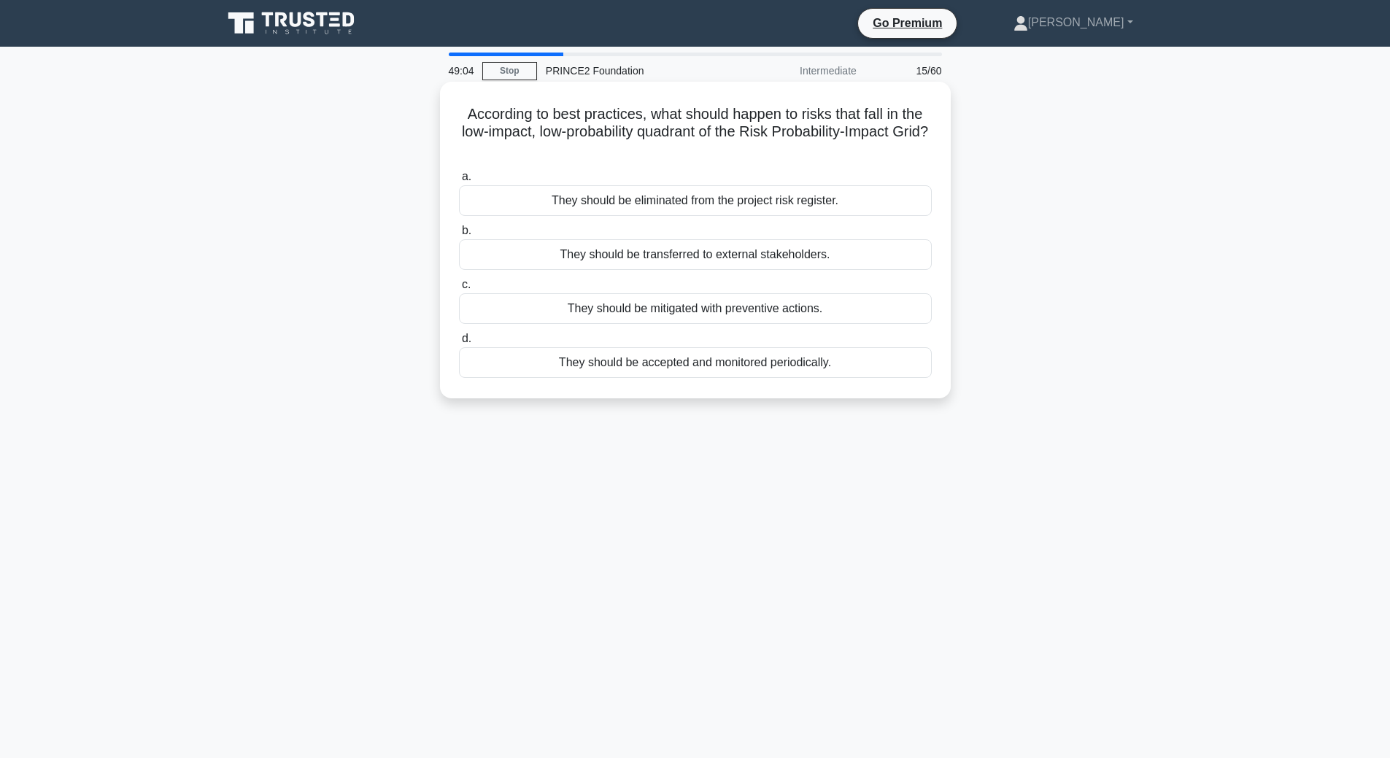
click at [728, 360] on div "They should be accepted and monitored periodically." at bounding box center [695, 362] width 473 height 31
click at [459, 344] on input "d. They should be accepted and monitored periodically." at bounding box center [459, 338] width 0 height 9
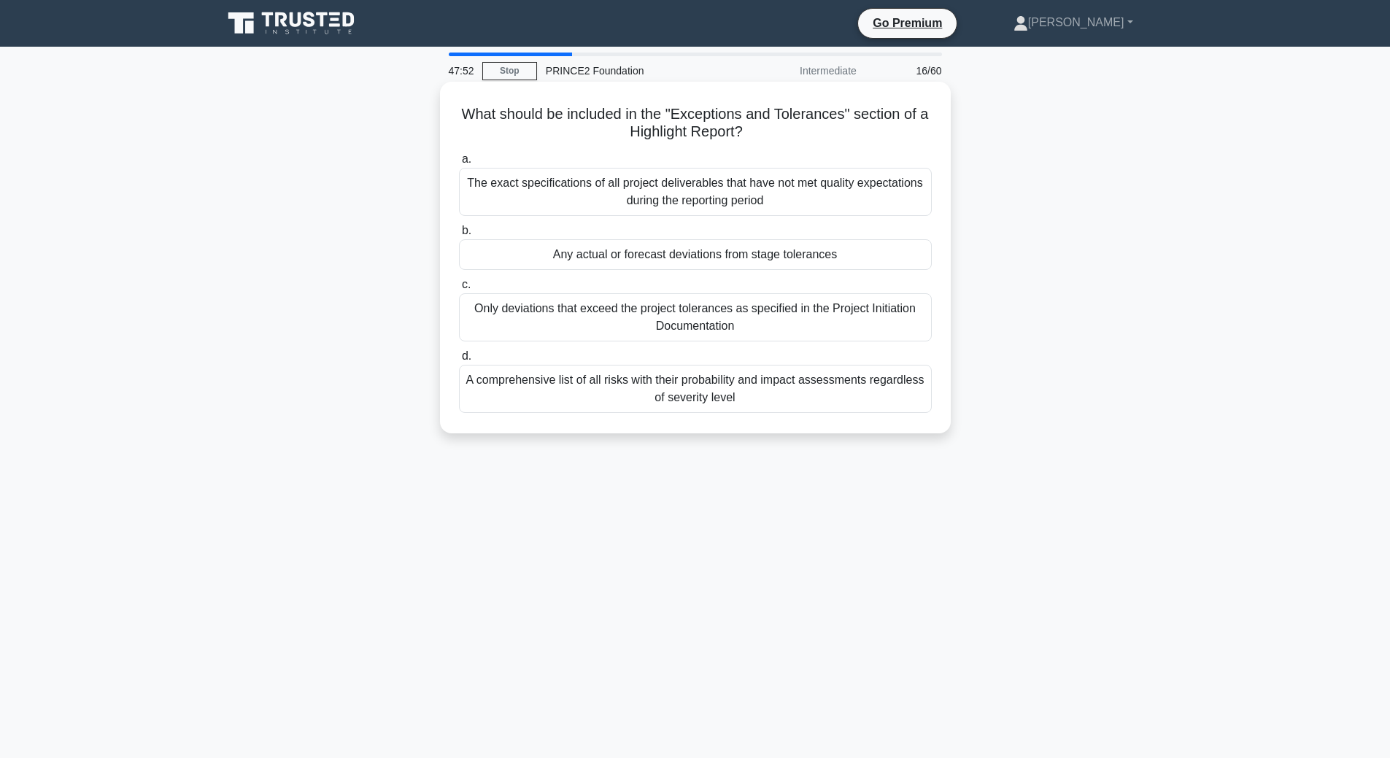
click at [711, 249] on div "Any actual or forecast deviations from stage tolerances" at bounding box center [695, 254] width 473 height 31
click at [459, 236] on input "b. Any actual or forecast deviations from stage tolerances" at bounding box center [459, 230] width 0 height 9
click at [783, 326] on div "When the project manager has documented all technical specifications for the pr…" at bounding box center [695, 317] width 473 height 48
click at [459, 290] on input "c. When the project manager has documented all technical specifications for the…" at bounding box center [459, 284] width 0 height 9
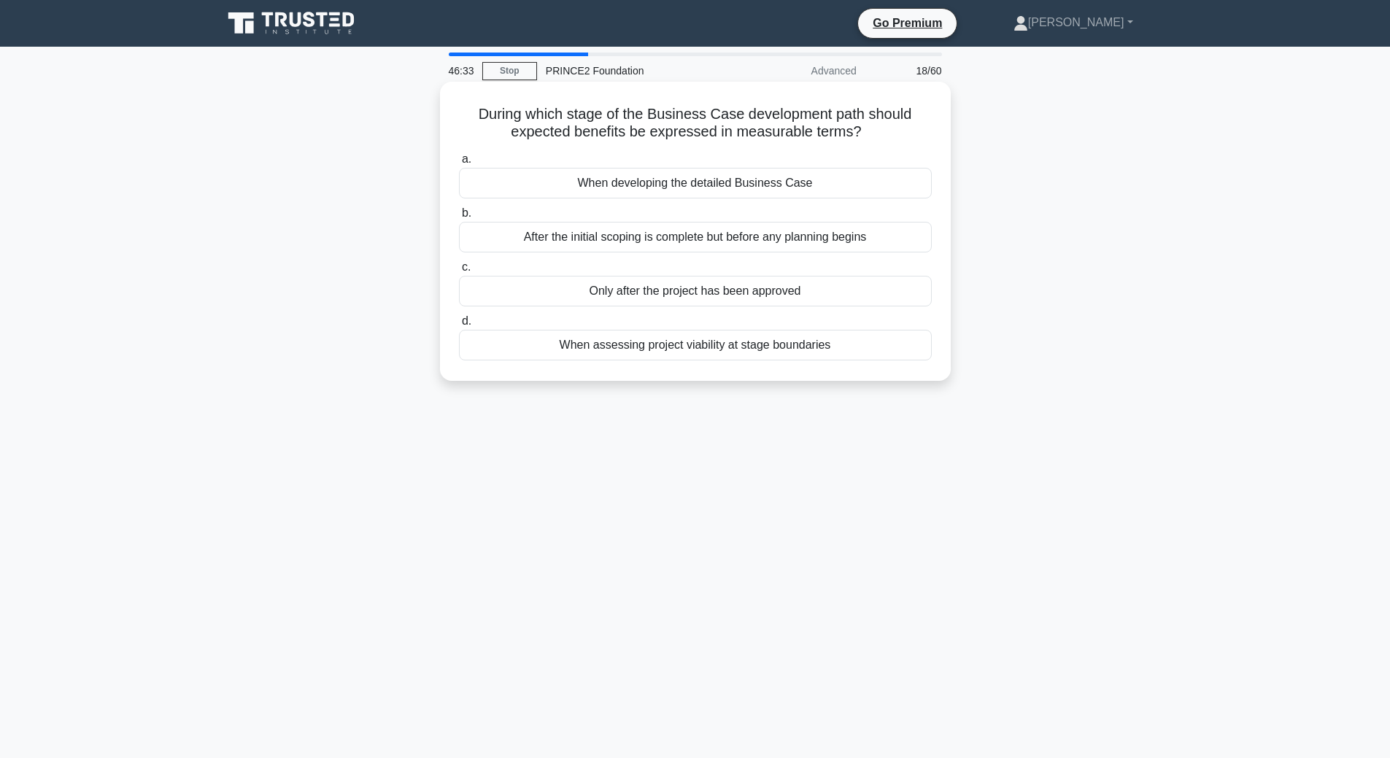
click at [729, 186] on div "When developing the detailed Business Case" at bounding box center [695, 183] width 473 height 31
click at [459, 164] on input "a. When developing the detailed Business Case" at bounding box center [459, 159] width 0 height 9
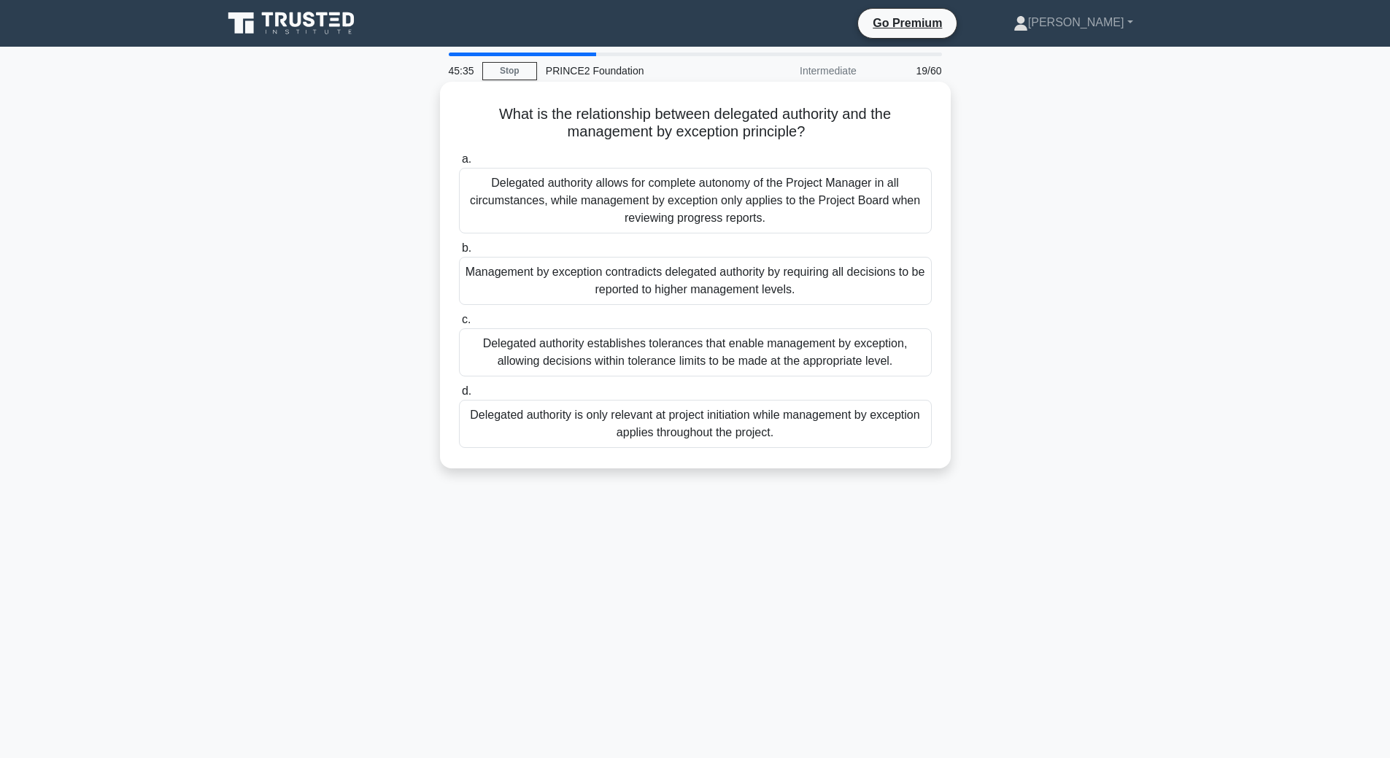
click at [790, 204] on div "Delegated authority allows for complete autonomy of the Project Manager in all …" at bounding box center [695, 201] width 473 height 66
click at [459, 164] on input "a. Delegated authority allows for complete autonomy of the Project Manager in a…" at bounding box center [459, 159] width 0 height 9
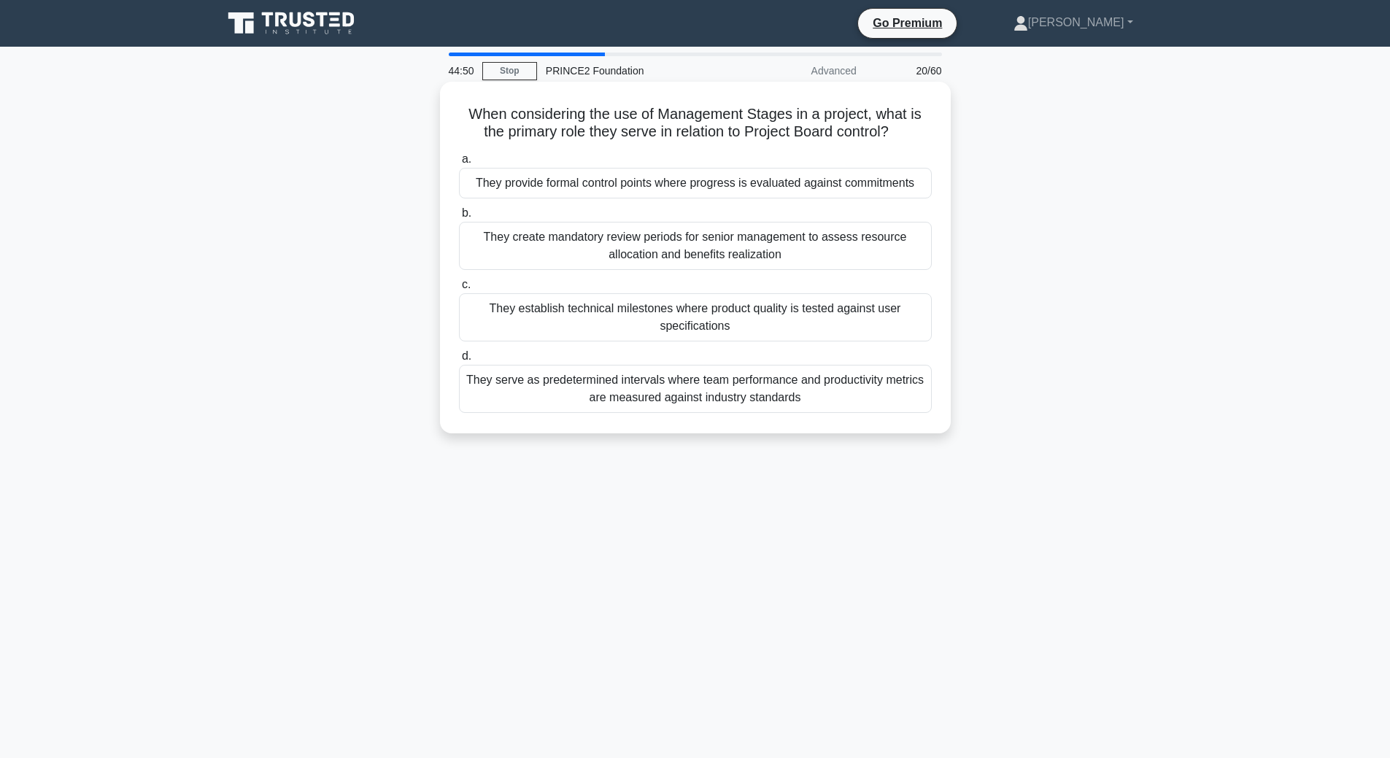
click at [763, 190] on div "They provide formal control points where progress is evaluated against commitme…" at bounding box center [695, 183] width 473 height 31
click at [459, 164] on input "a. They provide formal control points where progress is evaluated against commi…" at bounding box center [459, 159] width 0 height 9
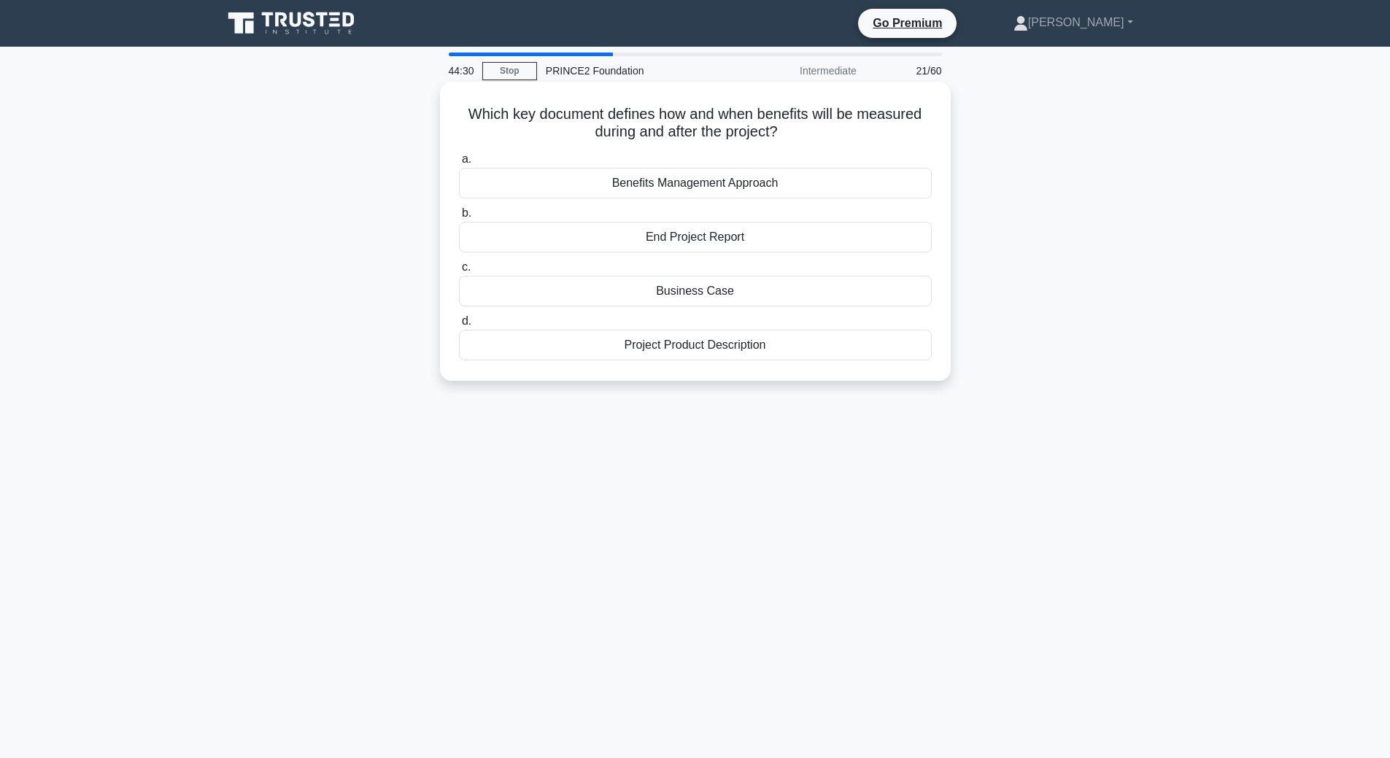
click at [739, 299] on div "Business Case" at bounding box center [695, 291] width 473 height 31
click at [459, 272] on input "c. Business Case" at bounding box center [459, 267] width 0 height 9
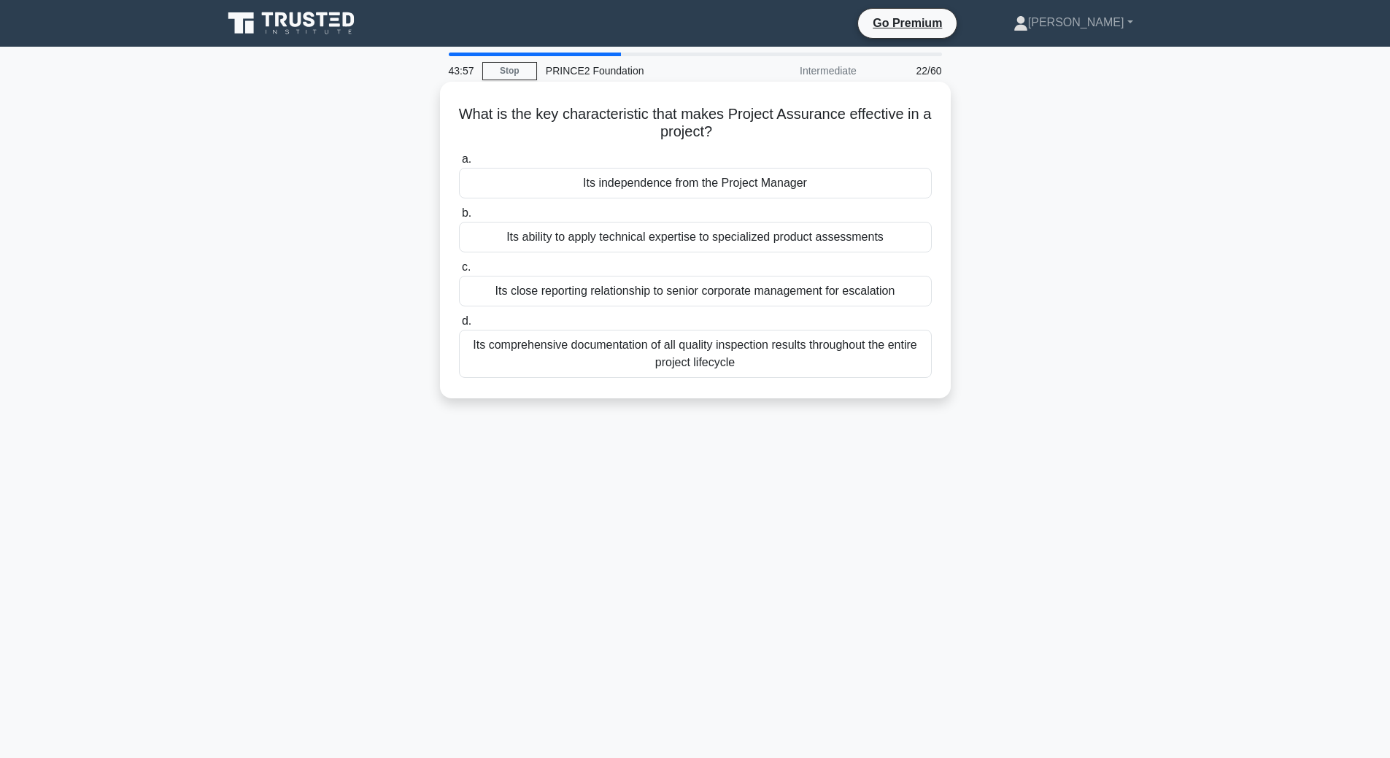
click at [627, 180] on div "Its independence from the Project Manager" at bounding box center [695, 183] width 473 height 31
click at [459, 164] on input "a. Its independence from the Project Manager" at bounding box center [459, 159] width 0 height 9
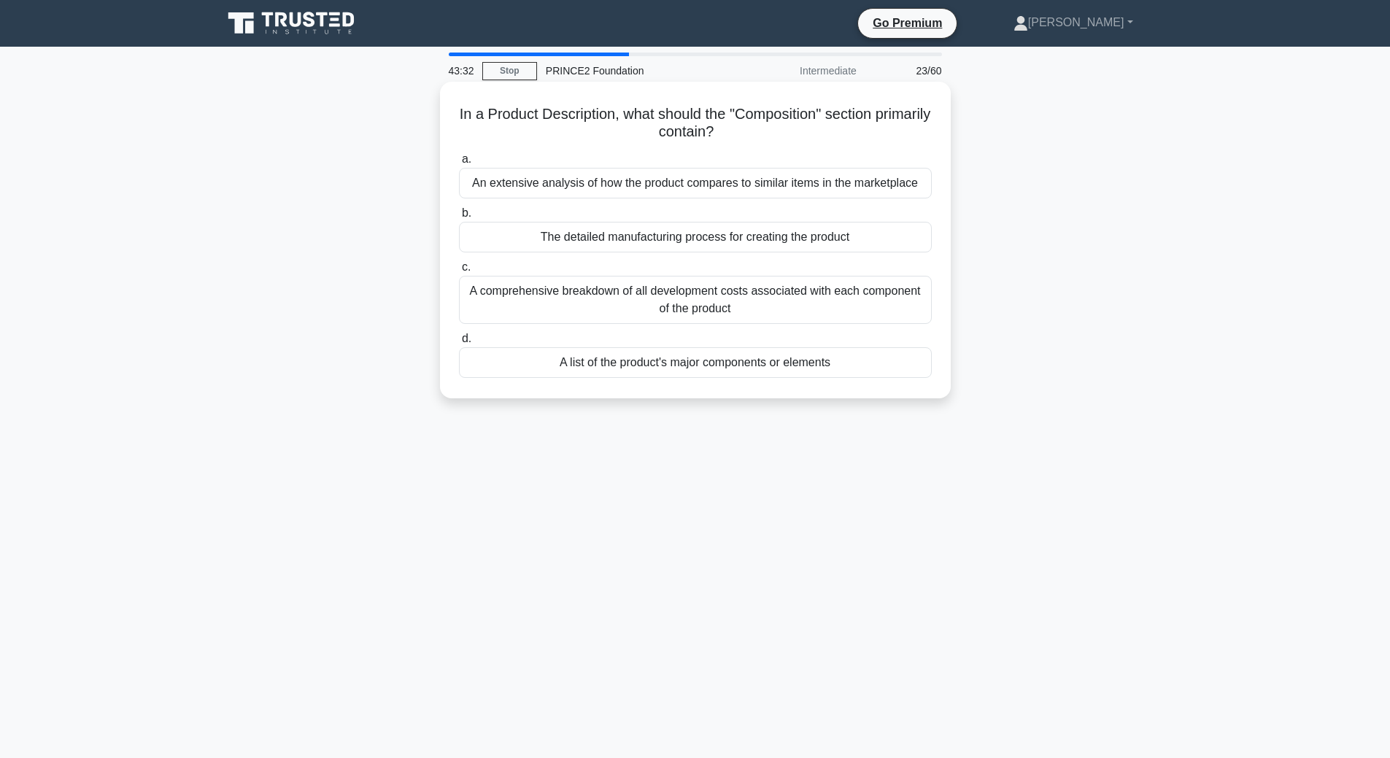
click at [789, 372] on div "A list of the product's major components or elements" at bounding box center [695, 362] width 473 height 31
click at [459, 344] on input "d. A list of the product's major components or elements" at bounding box center [459, 338] width 0 height 9
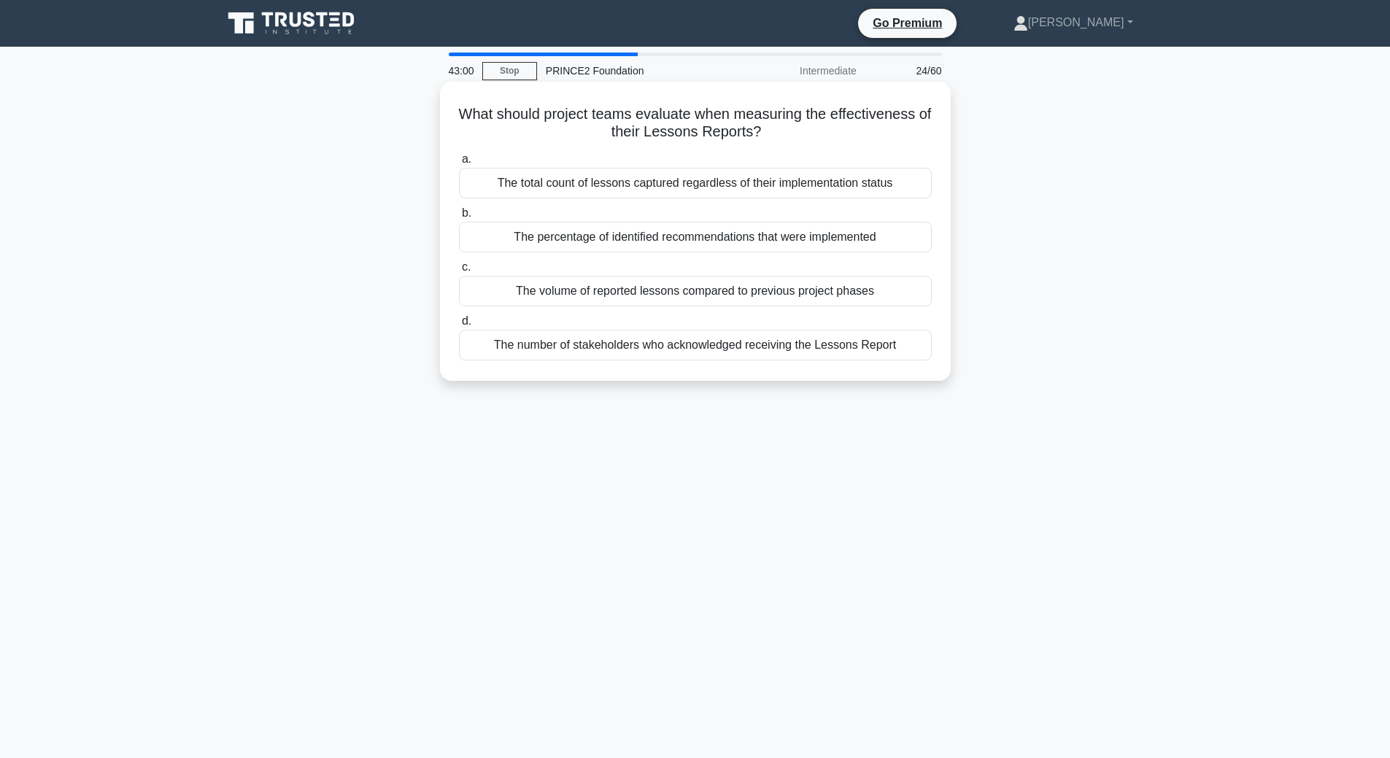
click at [752, 296] on div "The volume of reported lessons compared to previous project phases" at bounding box center [695, 291] width 473 height 31
click at [459, 272] on input "c. The volume of reported lessons compared to previous project phases" at bounding box center [459, 267] width 0 height 9
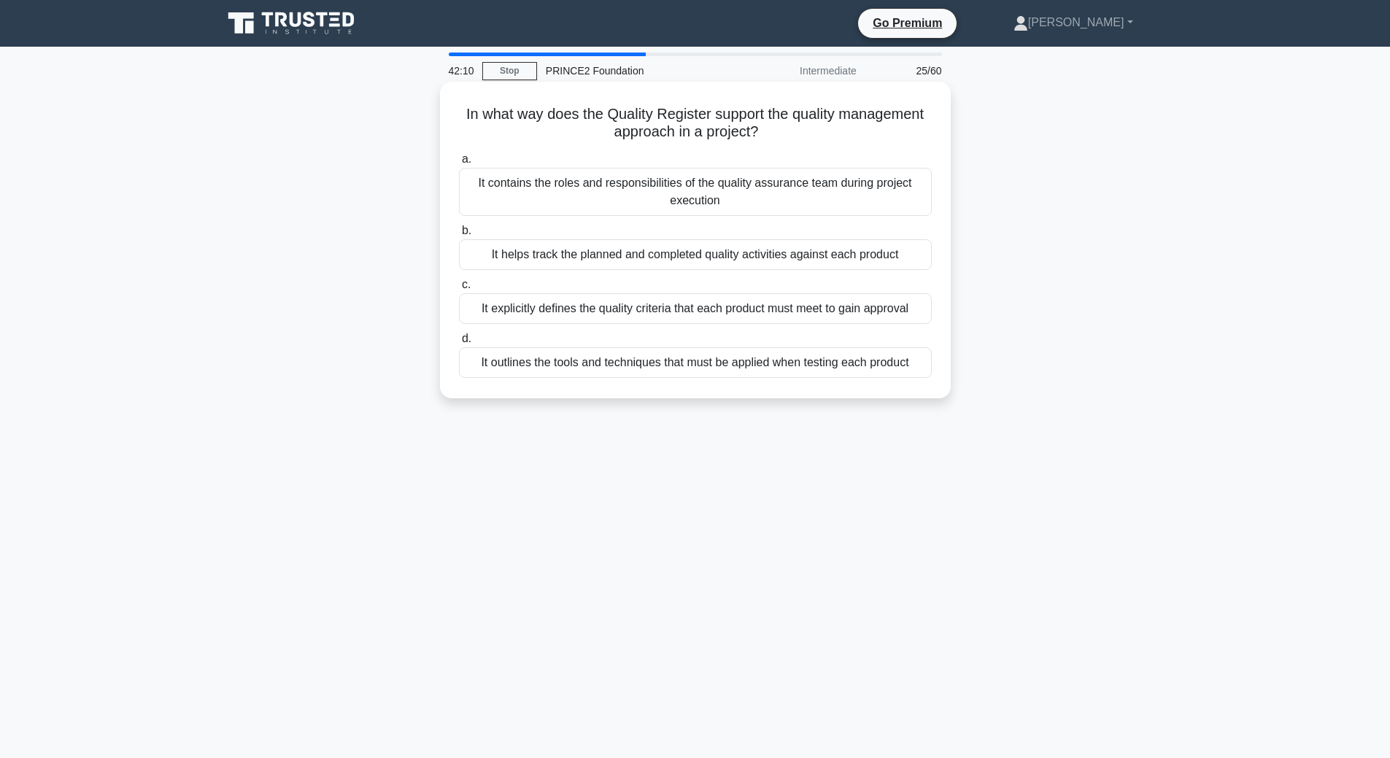
click at [766, 255] on div "It helps track the planned and completed quality activities against each product" at bounding box center [695, 254] width 473 height 31
click at [459, 236] on input "b. It helps track the planned and completed quality activities against each pro…" at bounding box center [459, 230] width 0 height 9
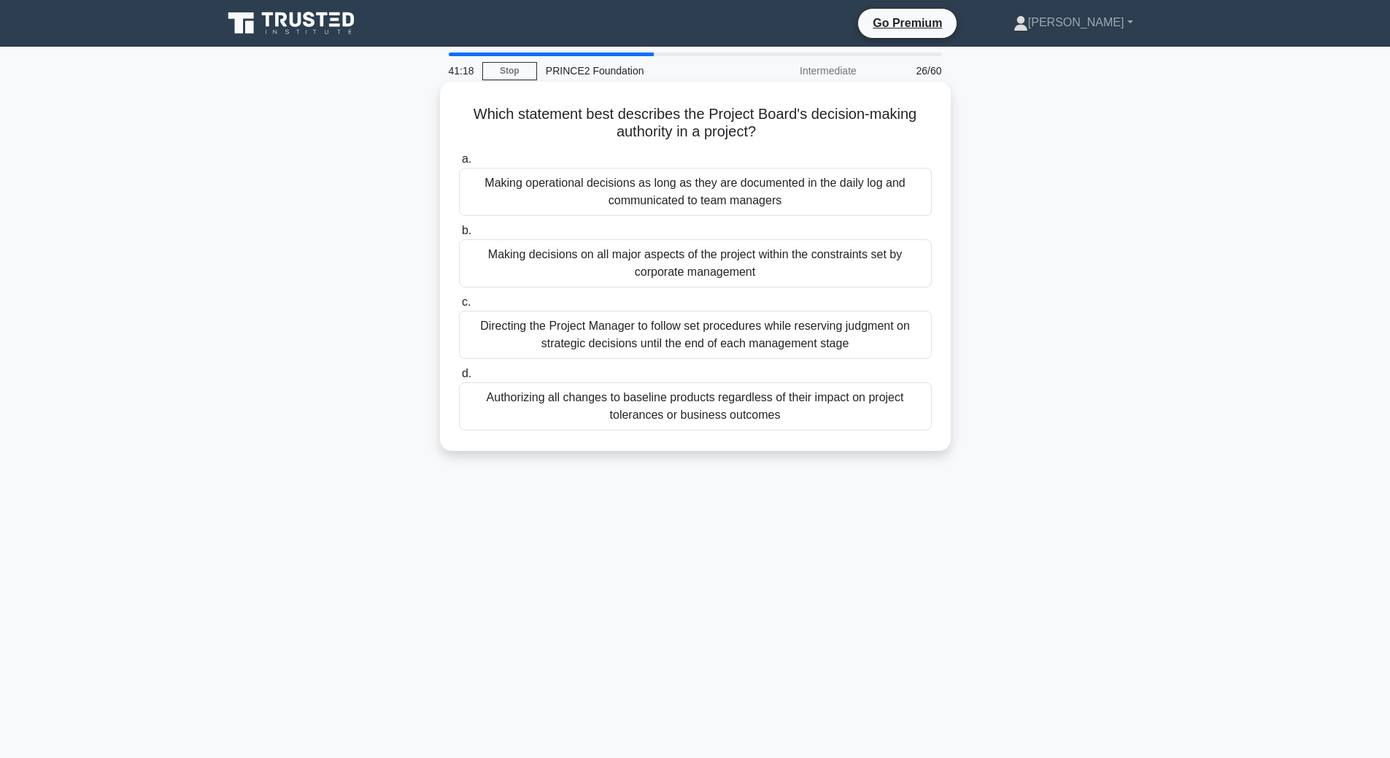
click at [811, 271] on div "Making decisions on all major aspects of the project within the constraints set…" at bounding box center [695, 263] width 473 height 48
click at [459, 236] on input "b. Making decisions on all major aspects of the project within the constraints …" at bounding box center [459, 230] width 0 height 9
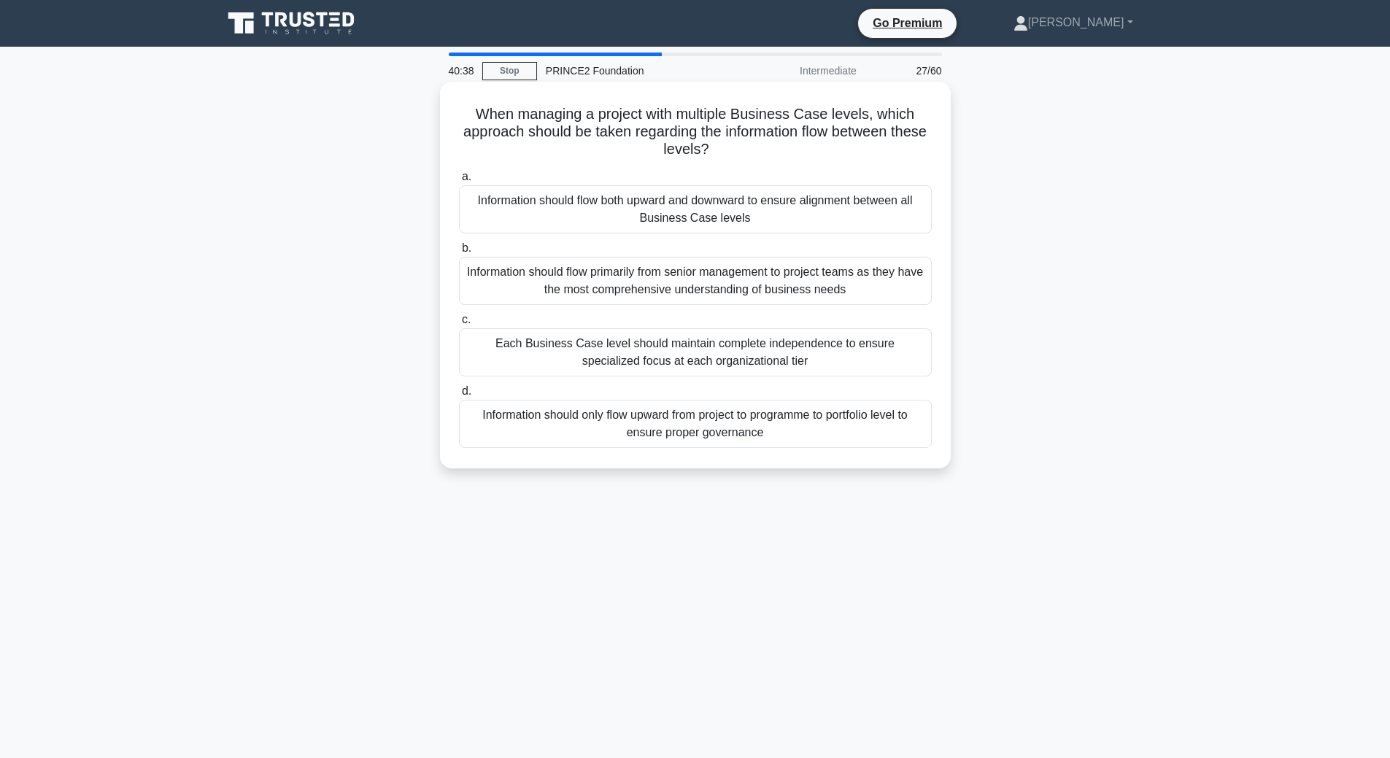
click at [653, 215] on div "Information should flow both upward and downward to ensure alignment between al…" at bounding box center [695, 209] width 473 height 48
click at [459, 182] on input "a. Information should flow both upward and downward to ensure alignment between…" at bounding box center [459, 176] width 0 height 9
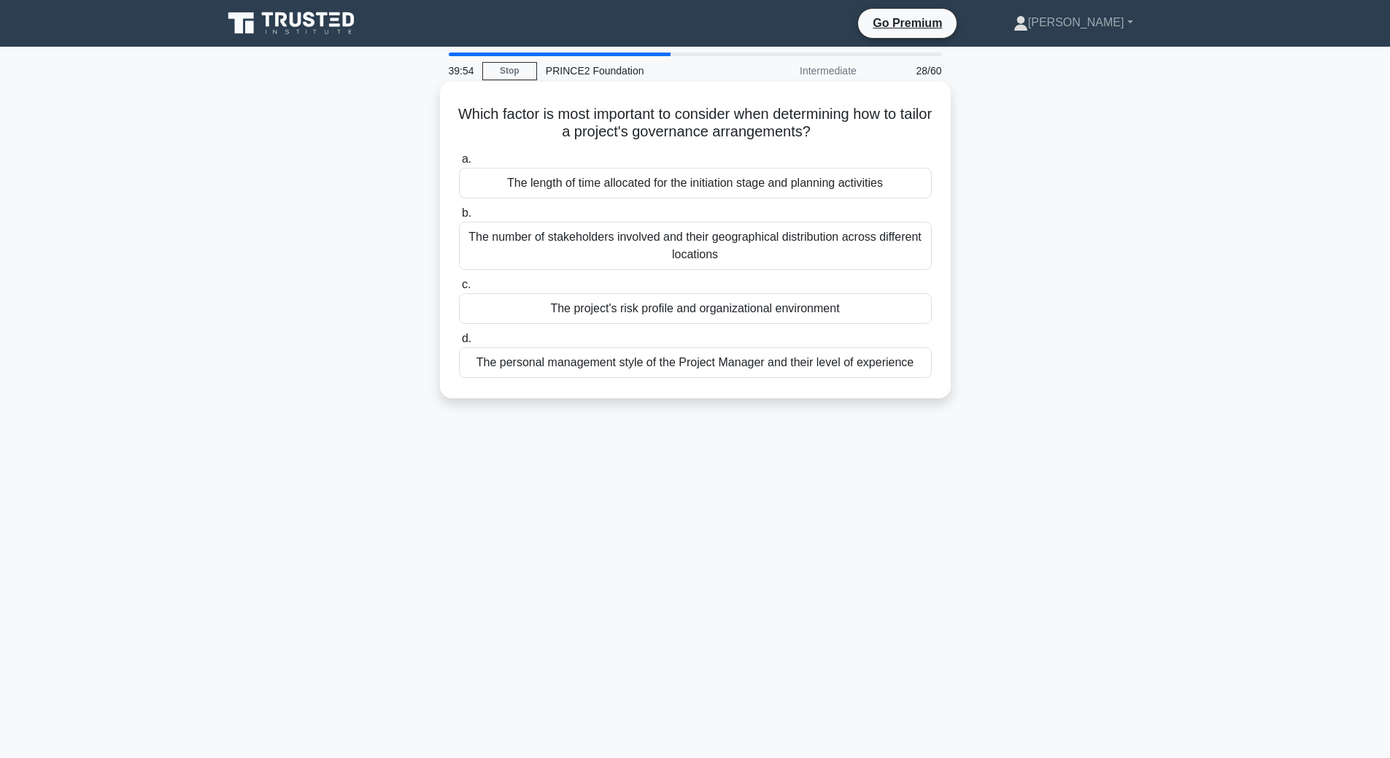
click at [827, 315] on div "The project's risk profile and organizational environment" at bounding box center [695, 308] width 473 height 31
click at [459, 290] on input "c. The project's risk profile and organizational environment" at bounding box center [459, 284] width 0 height 9
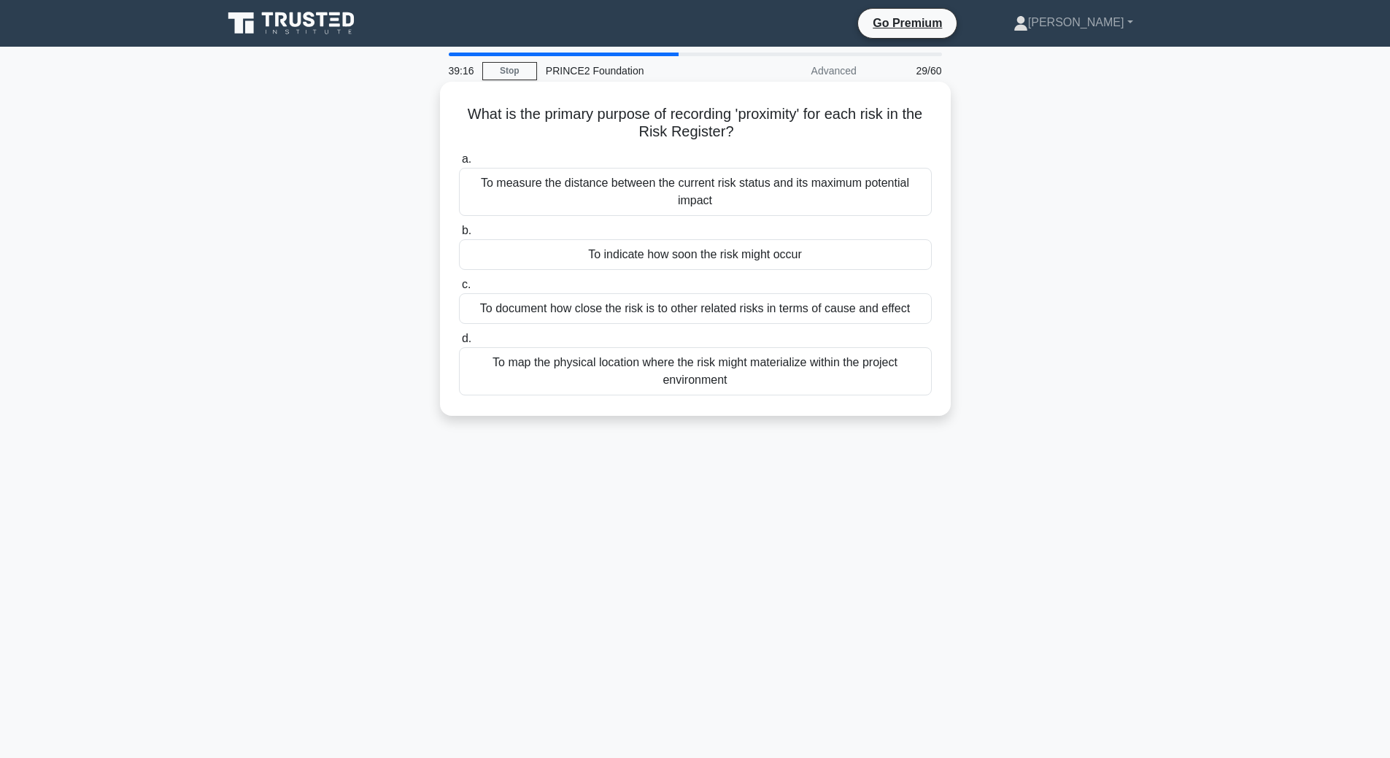
click at [766, 200] on div "To measure the distance between the current risk status and its maximum potenti…" at bounding box center [695, 192] width 473 height 48
click at [459, 164] on input "a. To measure the distance between the current risk status and its maximum pote…" at bounding box center [459, 159] width 0 height 9
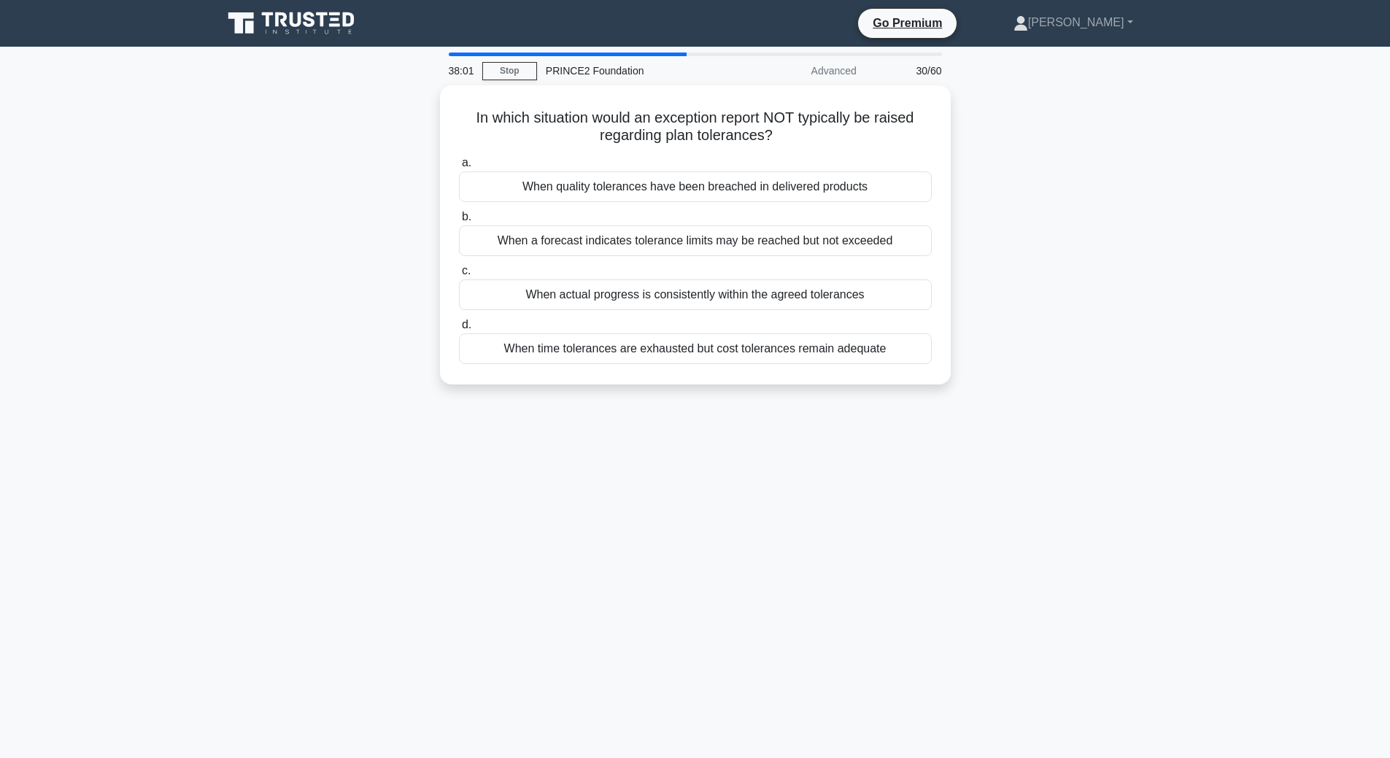
click at [670, 433] on div "38:01 Stop PRINCE2 Foundation Advanced 30/60 In which situation would an except…" at bounding box center [695, 418] width 963 height 730
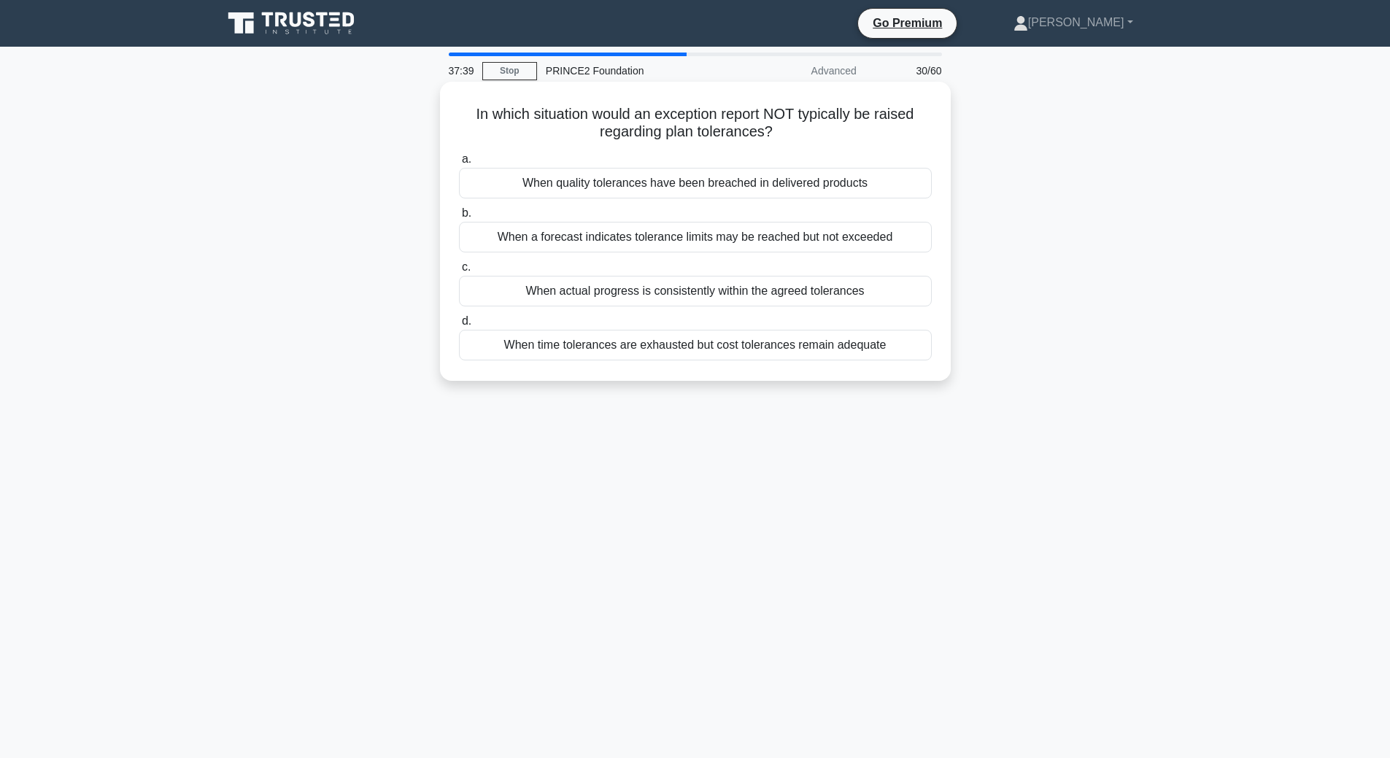
click at [781, 292] on div "When actual progress is consistently within the agreed tolerances" at bounding box center [695, 291] width 473 height 31
click at [459, 272] on input "c. When actual progress is consistently within the agreed tolerances" at bounding box center [459, 267] width 0 height 9
click at [638, 185] on div "Specifying who will conduct quality reviews for each product" at bounding box center [695, 183] width 473 height 31
click at [459, 164] on input "a. Specifying who will conduct quality reviews for each product" at bounding box center [459, 159] width 0 height 9
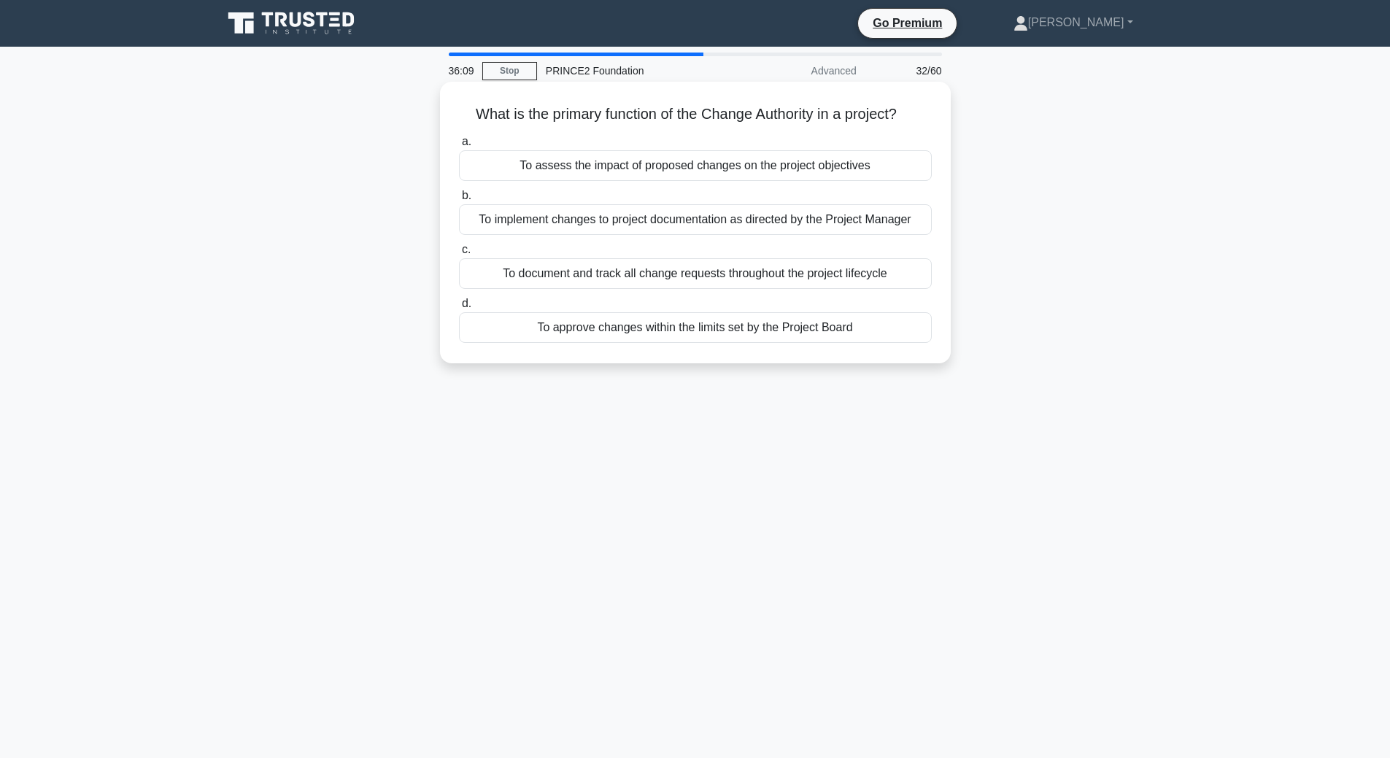
click at [545, 220] on div "To implement changes to project documentation as directed by the Project Manager" at bounding box center [695, 219] width 473 height 31
click at [459, 201] on input "b. To implement changes to project documentation as directed by the Project Man…" at bounding box center [459, 195] width 0 height 9
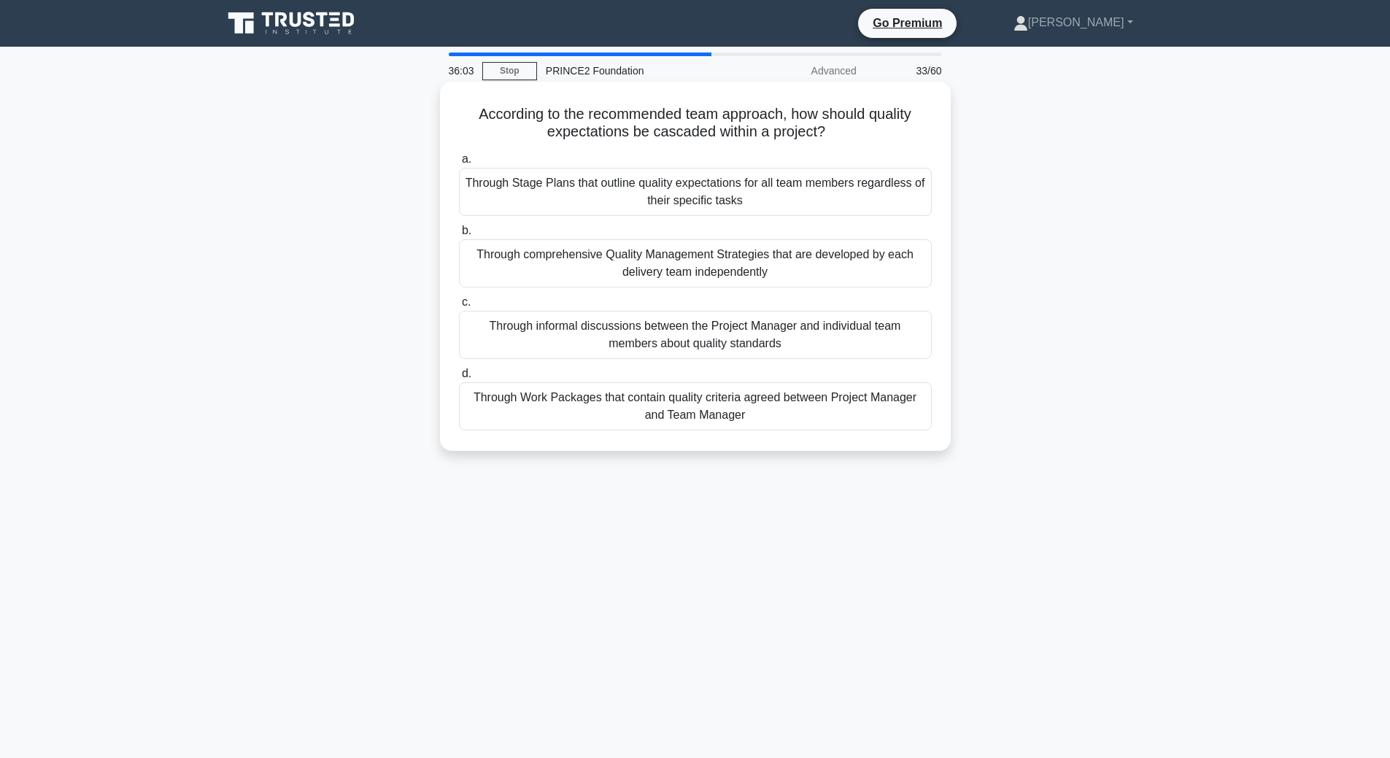
click at [723, 187] on div "Through Stage Plans that outline quality expectations for all team members rega…" at bounding box center [695, 192] width 473 height 48
click at [459, 164] on input "a. Through Stage Plans that outline quality expectations for all team members r…" at bounding box center [459, 159] width 0 height 9
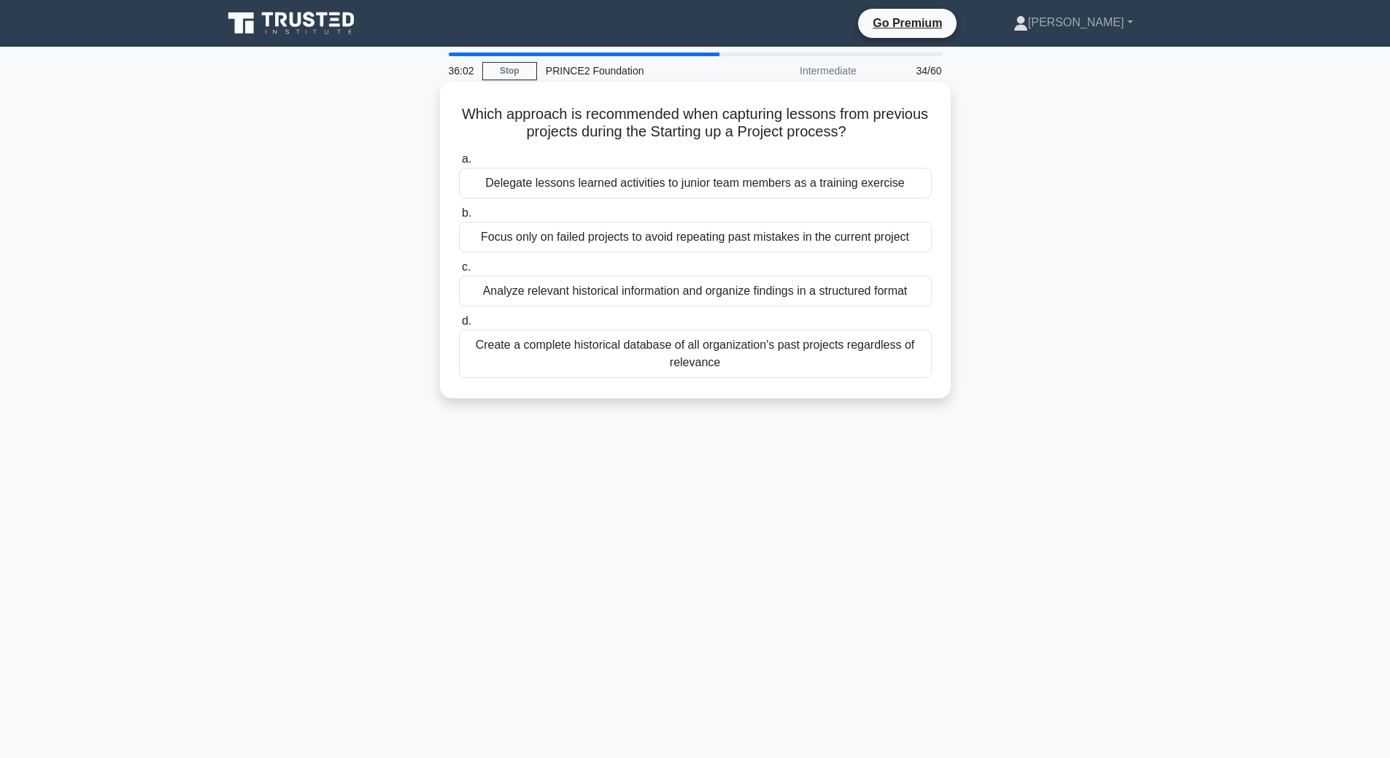
click at [701, 294] on div "Analyze relevant historical information and organize findings in a structured f…" at bounding box center [695, 291] width 473 height 31
click at [459, 272] on input "c. Analyze relevant historical information and organize findings in a structure…" at bounding box center [459, 267] width 0 height 9
click at [690, 237] on div "The Project Manager should delay decisions until the next Business Case review" at bounding box center [695, 237] width 473 height 31
click at [459, 218] on input "b. The Project Manager should delay decisions until the next Business Case revi…" at bounding box center [459, 213] width 0 height 9
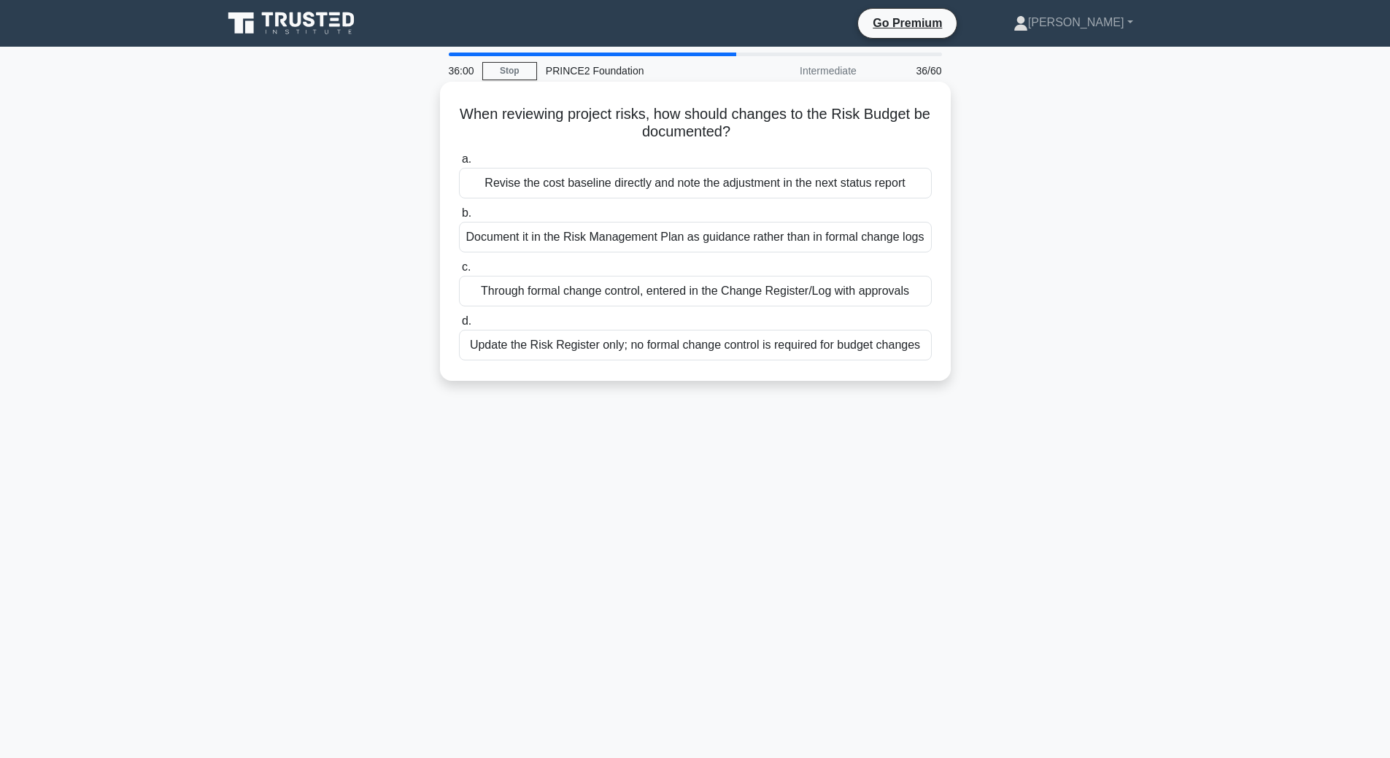
click at [706, 185] on div "Revise the cost baseline directly and note the adjustment in the next status re…" at bounding box center [695, 183] width 473 height 31
click at [459, 164] on input "a. Revise the cost baseline directly and note the adjustment in the next status…" at bounding box center [459, 159] width 0 height 9
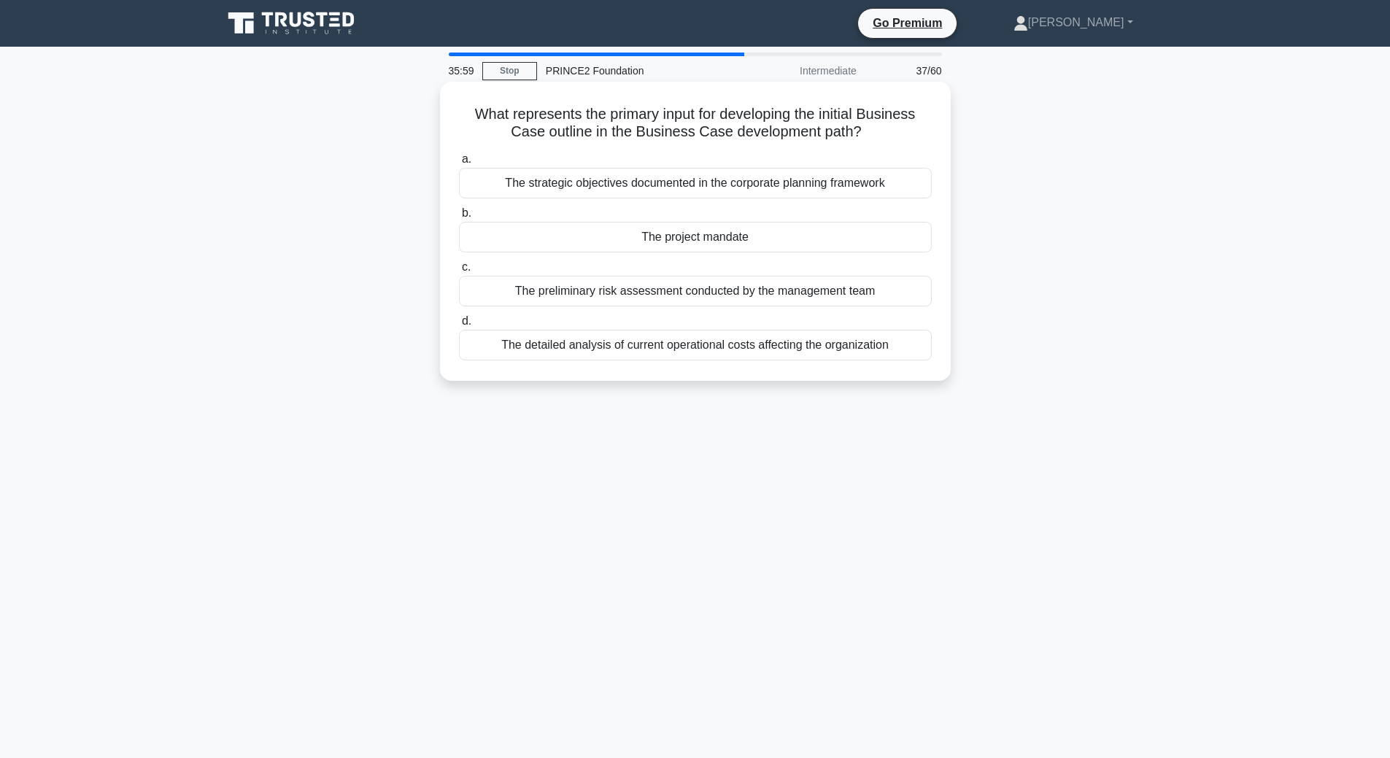
click at [705, 352] on div "The detailed analysis of current operational costs affecting the organization" at bounding box center [695, 345] width 473 height 31
click at [459, 326] on input "d. The detailed analysis of current operational costs affecting the organization" at bounding box center [459, 321] width 0 height 9
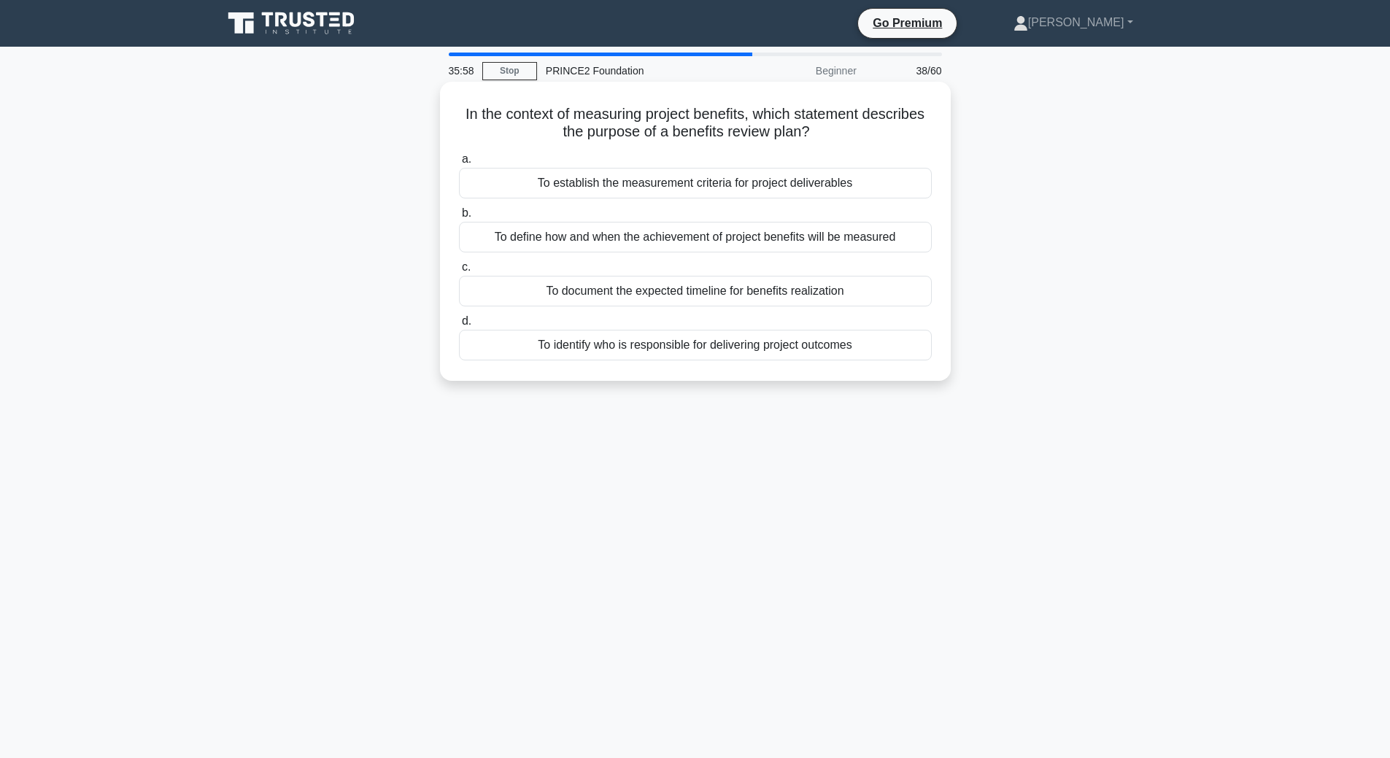
click at [664, 240] on div "To define how and when the achievement of project benefits will be measured" at bounding box center [695, 237] width 473 height 31
click at [459, 218] on input "b. To define how and when the achievement of project benefits will be measured" at bounding box center [459, 213] width 0 height 9
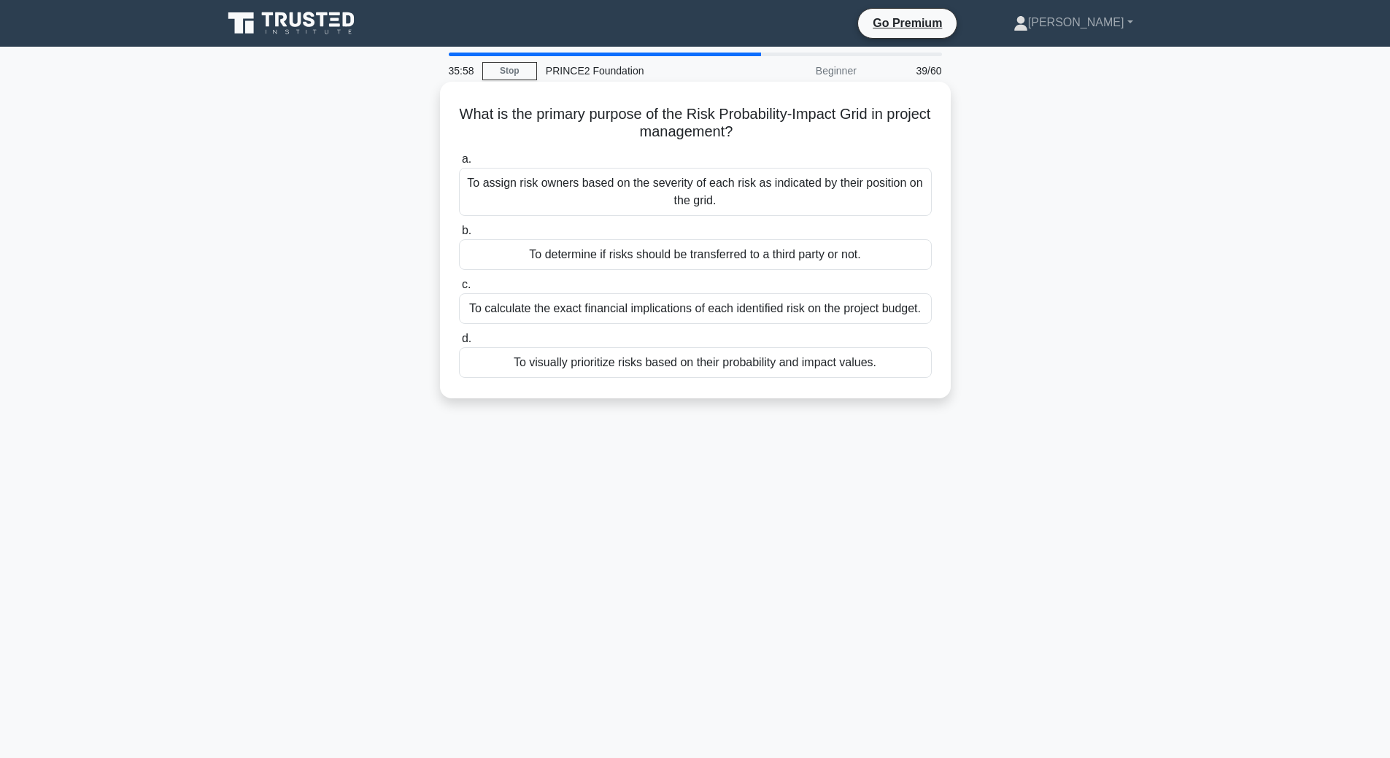
click at [672, 309] on div "To calculate the exact financial implications of each identified risk on the pr…" at bounding box center [695, 308] width 473 height 31
click at [459, 290] on input "c. To calculate the exact financial implications of each identified risk on the…" at bounding box center [459, 284] width 0 height 9
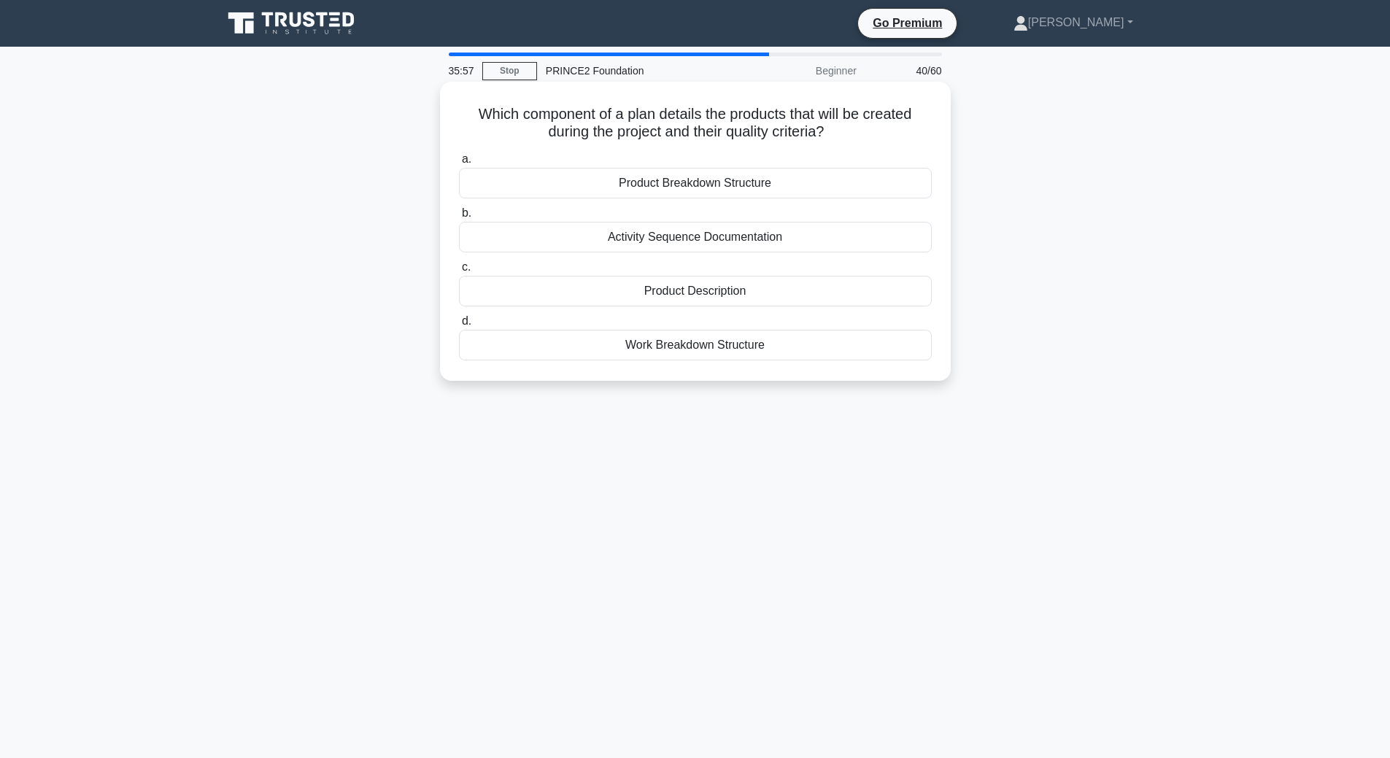
click at [670, 183] on div "Product Breakdown Structure" at bounding box center [695, 183] width 473 height 31
click at [459, 164] on input "a. Product Breakdown Structure" at bounding box center [459, 159] width 0 height 9
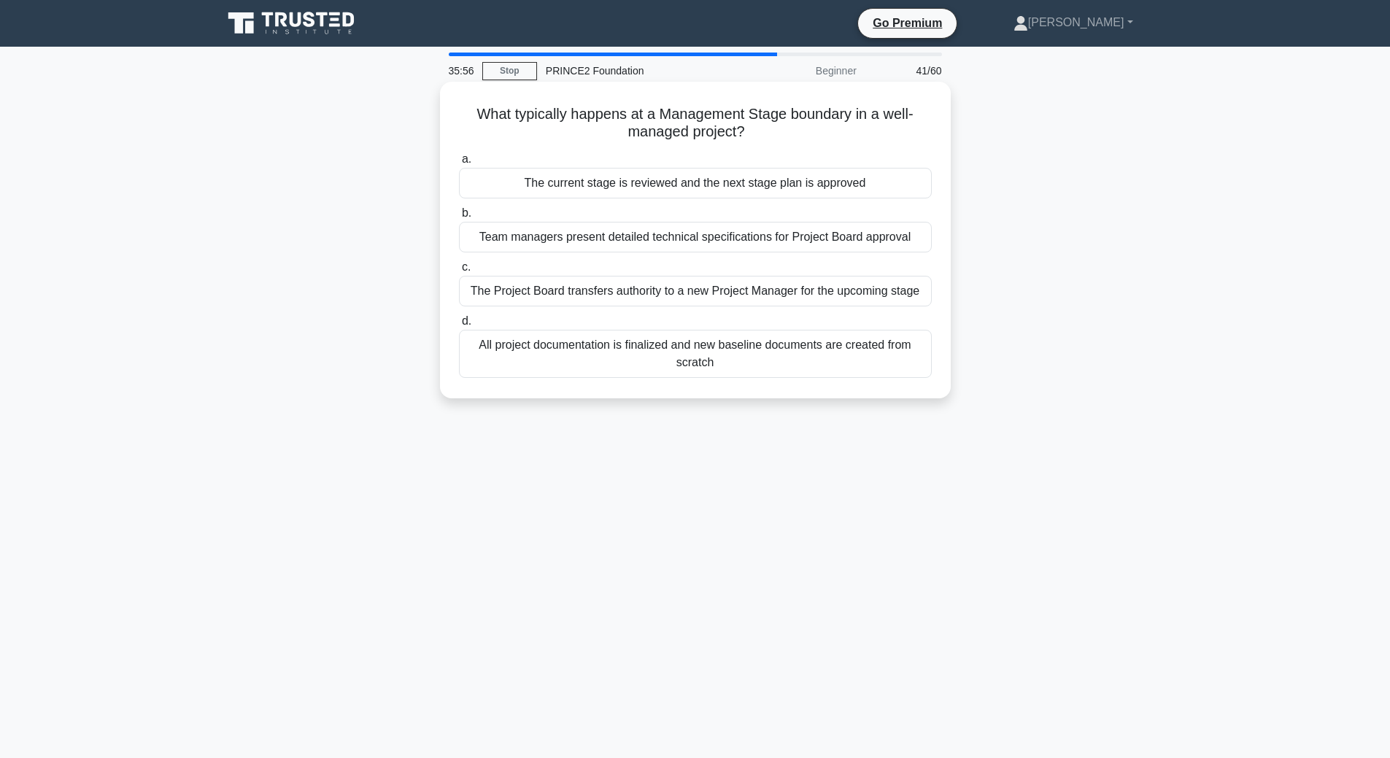
click at [711, 367] on div "All project documentation is finalized and new baseline documents are created f…" at bounding box center [695, 354] width 473 height 48
click at [459, 326] on input "d. All project documentation is finalized and new baseline documents are create…" at bounding box center [459, 321] width 0 height 9
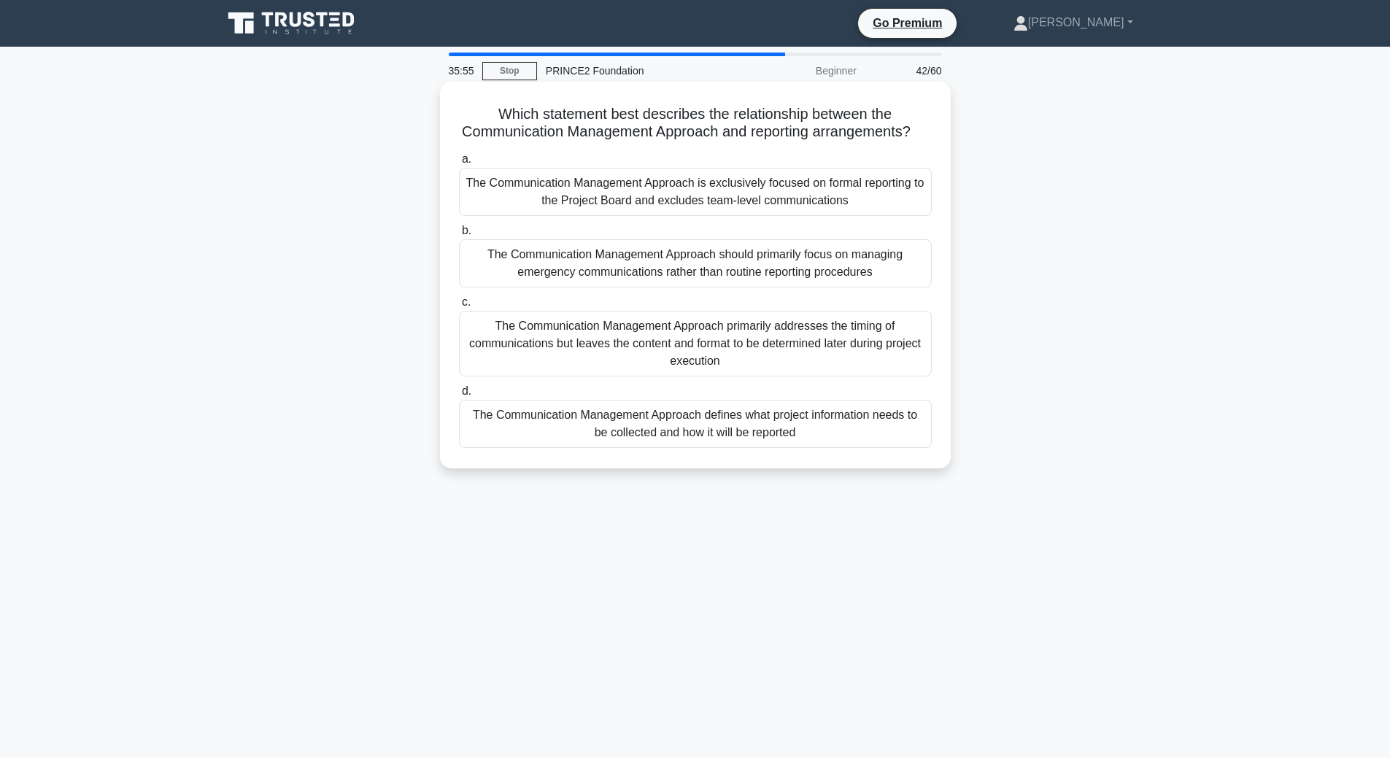
click at [662, 286] on div "The Communication Management Approach should primarily focus on managing emerge…" at bounding box center [695, 263] width 473 height 48
click at [459, 236] on input "b. The Communication Management Approach should primarily focus on managing eme…" at bounding box center [459, 230] width 0 height 9
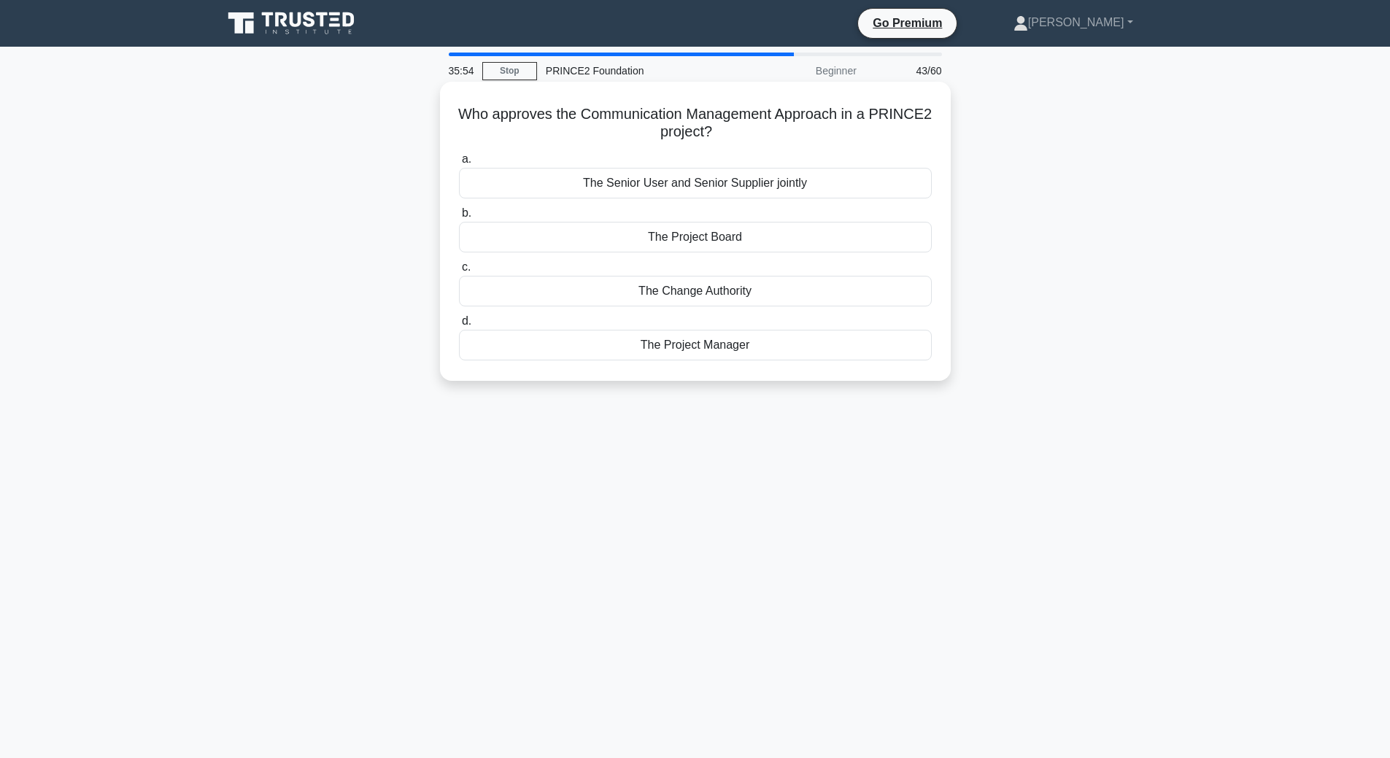
click at [616, 296] on div "The Change Authority" at bounding box center [695, 291] width 473 height 31
click at [459, 272] on input "c. The Change Authority" at bounding box center [459, 267] width 0 height 9
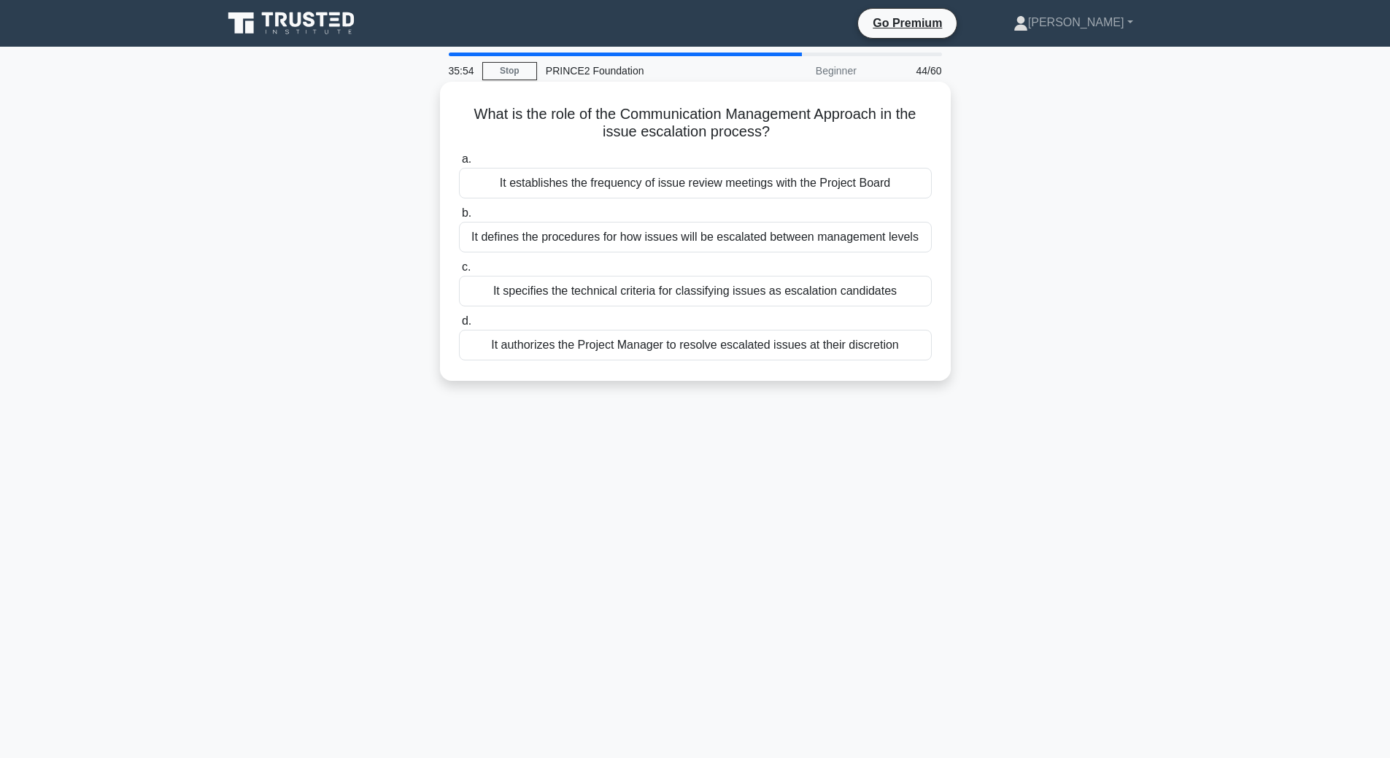
click at [589, 239] on div "It defines the procedures for how issues will be escalated between management l…" at bounding box center [695, 237] width 473 height 31
click at [459, 218] on input "b. It defines the procedures for how issues will be escalated between managemen…" at bounding box center [459, 213] width 0 height 9
click at [587, 293] on div "Repeatable processes, consistent outputs, and established performance metrics" at bounding box center [695, 291] width 473 height 31
click at [459, 272] on input "c. Repeatable processes, consistent outputs, and established performance metrics" at bounding box center [459, 267] width 0 height 9
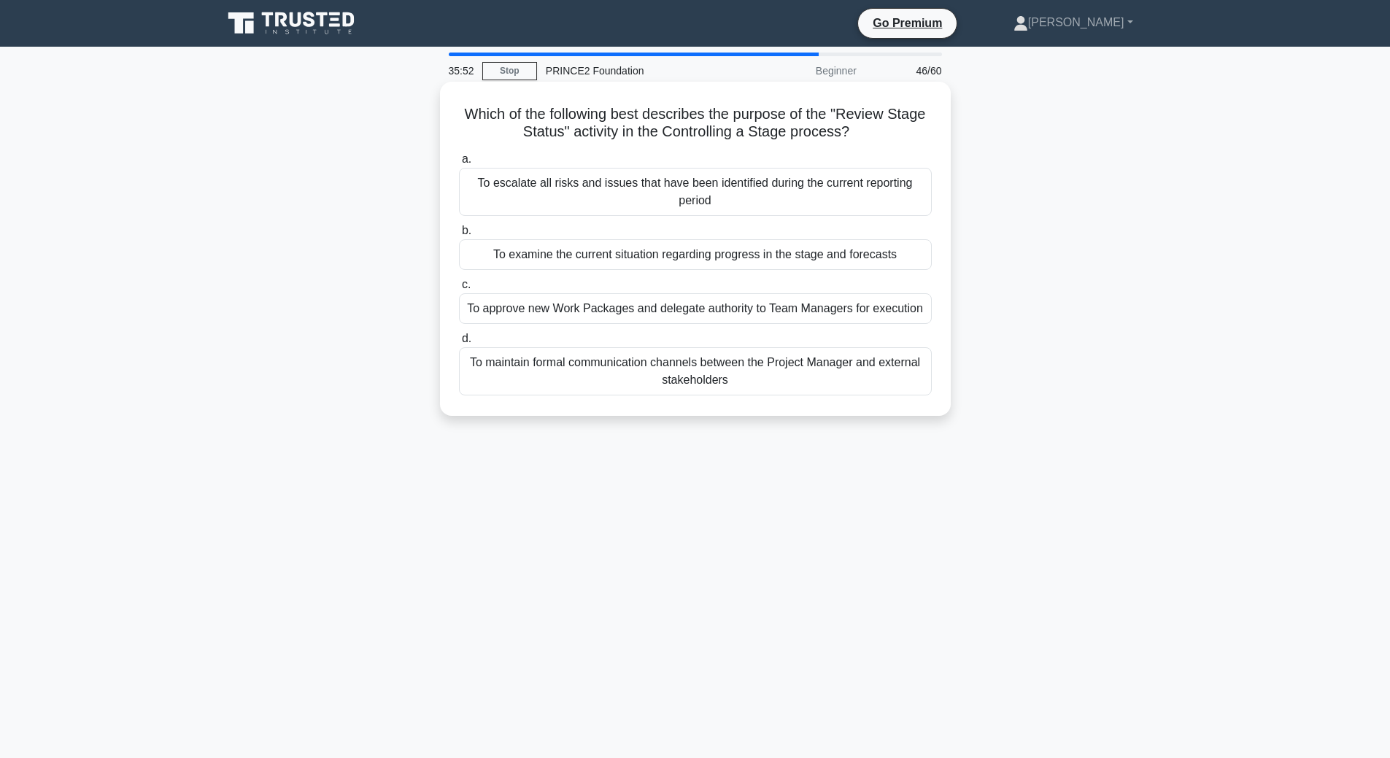
click at [547, 367] on div "To maintain formal communication channels between the Project Manager and exter…" at bounding box center [695, 371] width 473 height 48
click at [459, 344] on input "d. To maintain formal communication channels between the Project Manager and ex…" at bounding box center [459, 338] width 0 height 9
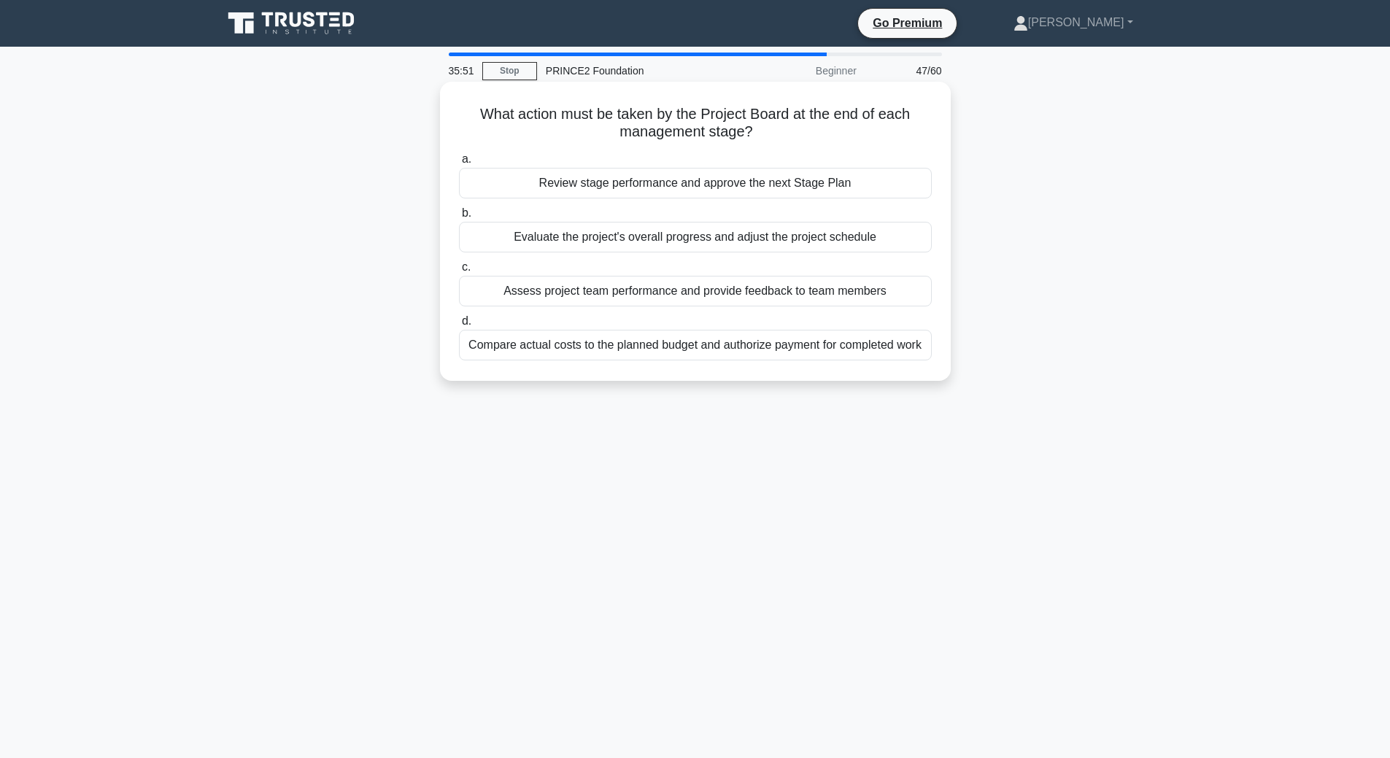
click at [566, 186] on div "Review stage performance and approve the next Stage Plan" at bounding box center [695, 183] width 473 height 31
click at [459, 164] on input "a. Review stage performance and approve the next Stage Plan" at bounding box center [459, 159] width 0 height 9
click at [647, 235] on div "They eliminate all identified risks from the current stage before proceeding" at bounding box center [695, 237] width 473 height 31
click at [683, 295] on div "They extend the time schedule to allow for risk resolution at each boundary" at bounding box center [695, 291] width 473 height 31
click at [459, 272] on input "c. They extend the time schedule to allow for risk resolution at each boundary" at bounding box center [459, 267] width 0 height 9
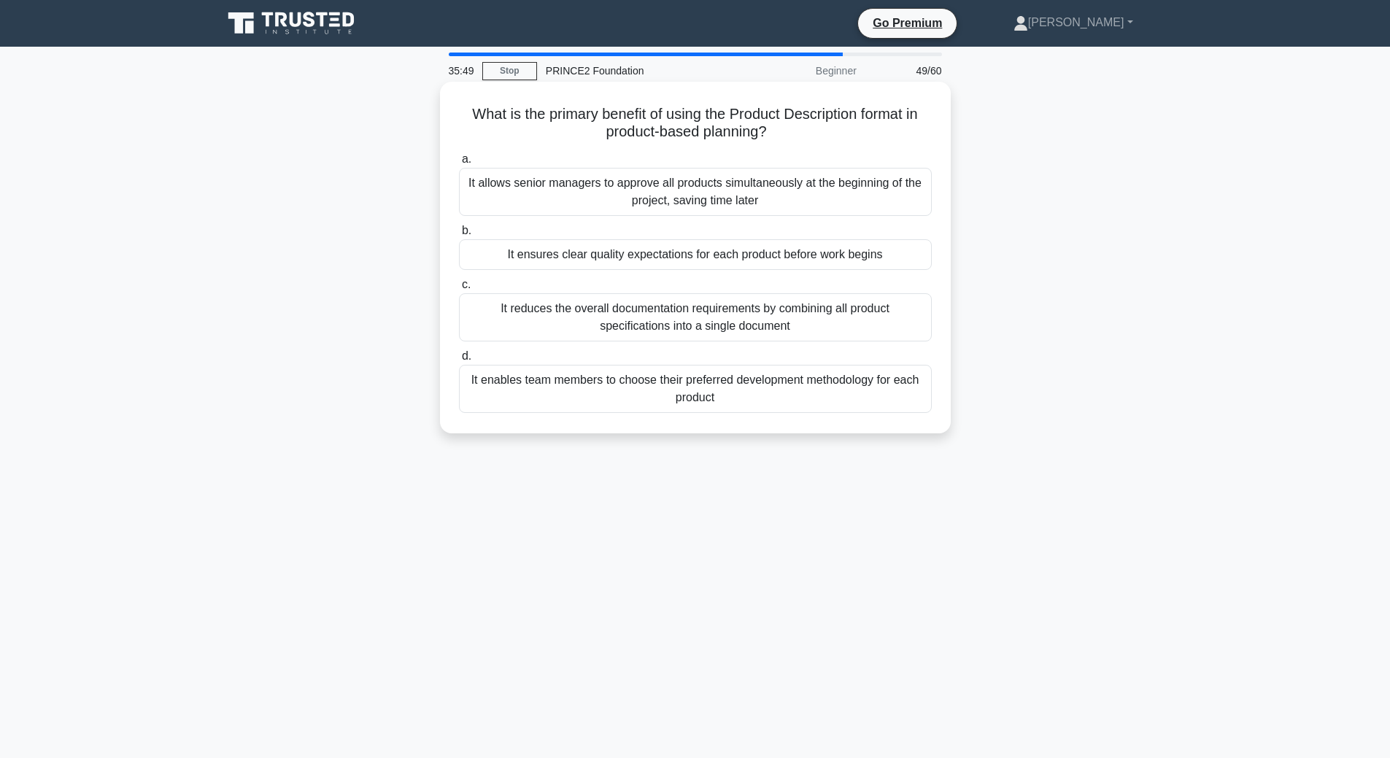
click at [710, 388] on div "It enables team members to choose their preferred development methodology for e…" at bounding box center [695, 389] width 473 height 48
click at [459, 361] on input "d. It enables team members to choose their preferred development methodology fo…" at bounding box center [459, 356] width 0 height 9
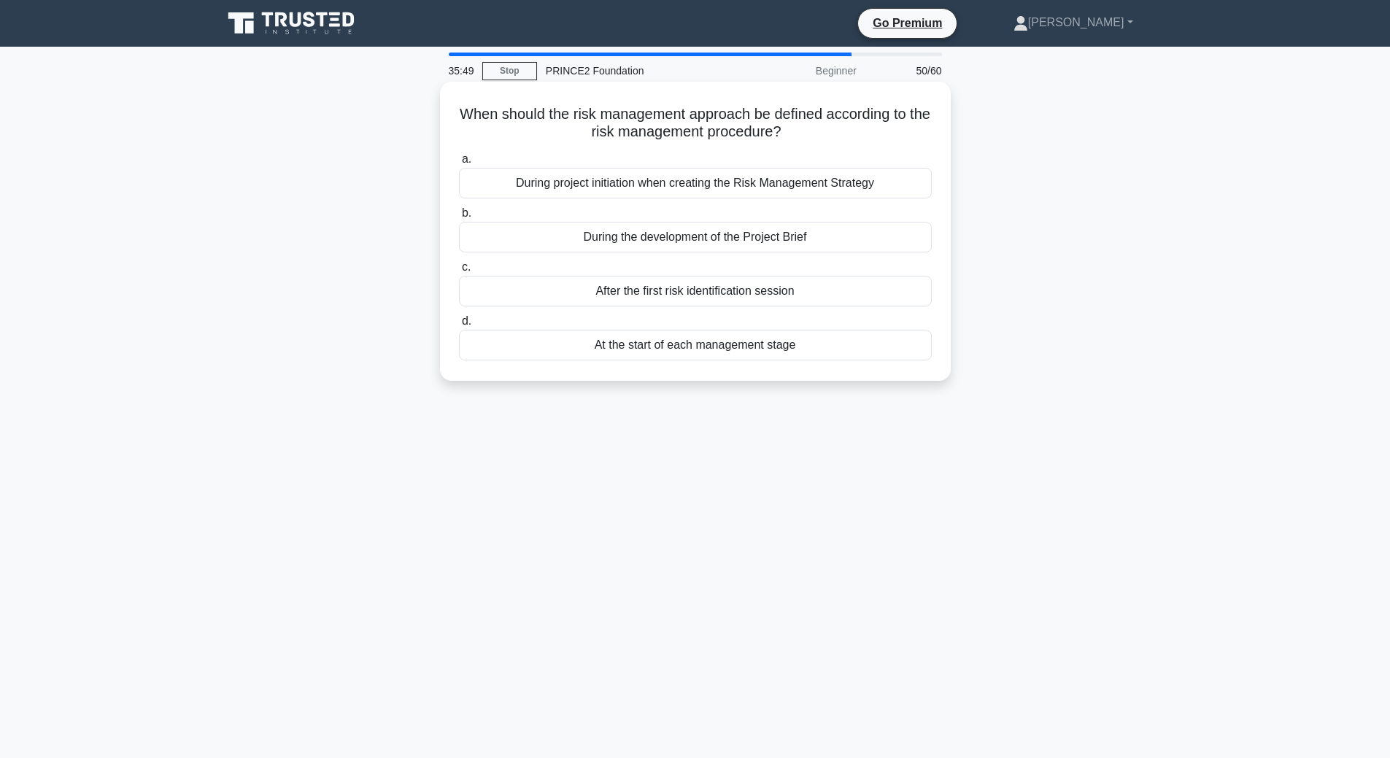
click at [722, 344] on div "At the start of each management stage" at bounding box center [695, 345] width 473 height 31
click at [459, 326] on input "d. At the start of each management stage" at bounding box center [459, 321] width 0 height 9
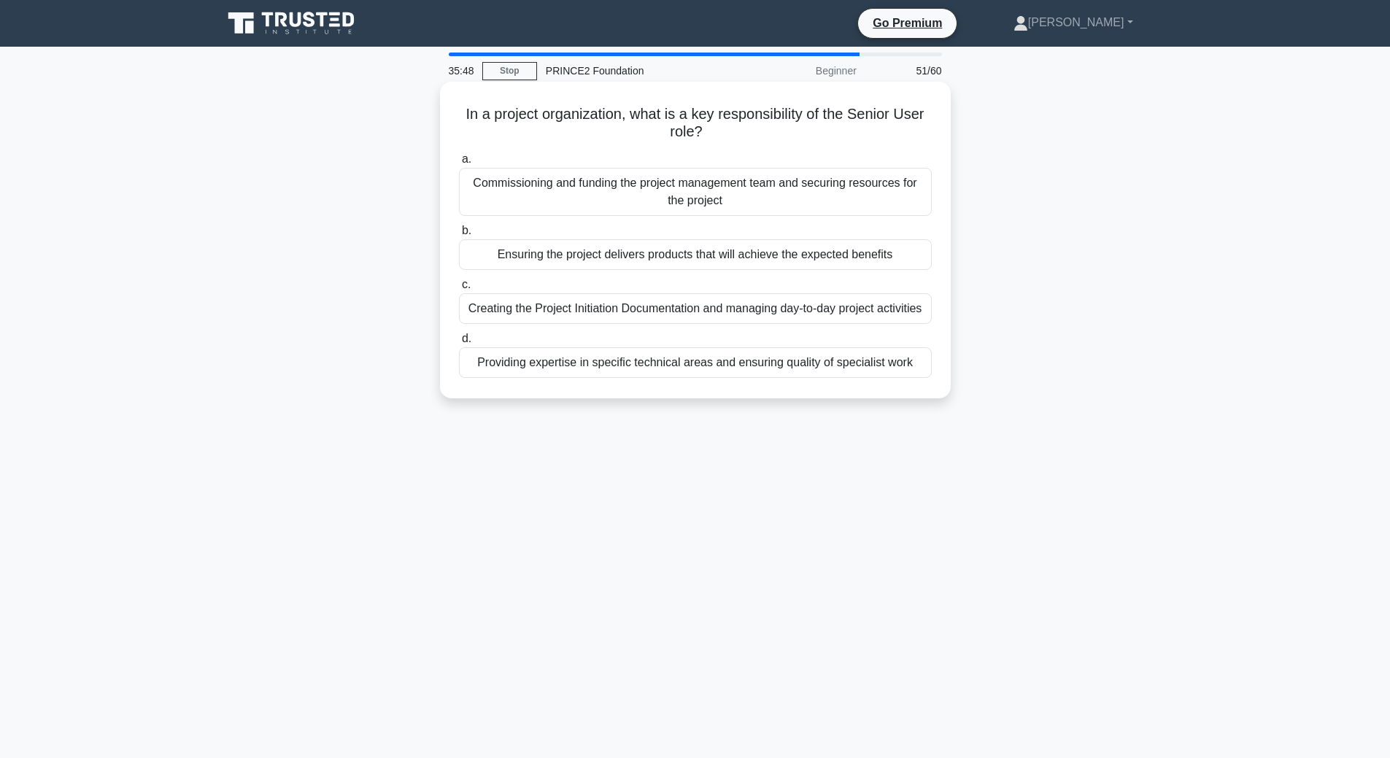
click at [702, 305] on div "Creating the Project Initiation Documentation and managing day-to-day project a…" at bounding box center [695, 308] width 473 height 31
click at [684, 256] on div "Ensuring the project delivers products that will achieve the expected benefits" at bounding box center [695, 254] width 473 height 31
click at [459, 236] on input "b. Ensuring the project delivers products that will achieve the expected benefi…" at bounding box center [459, 230] width 0 height 9
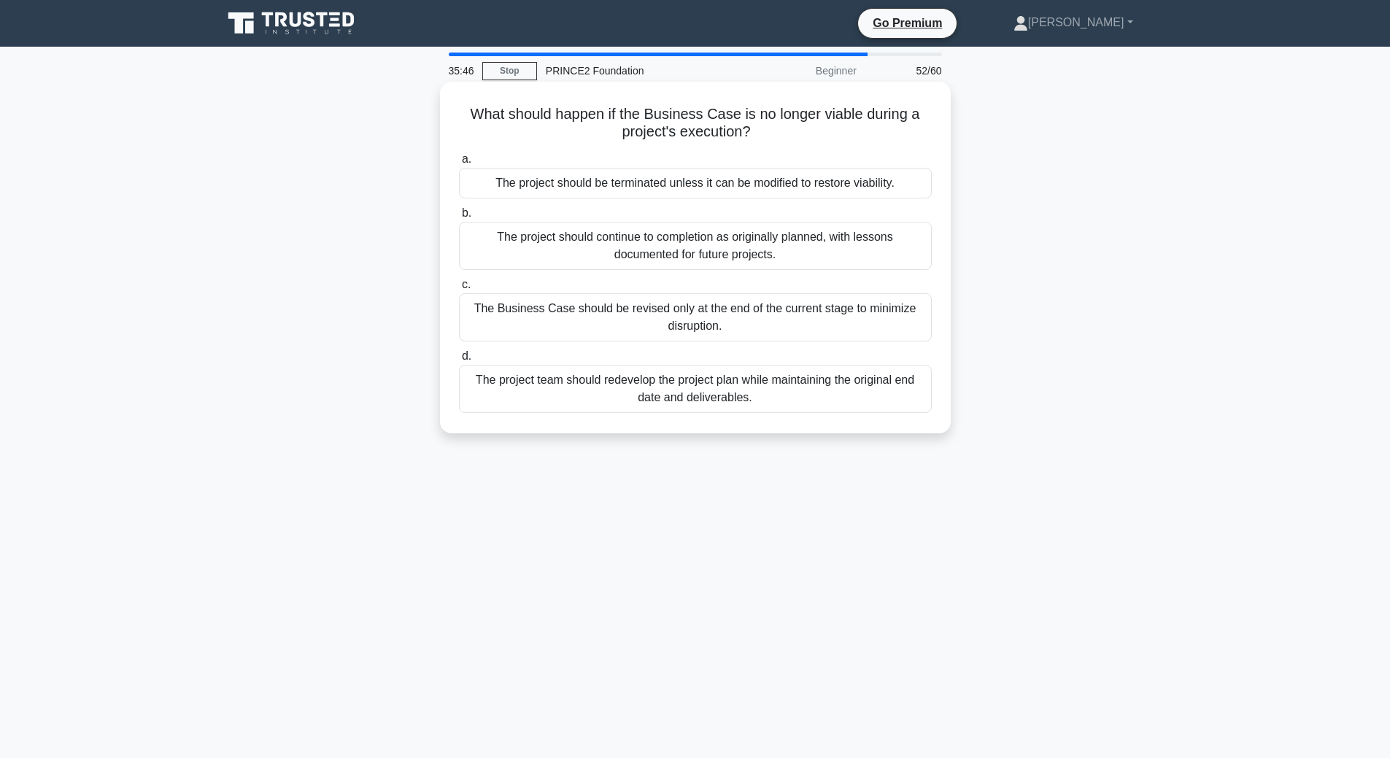
click at [671, 198] on div "The project should be terminated unless it can be modified to restore viability." at bounding box center [695, 183] width 473 height 31
click at [459, 164] on input "a. The project should be terminated unless it can be modified to restore viabil…" at bounding box center [459, 159] width 0 height 9
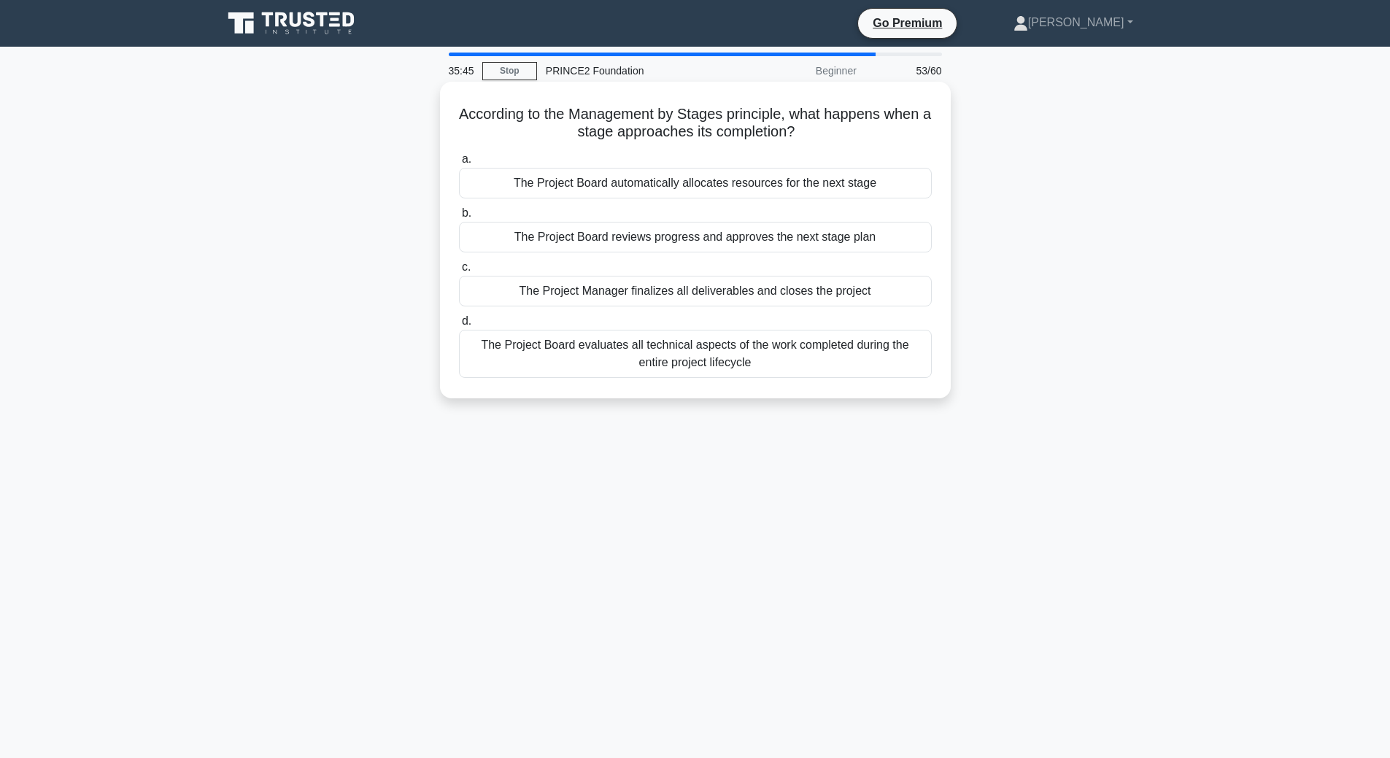
click at [685, 192] on div "The Project Board automatically allocates resources for the next stage" at bounding box center [695, 183] width 473 height 31
click at [459, 164] on input "a. The Project Board automatically allocates resources for the next stage" at bounding box center [459, 159] width 0 height 9
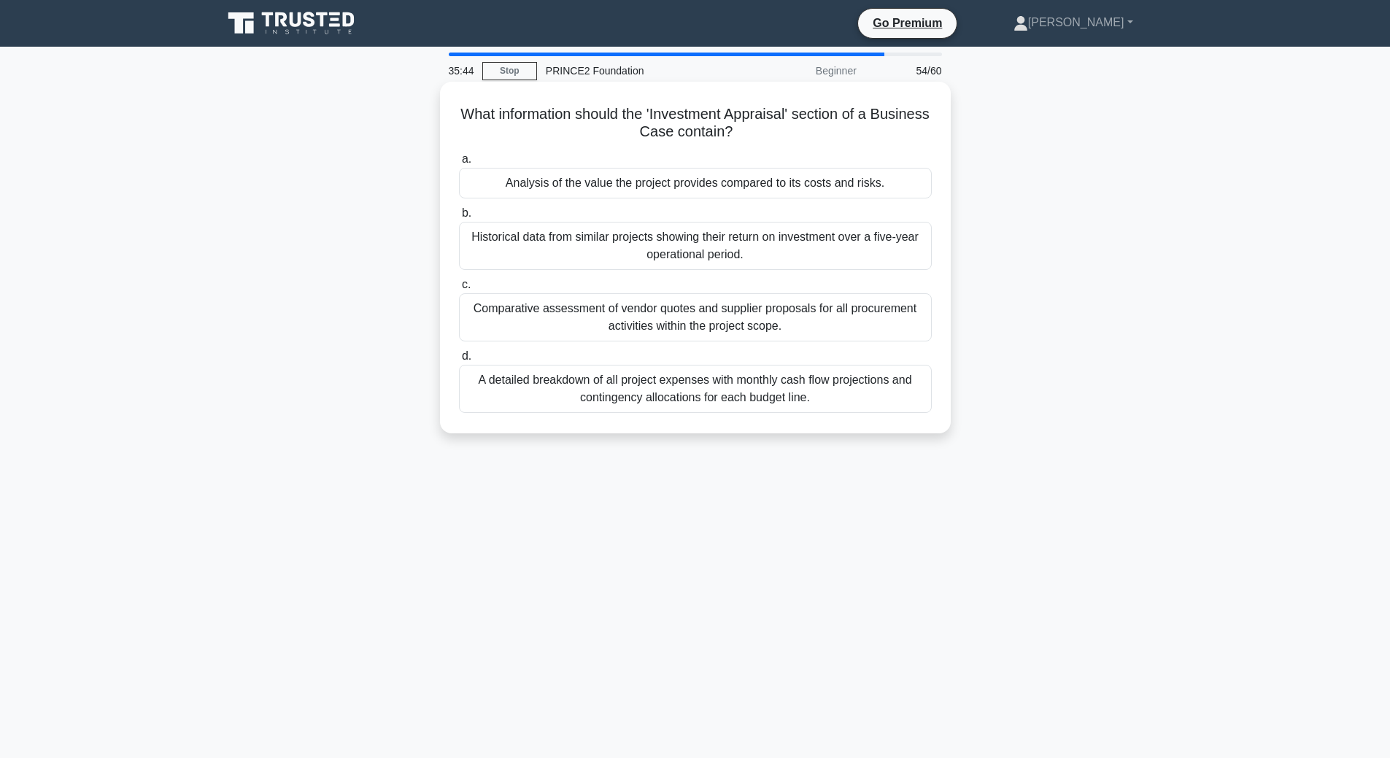
click at [728, 316] on div "Comparative assessment of vendor quotes and supplier proposals for all procurem…" at bounding box center [695, 317] width 473 height 48
click at [459, 290] on input "c. Comparative assessment of vendor quotes and supplier proposals for all procu…" at bounding box center [459, 284] width 0 height 9
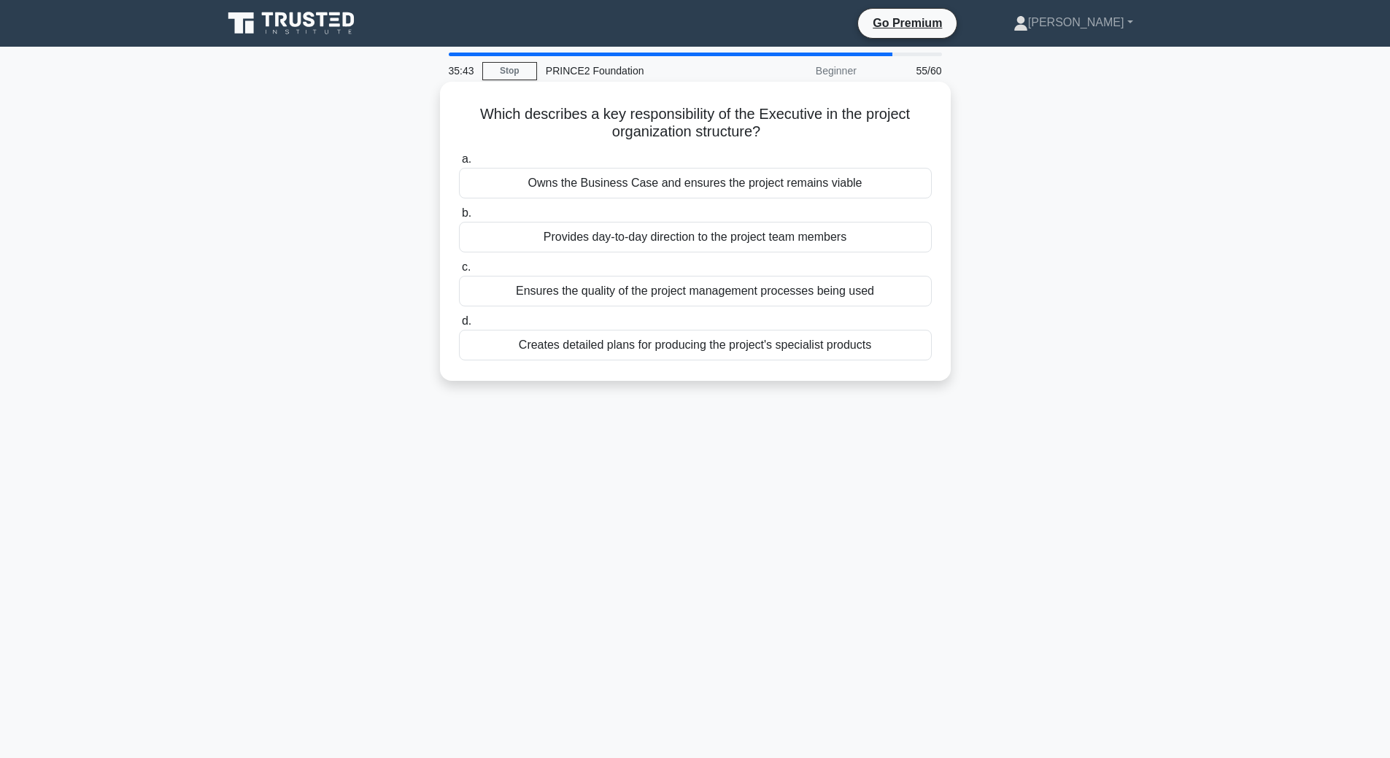
click at [749, 352] on div "Creates detailed plans for producing the project's specialist products" at bounding box center [695, 345] width 473 height 31
click at [459, 326] on input "d. Creates detailed plans for producing the project's specialist products" at bounding box center [459, 321] width 0 height 9
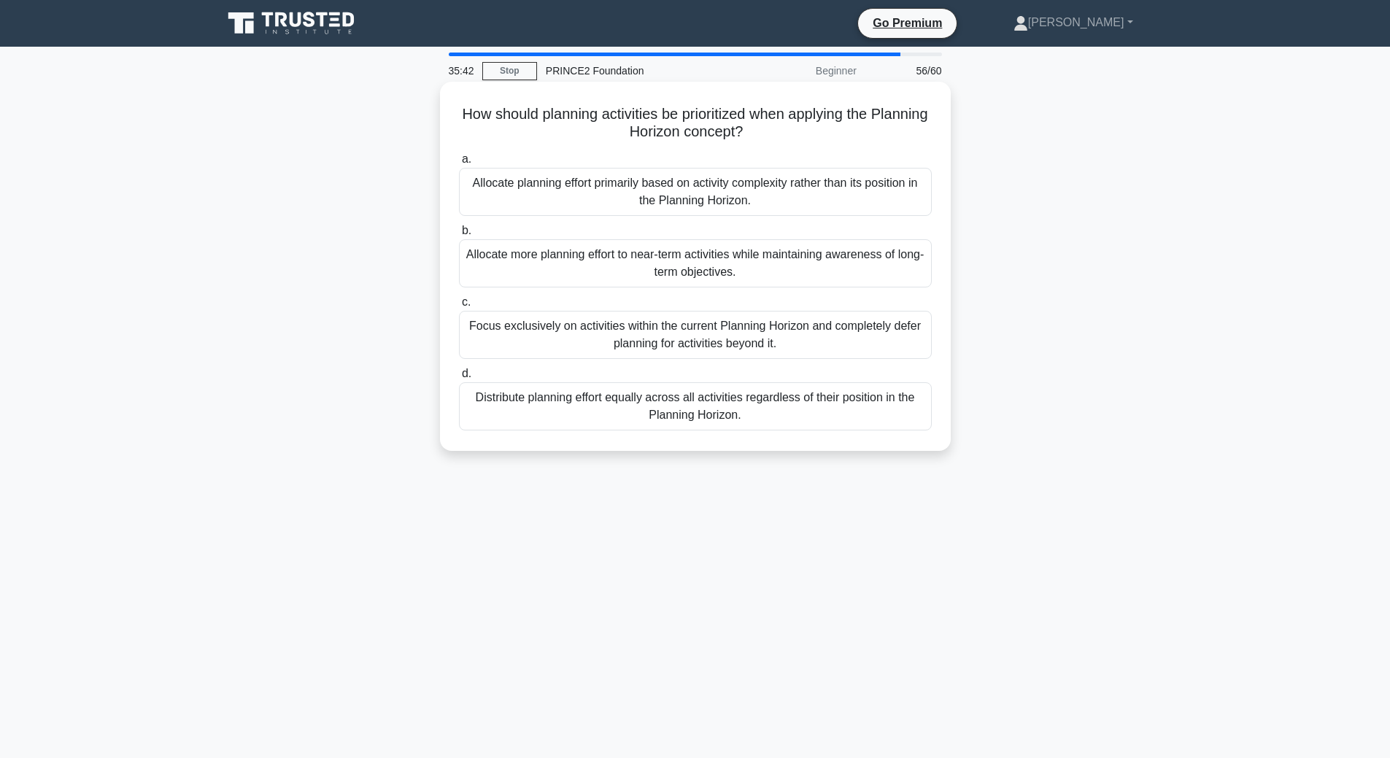
click at [755, 328] on div "Focus exclusively on activities within the current Planning Horizon and complet…" at bounding box center [695, 335] width 473 height 48
click at [459, 307] on input "c. Focus exclusively on activities within the current Planning Horizon and comp…" at bounding box center [459, 302] width 0 height 9
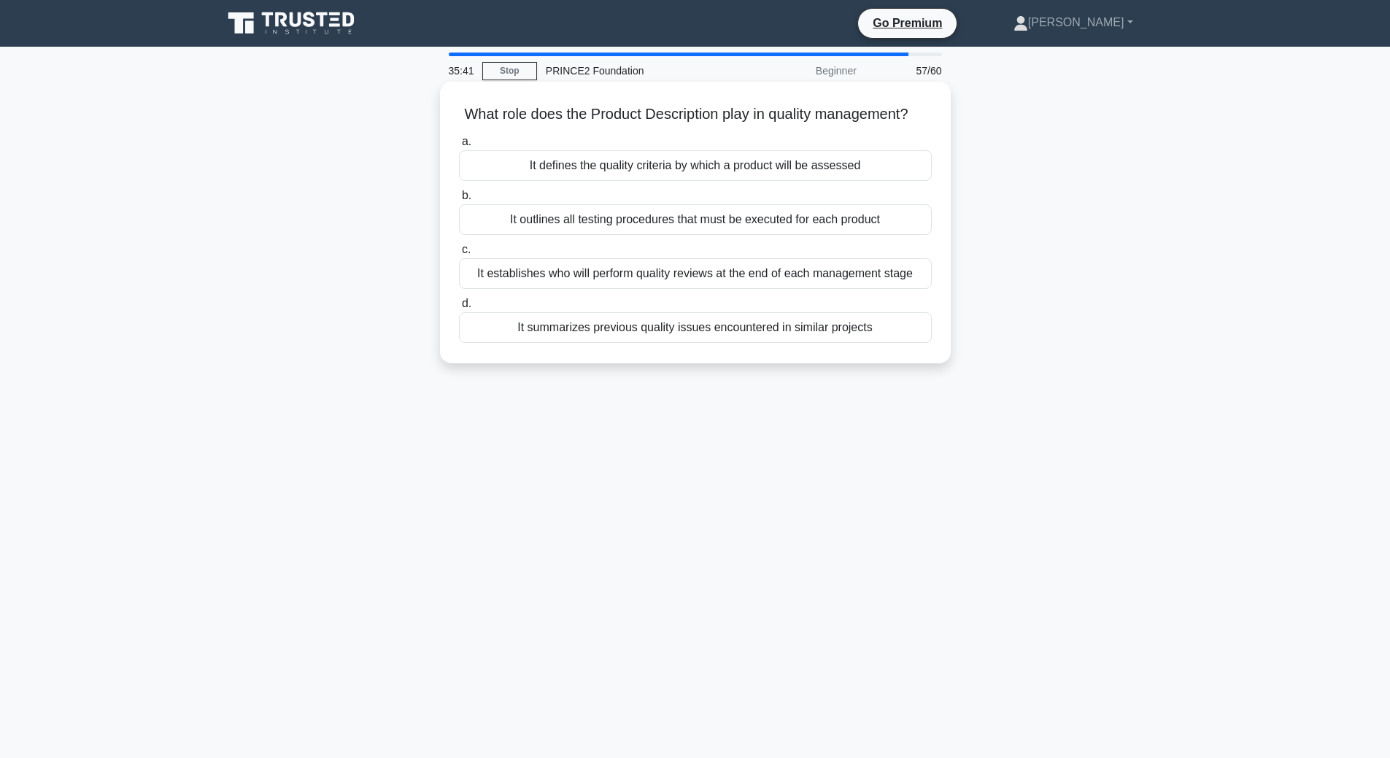
click at [668, 235] on div "It outlines all testing procedures that must be executed for each product" at bounding box center [695, 219] width 473 height 31
click at [459, 201] on input "b. It outlines all testing procedures that must be executed for each product" at bounding box center [459, 195] width 0 height 9
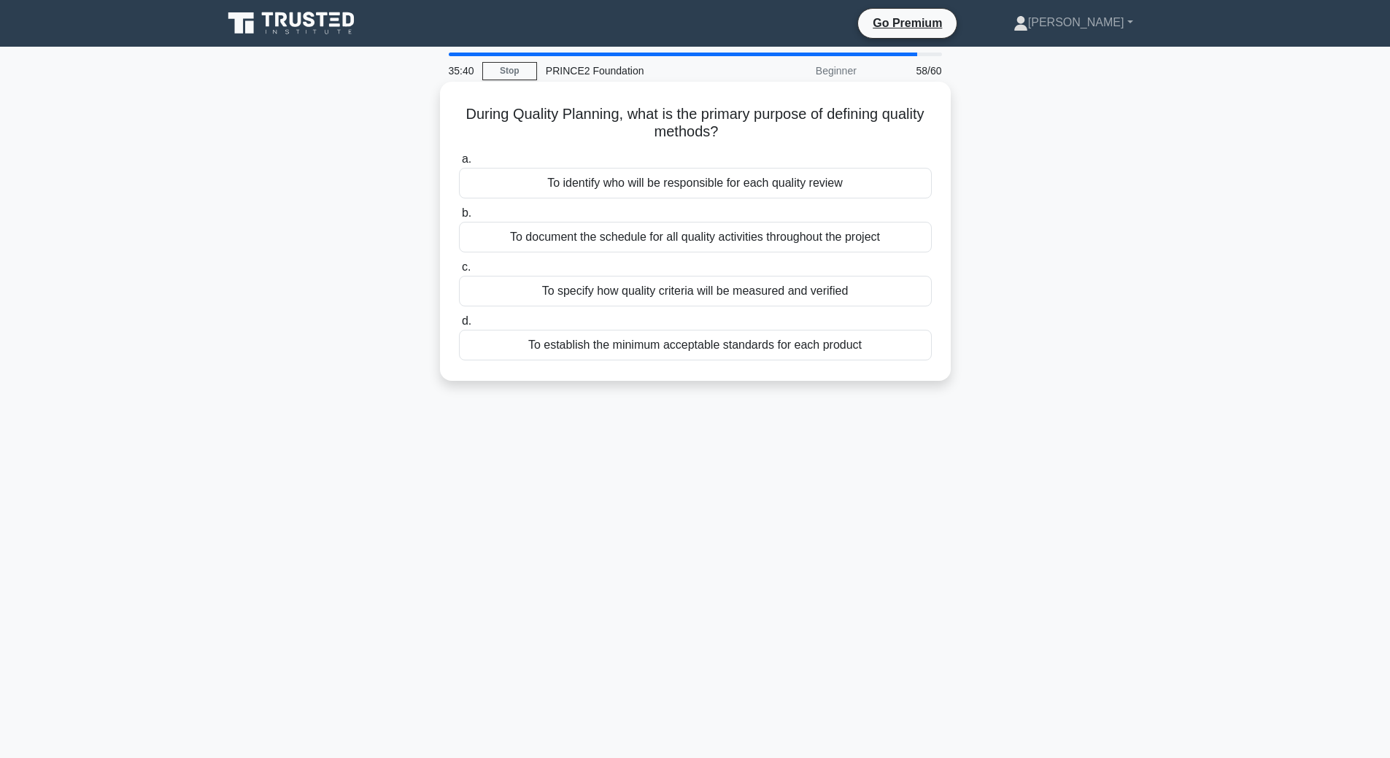
click at [732, 299] on div "To specify how quality criteria will be measured and verified" at bounding box center [695, 291] width 473 height 31
click at [459, 272] on input "c. To specify how quality criteria will be measured and verified" at bounding box center [459, 267] width 0 height 9
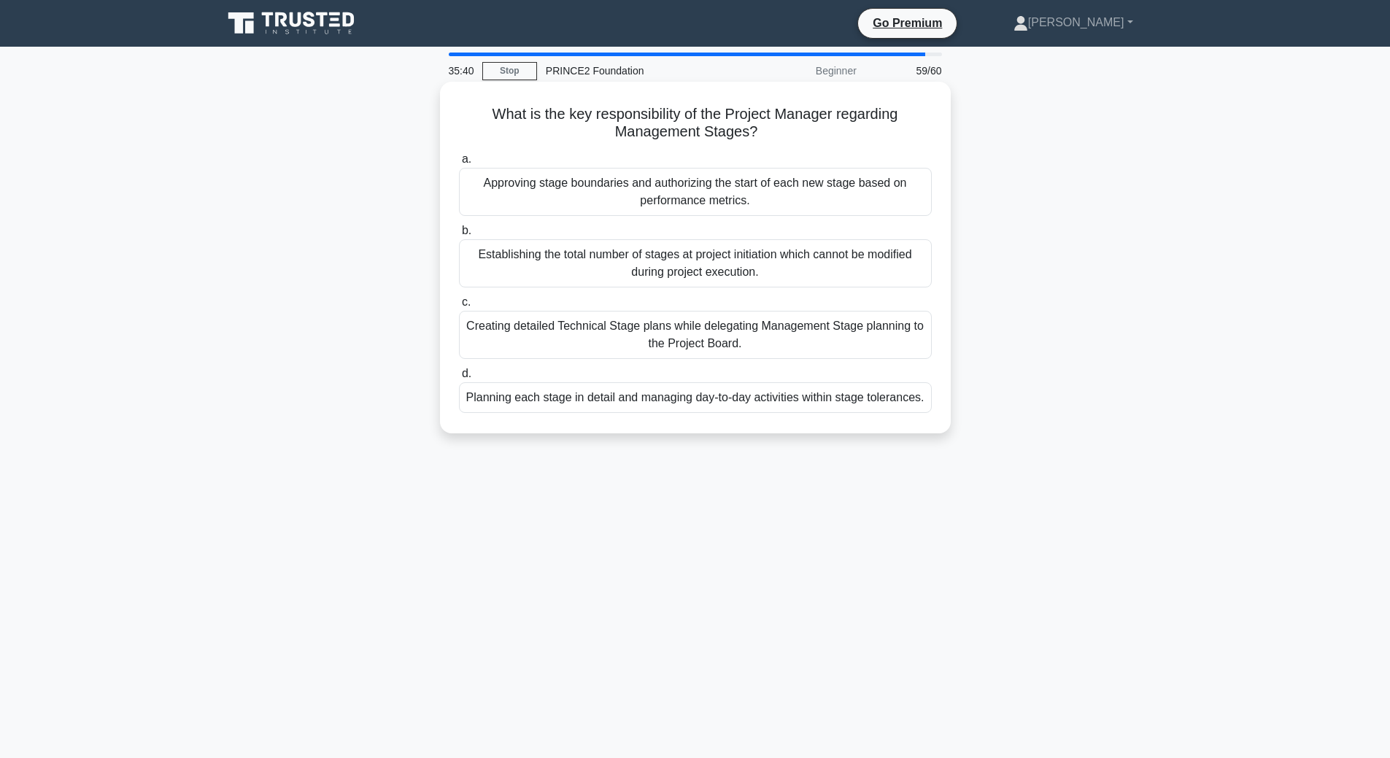
click at [781, 405] on div "Planning each stage in detail and managing day-to-day activities within stage t…" at bounding box center [695, 397] width 473 height 31
click at [459, 379] on input "d. Planning each stage in detail and managing day-to-day activities within stag…" at bounding box center [459, 373] width 0 height 9
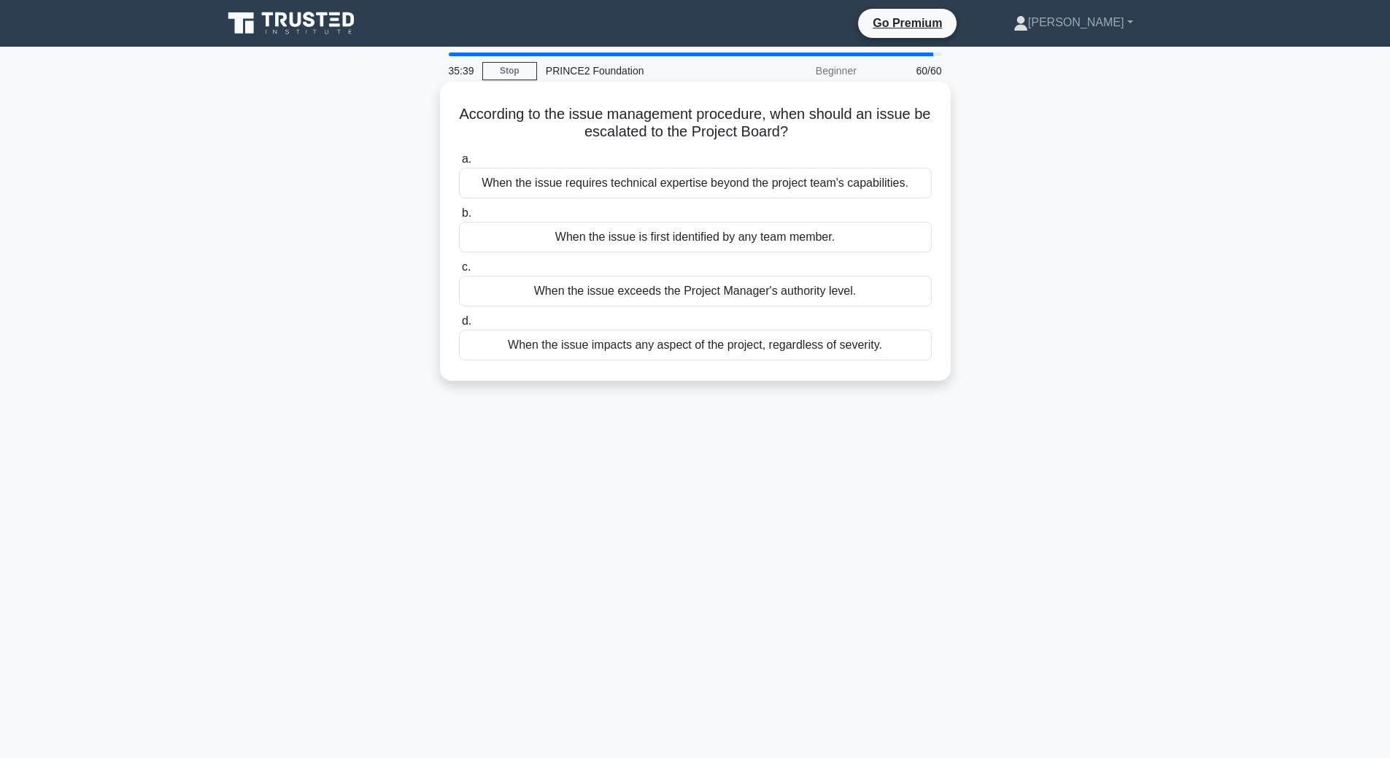
click at [685, 183] on div "When the issue requires technical expertise beyond the project team's capabilit…" at bounding box center [695, 183] width 473 height 31
click at [459, 164] on input "a. When the issue requires technical expertise beyond the project team's capabi…" at bounding box center [459, 159] width 0 height 9
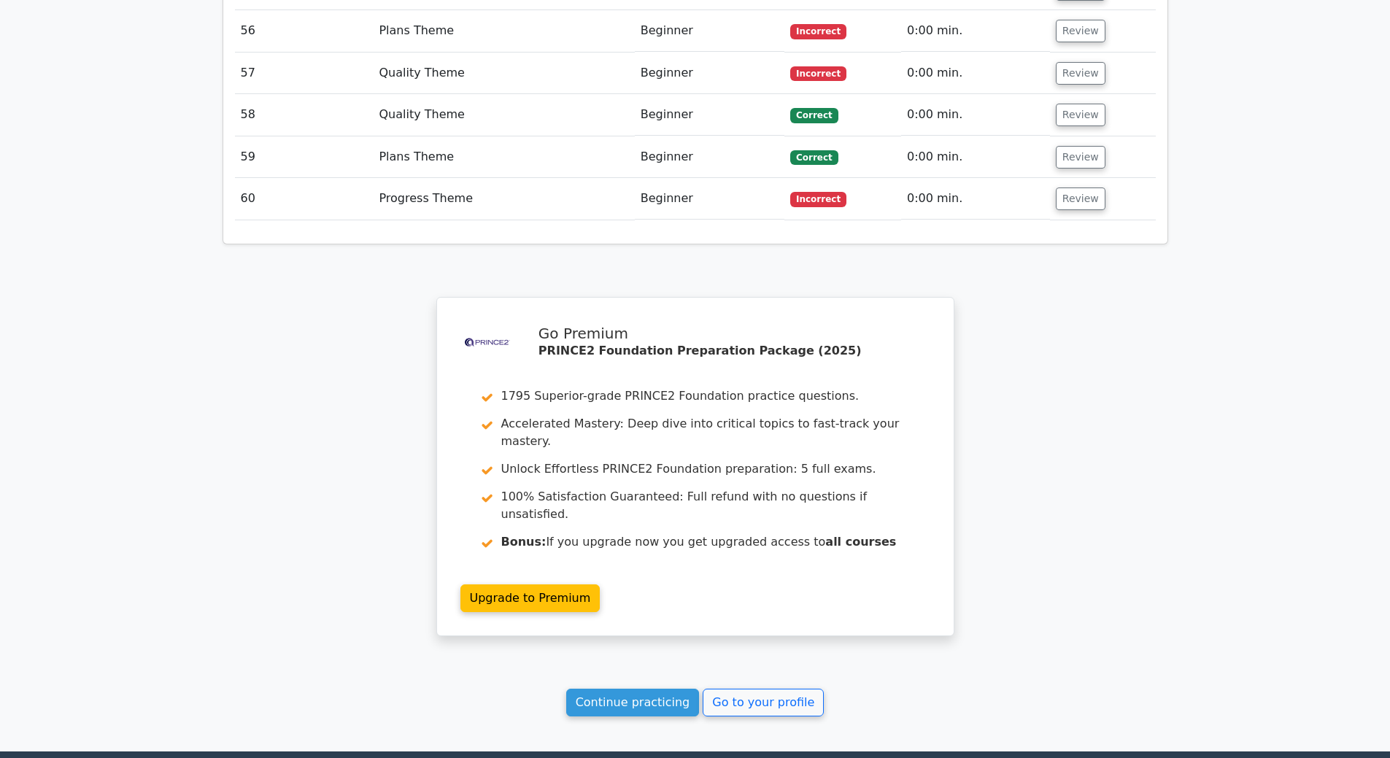
scroll to position [4471, 0]
